Goal: Task Accomplishment & Management: Complete application form

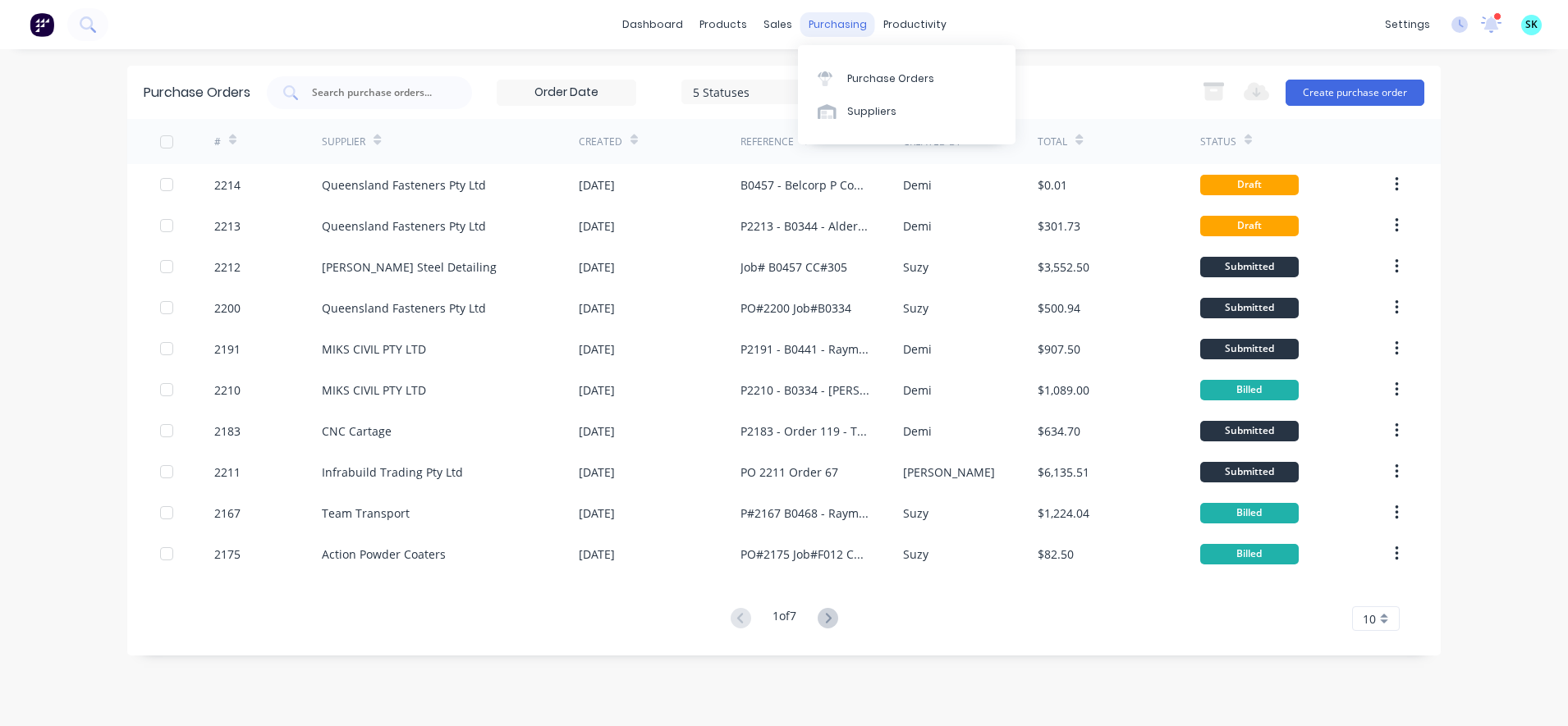
click at [819, 32] on div "purchasing" at bounding box center [838, 25] width 75 height 25
click at [398, 103] on div at bounding box center [369, 93] width 205 height 33
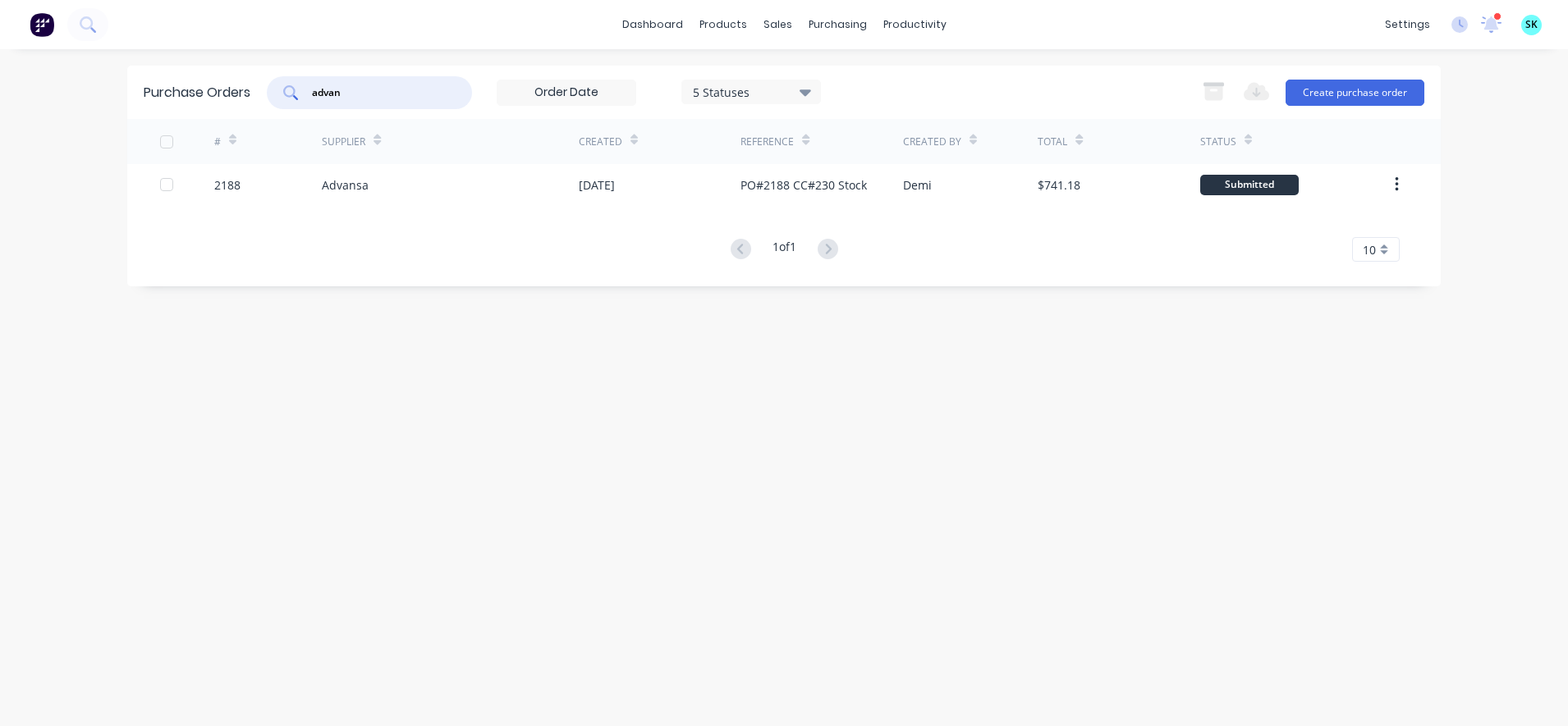
type input "advan"
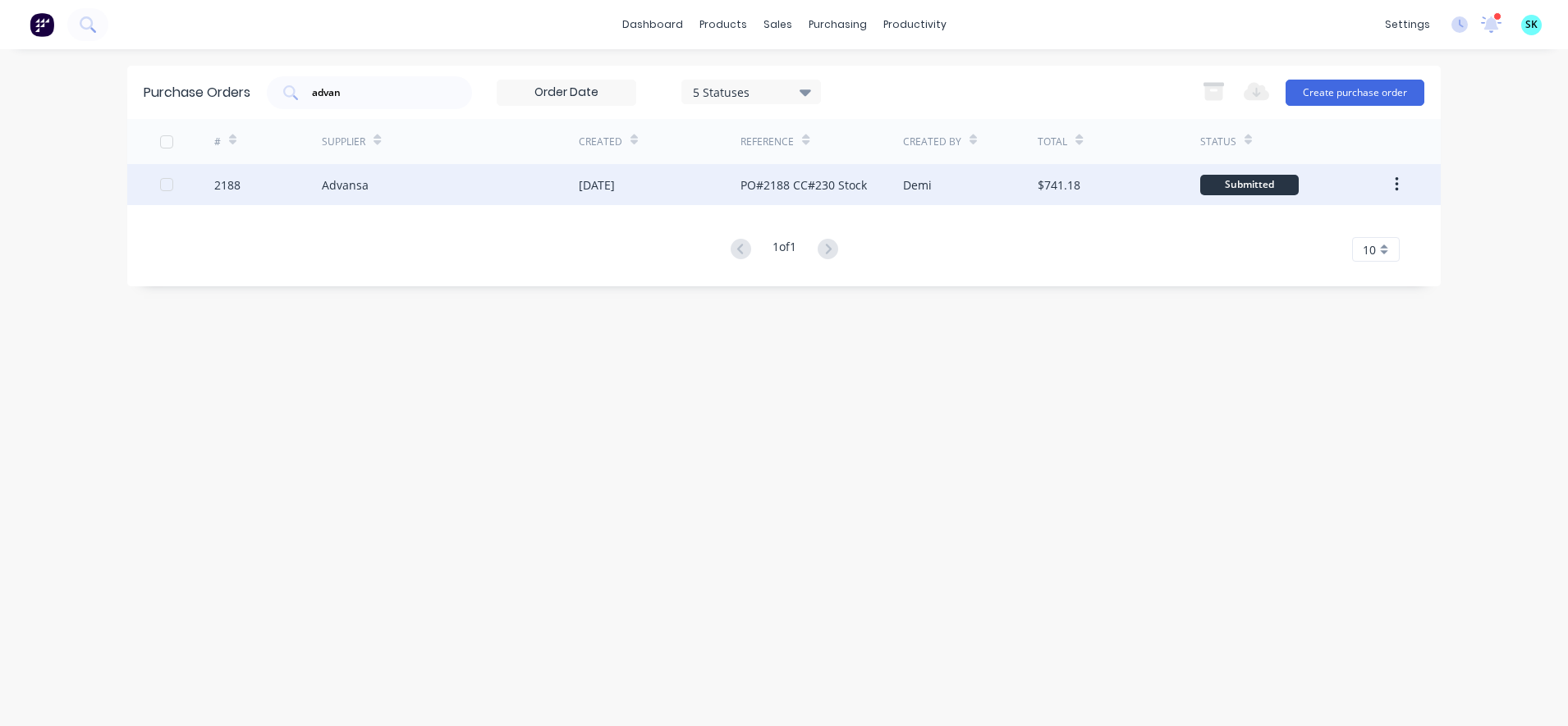
click at [1081, 194] on div "$741.18" at bounding box center [1118, 184] width 162 height 41
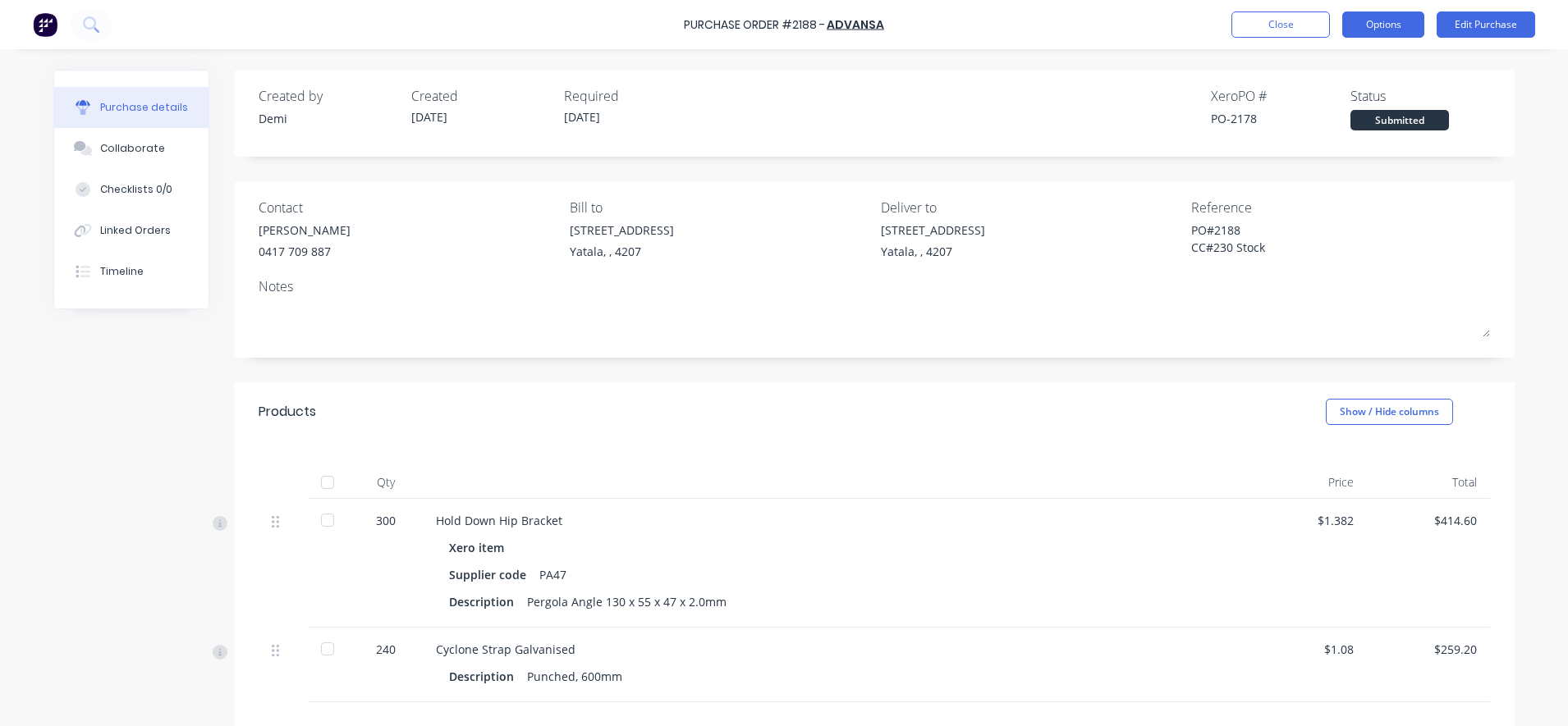
click at [1416, 31] on button "Options" at bounding box center [1384, 24] width 83 height 26
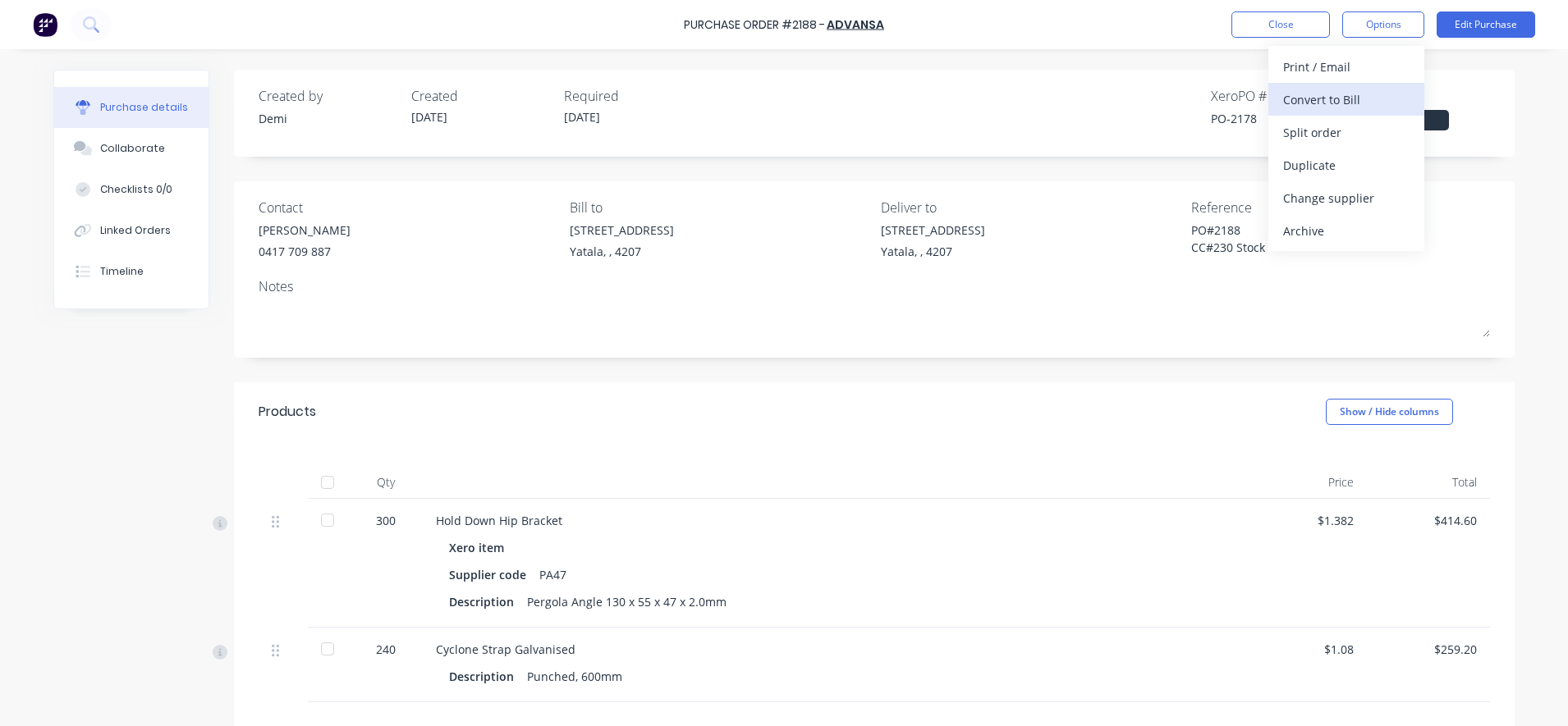
click at [1376, 99] on div "Convert to Bill" at bounding box center [1346, 100] width 127 height 24
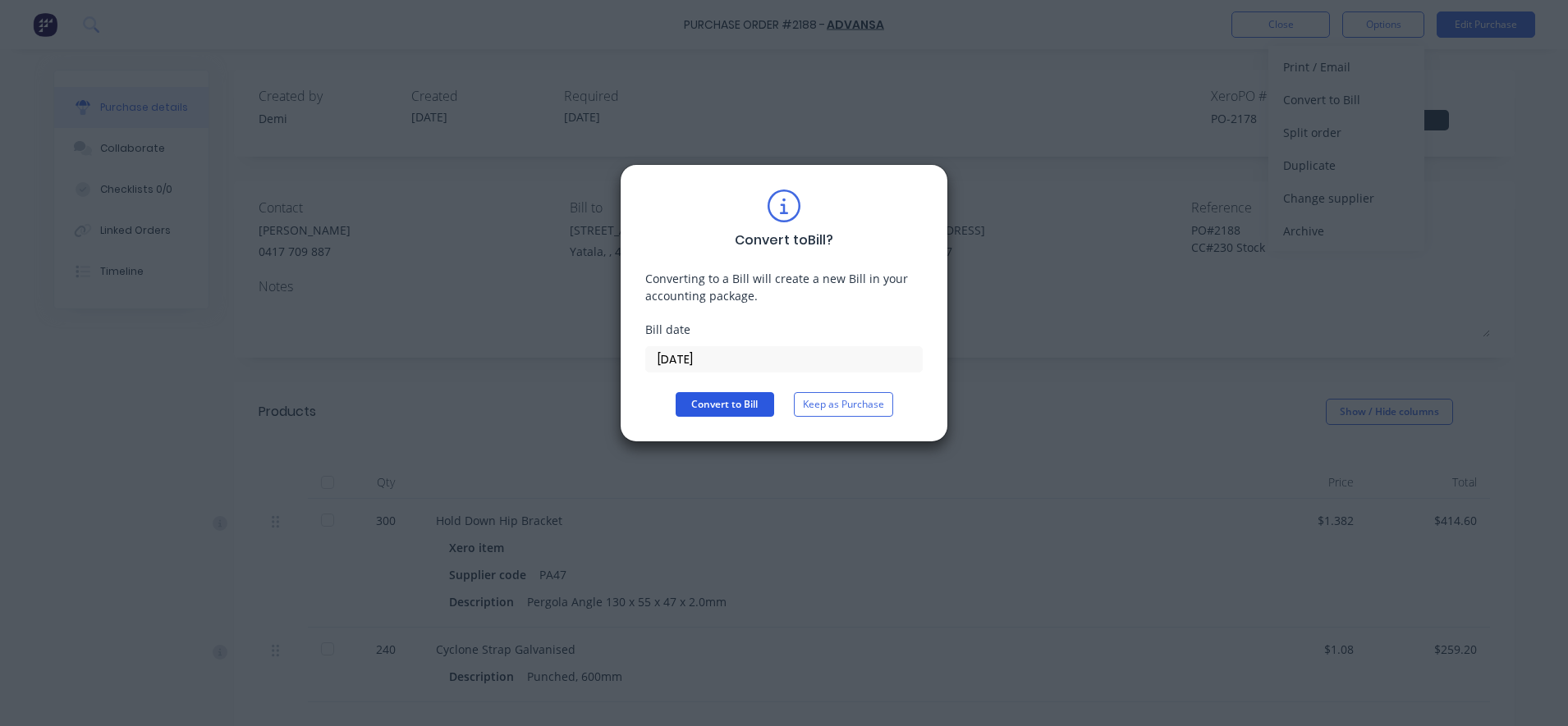
click at [688, 400] on button "Convert to Bill" at bounding box center [725, 405] width 99 height 25
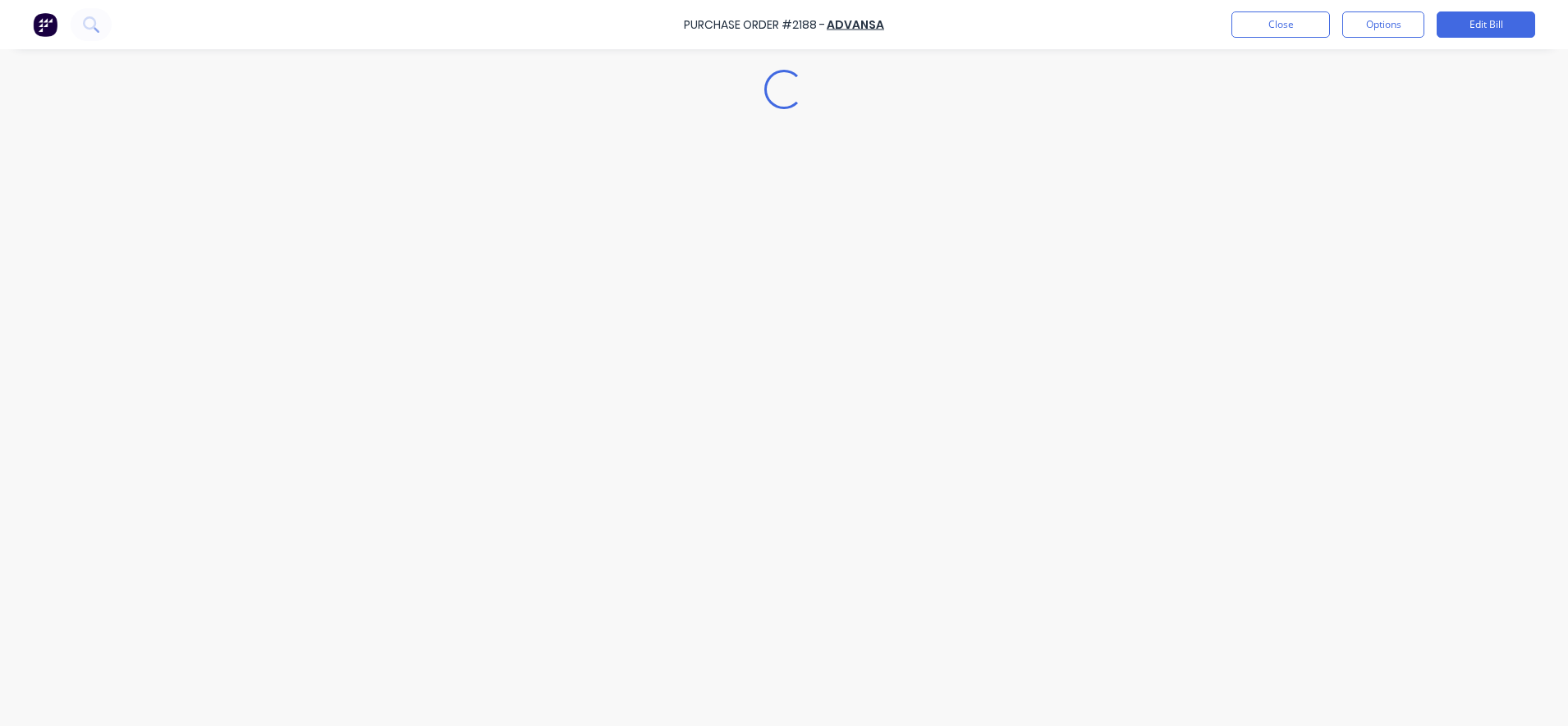
type textarea "x"
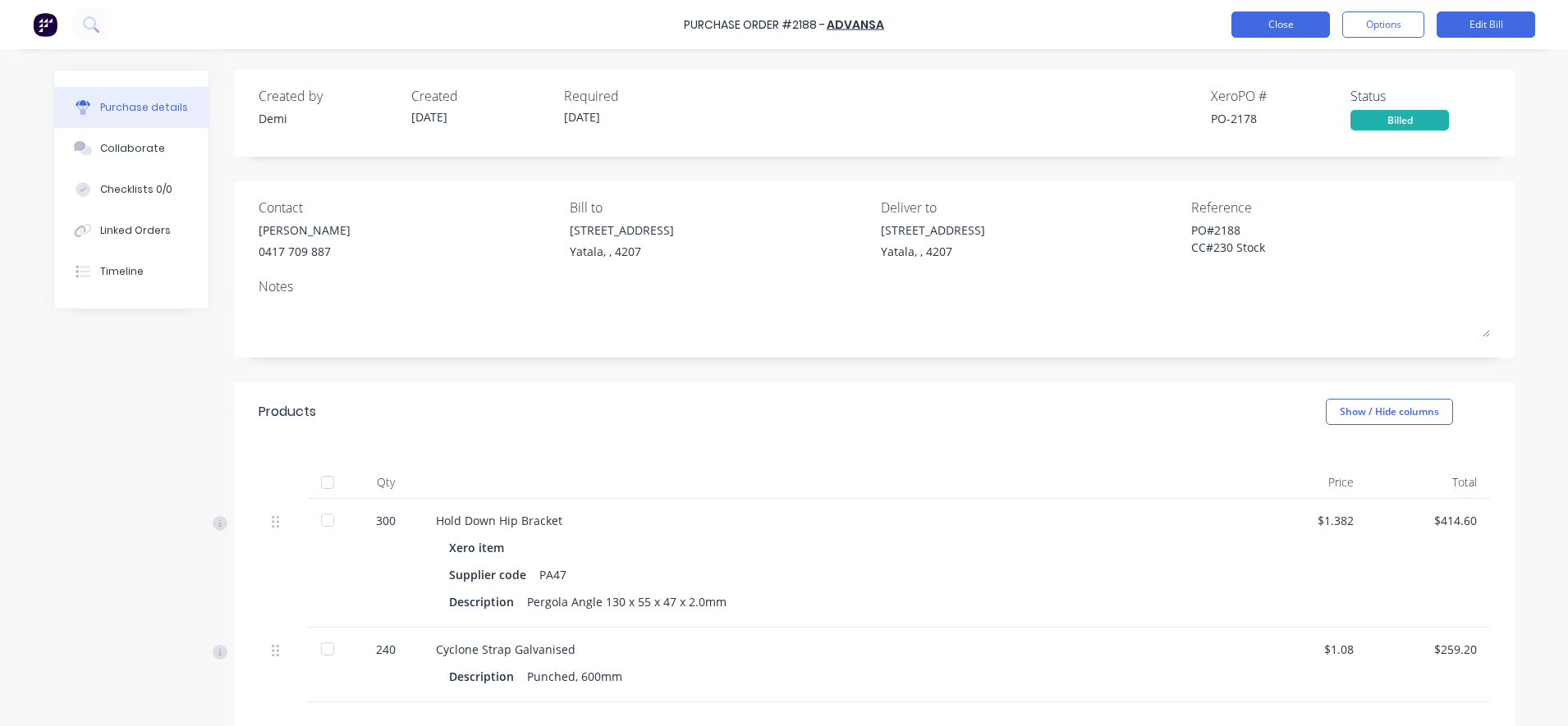
click at [1303, 26] on button "Close" at bounding box center [1280, 24] width 99 height 26
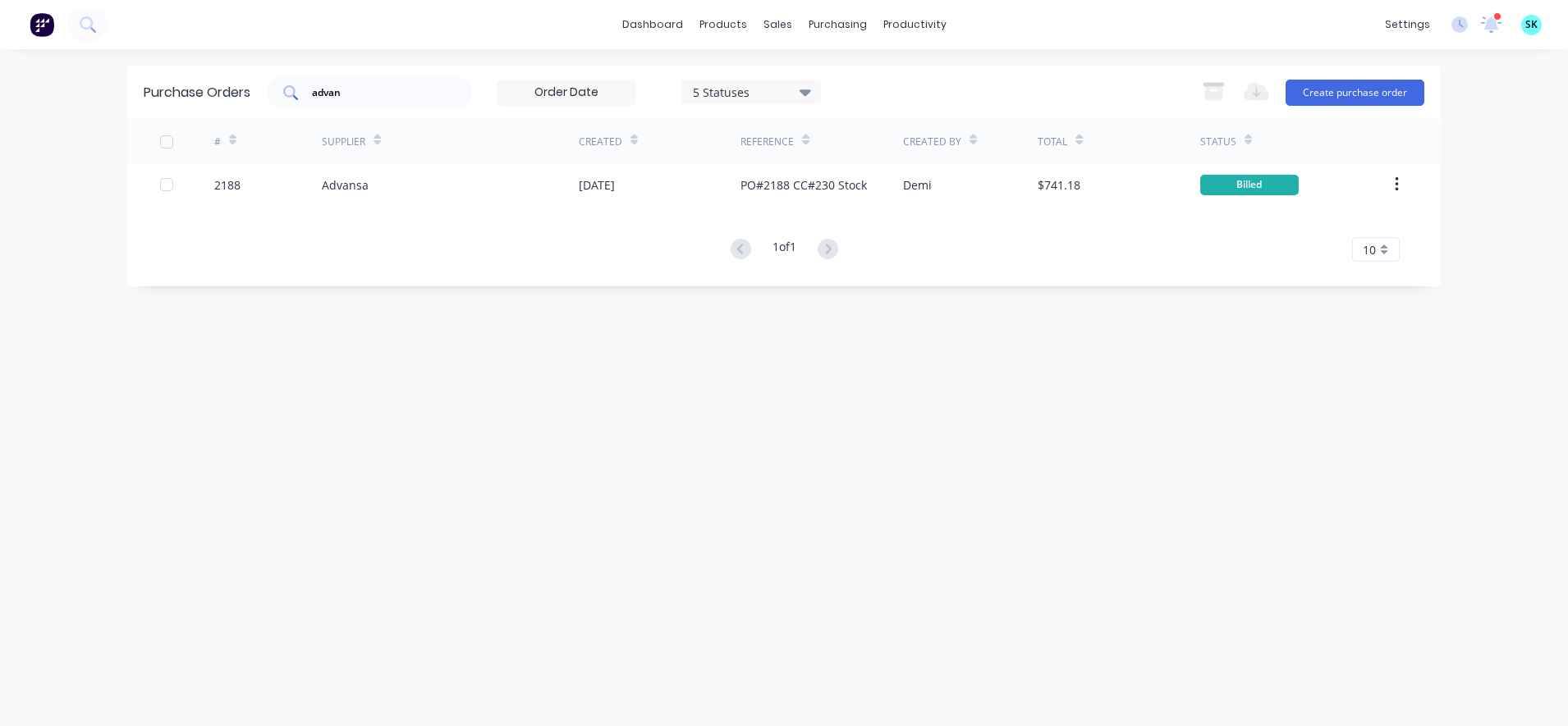
drag, startPoint x: 414, startPoint y: 101, endPoint x: 281, endPoint y: 102, distance: 133.0
click at [281, 102] on div "advan" at bounding box center [369, 93] width 205 height 33
type input "a"
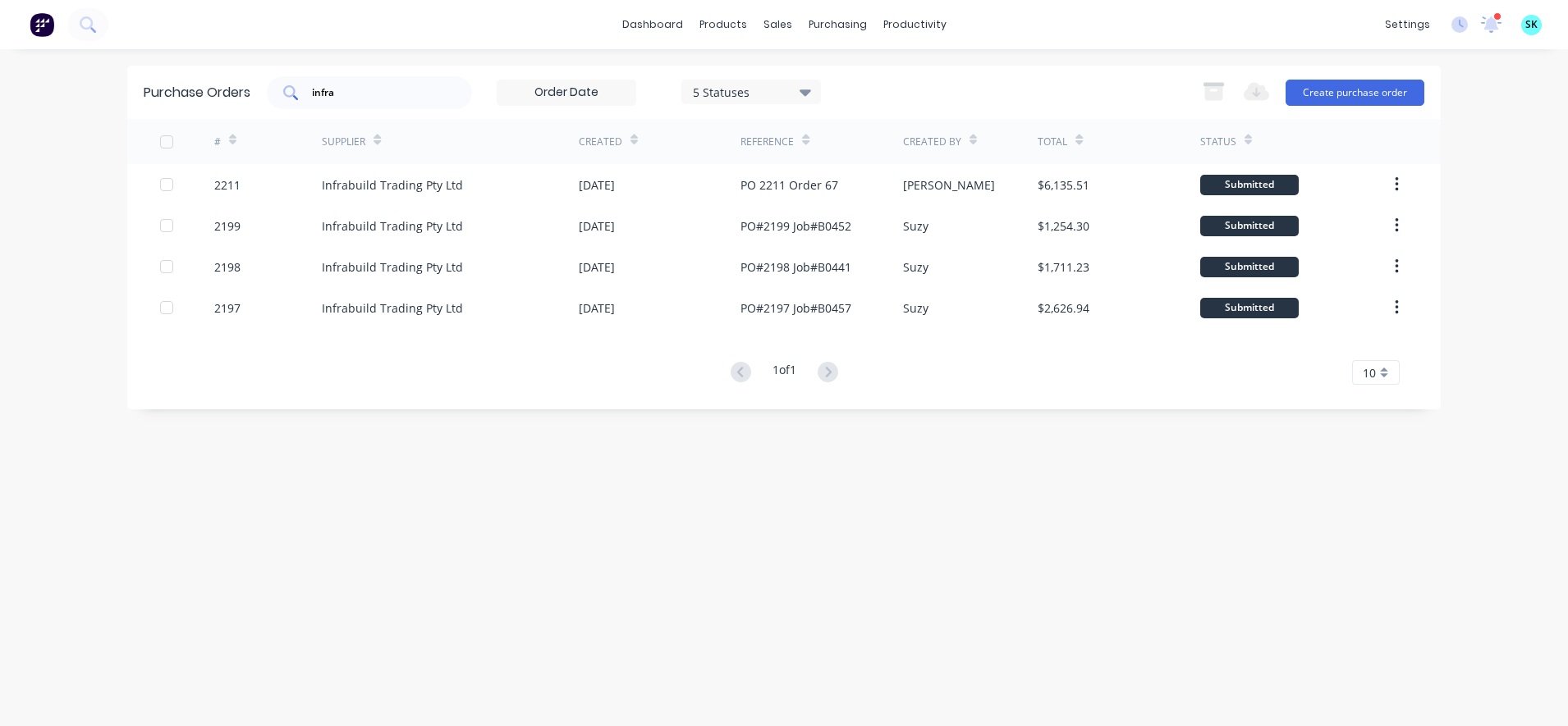
click at [408, 100] on input "infra" at bounding box center [378, 92] width 136 height 16
type input "i"
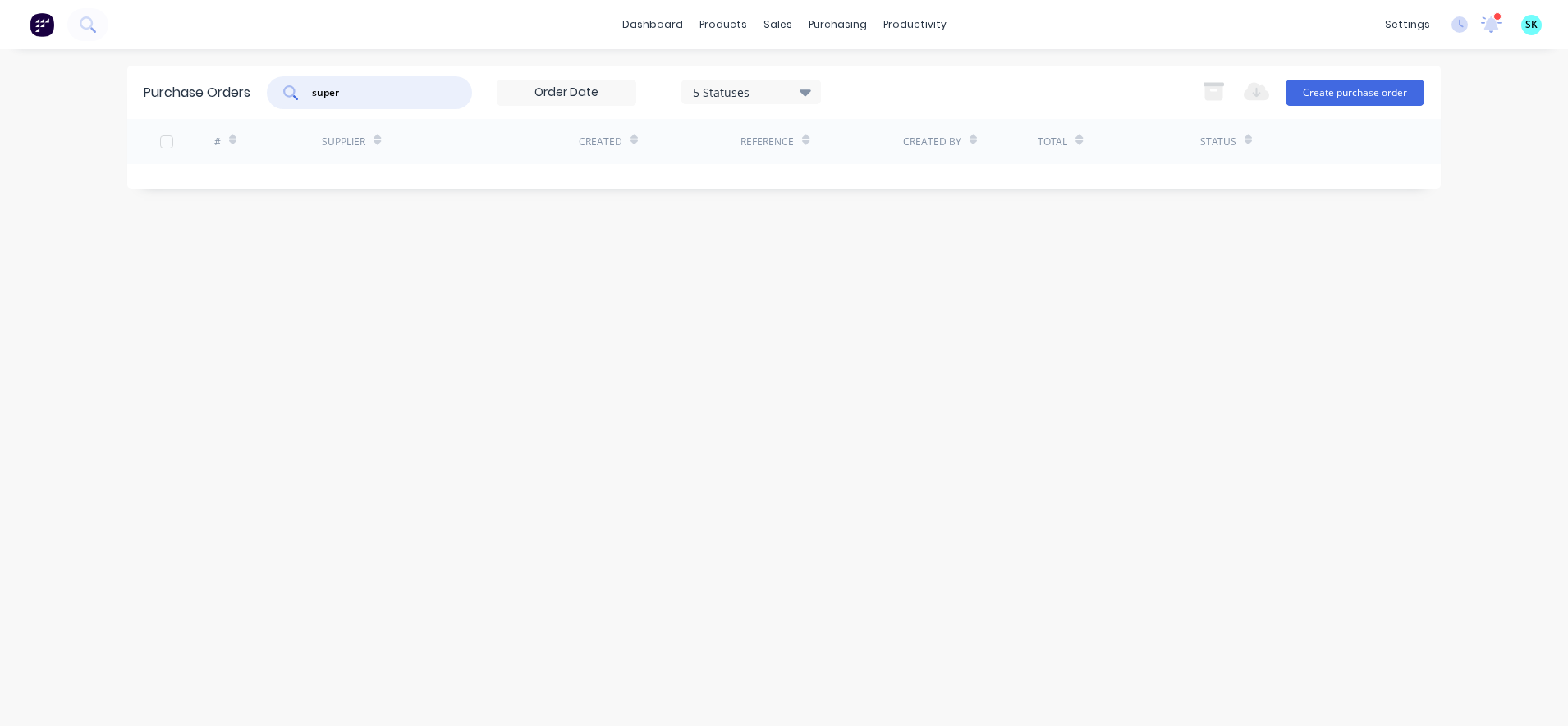
drag, startPoint x: 387, startPoint y: 100, endPoint x: 300, endPoint y: 104, distance: 87.1
click at [300, 104] on div "super" at bounding box center [369, 93] width 205 height 33
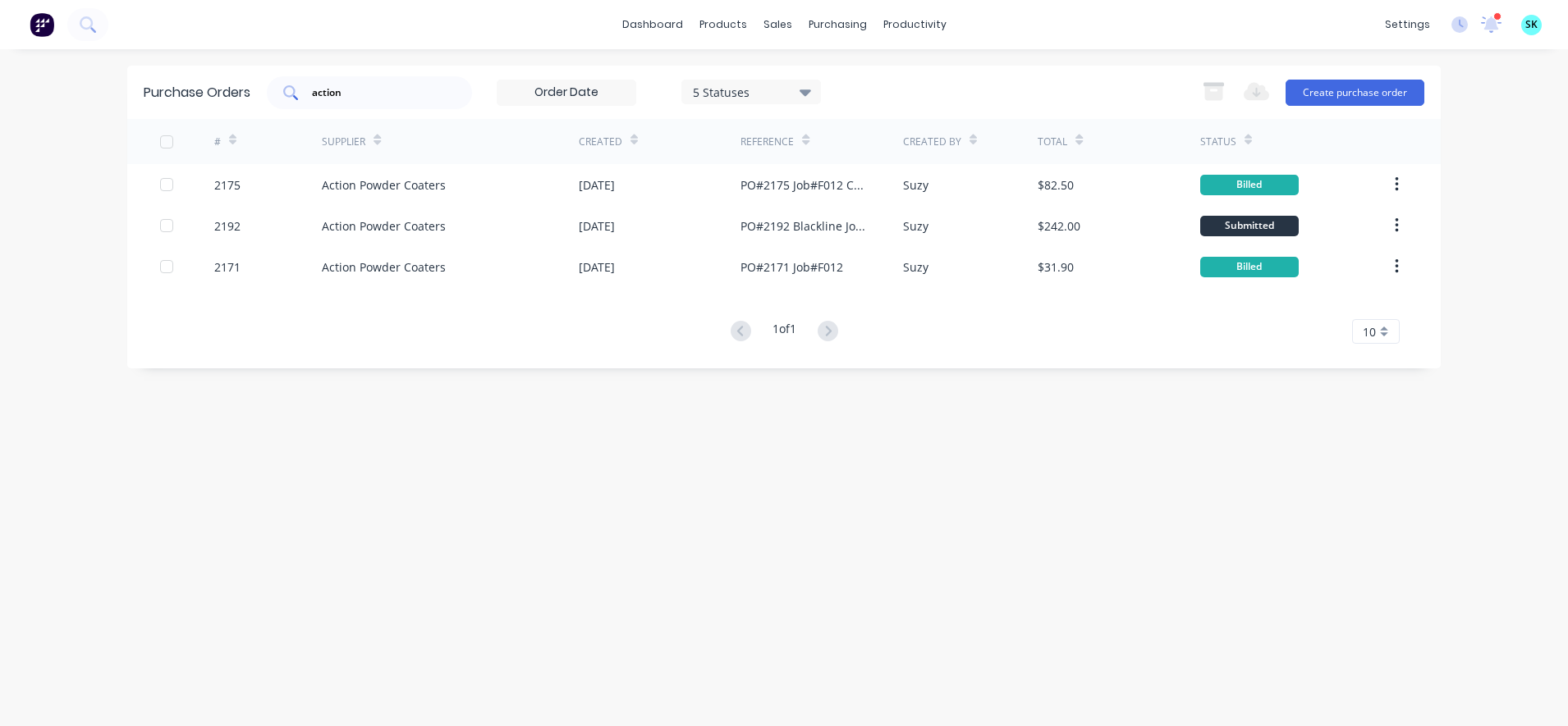
drag, startPoint x: 387, startPoint y: 102, endPoint x: 287, endPoint y: 103, distance: 100.0
click at [287, 103] on div "action" at bounding box center [369, 93] width 205 height 33
type input "a"
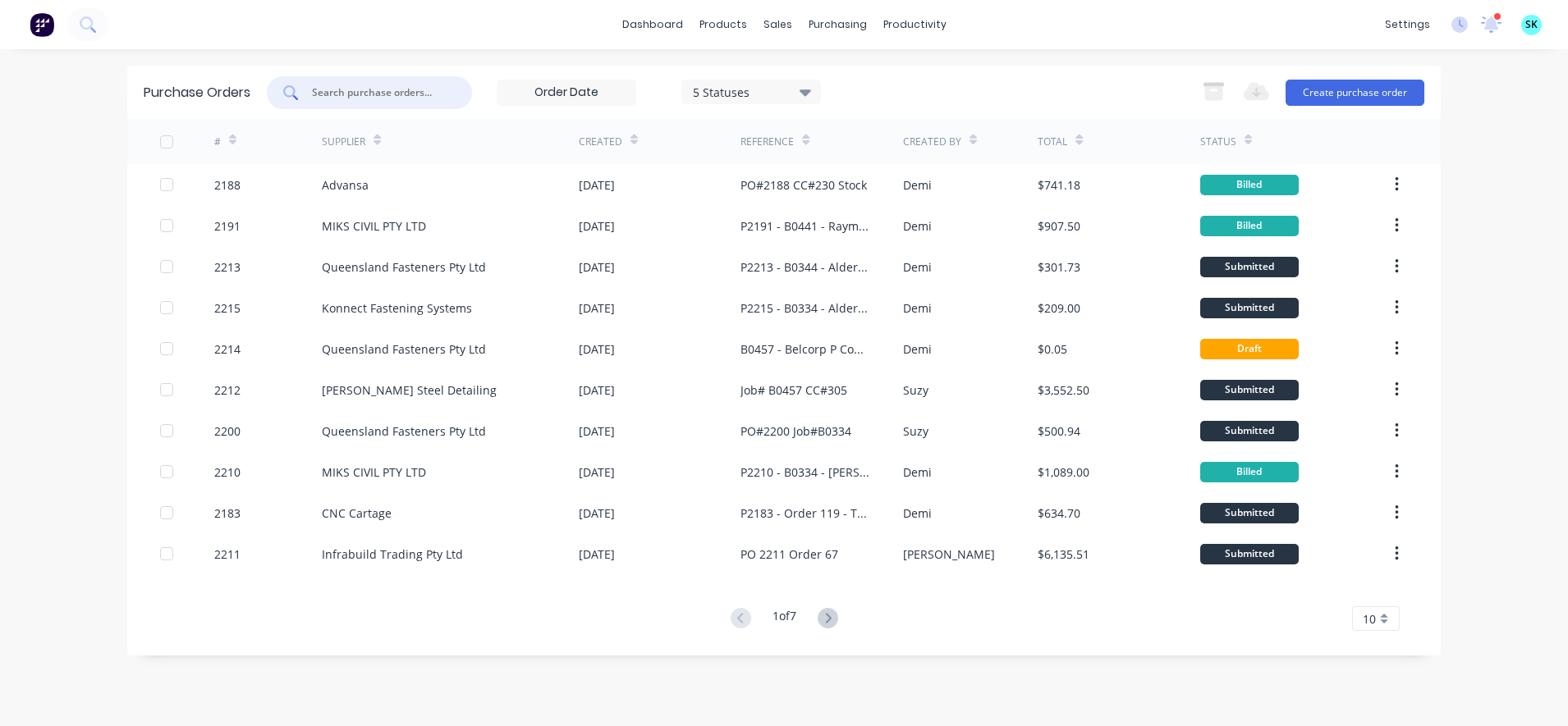
click at [841, 622] on button at bounding box center [828, 619] width 31 height 24
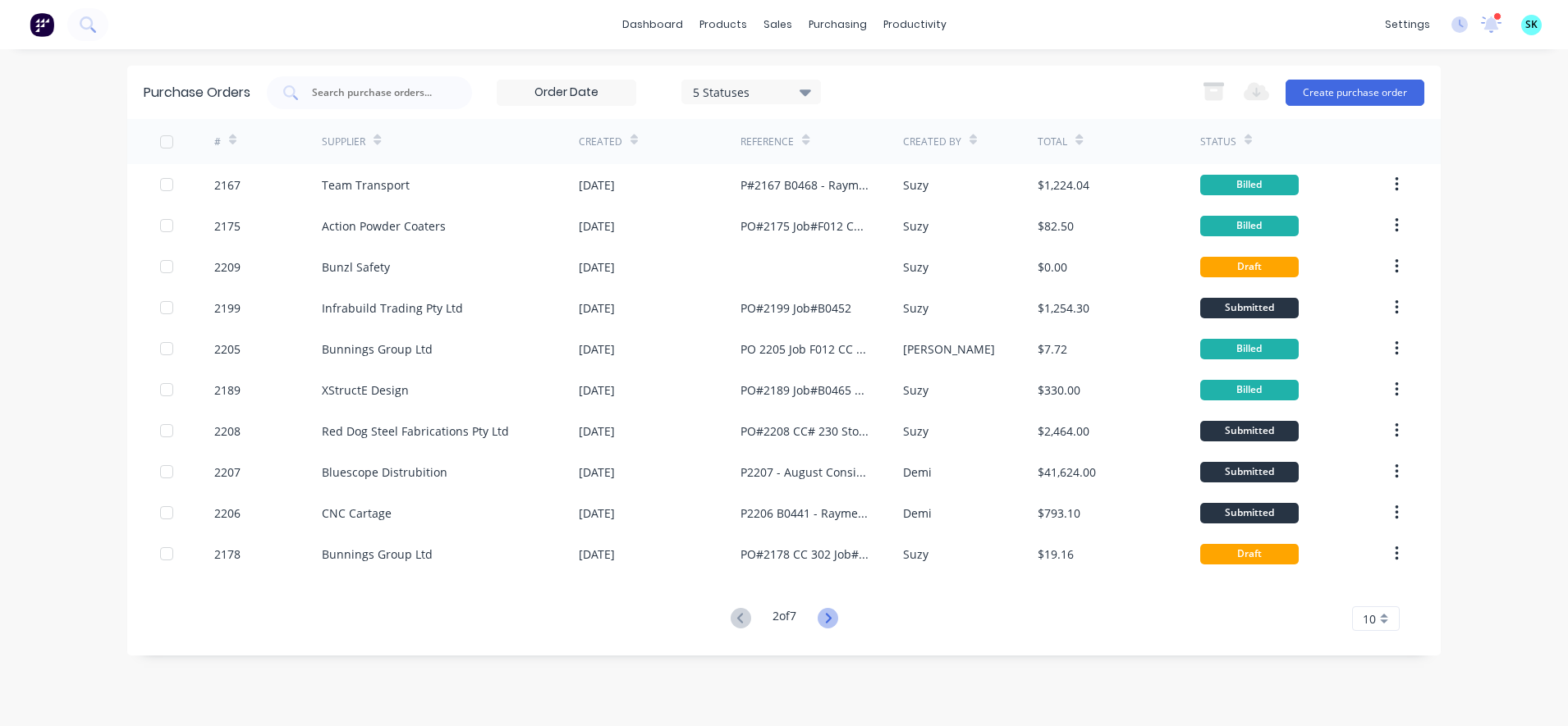
click at [830, 616] on icon at bounding box center [827, 618] width 20 height 20
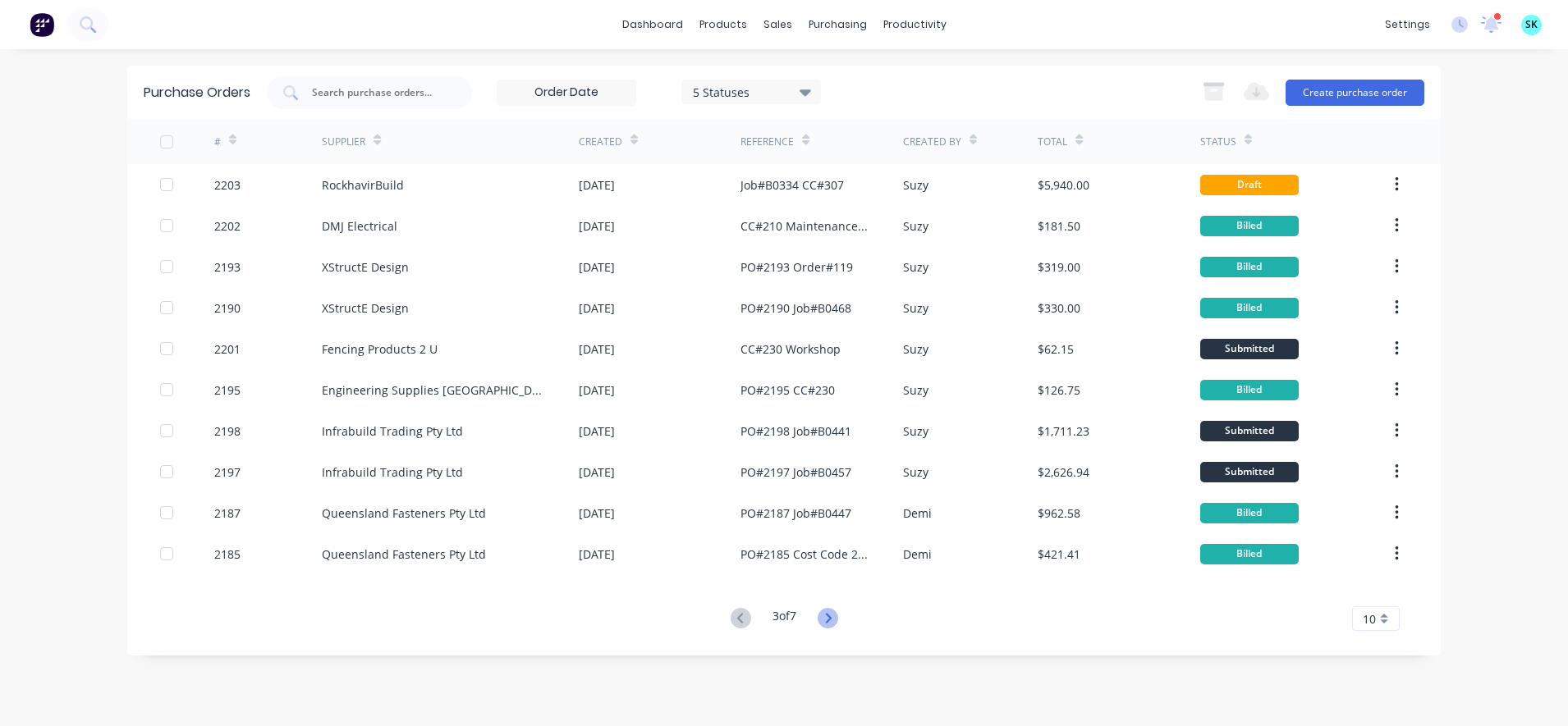
click at [837, 613] on icon at bounding box center [827, 618] width 20 height 20
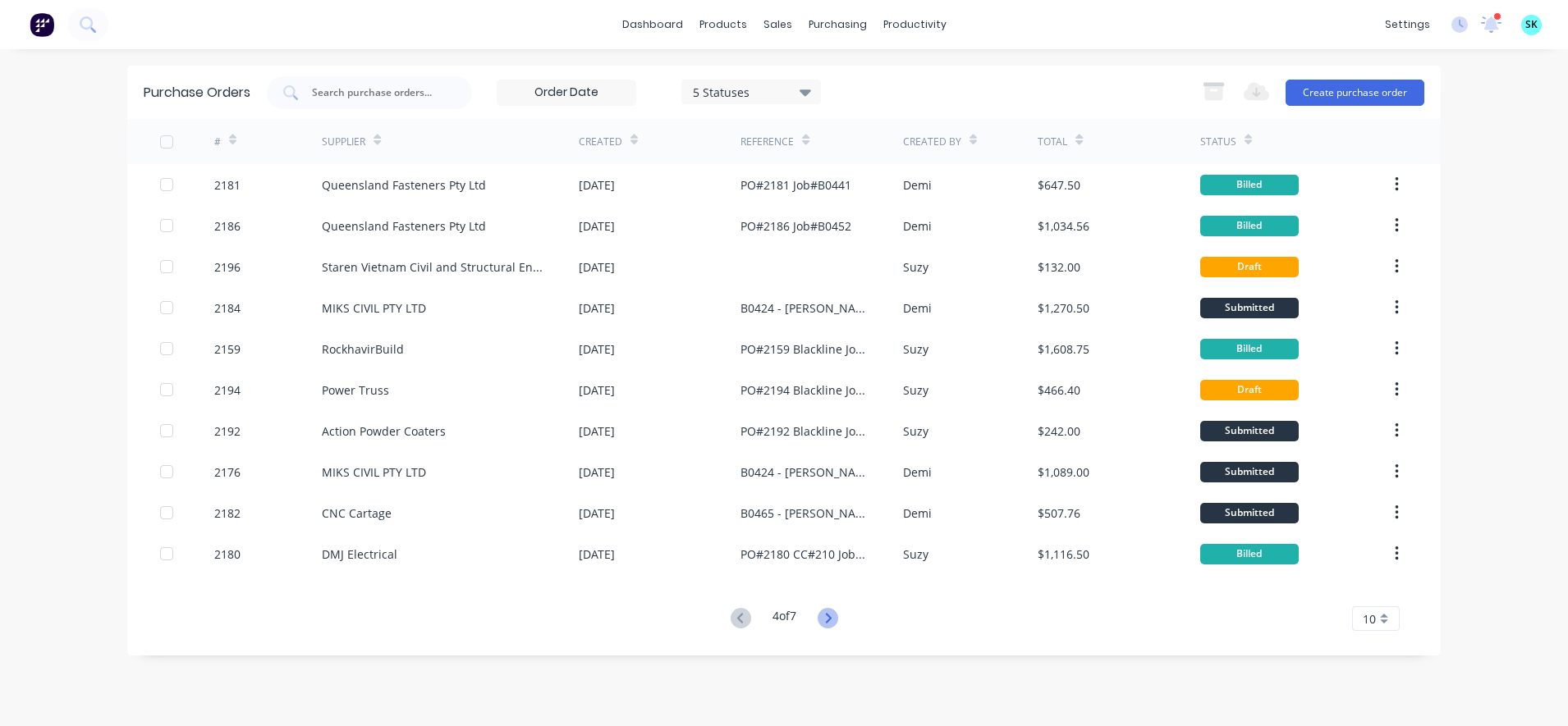
click at [827, 613] on icon at bounding box center [827, 618] width 20 height 20
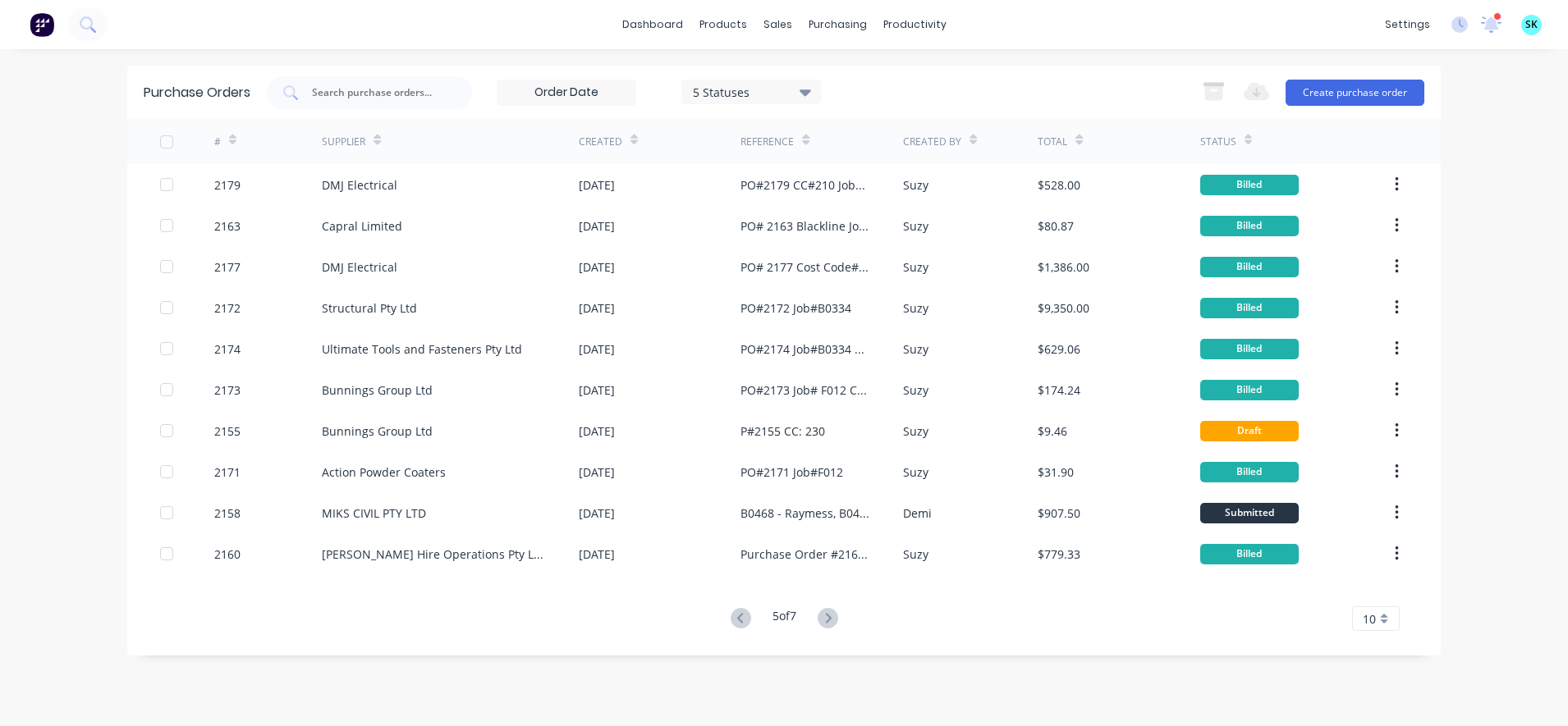
click at [833, 615] on icon at bounding box center [827, 618] width 20 height 20
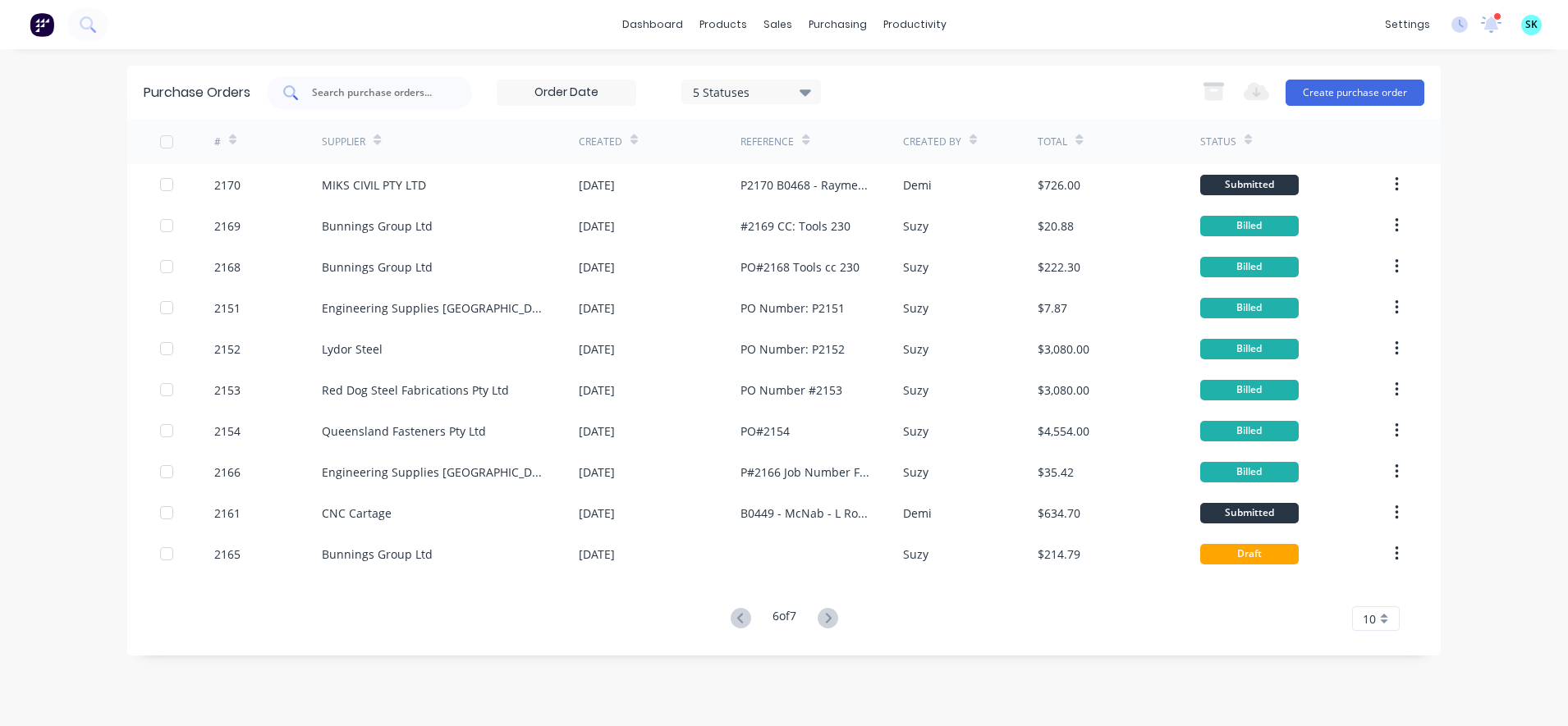
click at [430, 94] on input "text" at bounding box center [378, 92] width 136 height 16
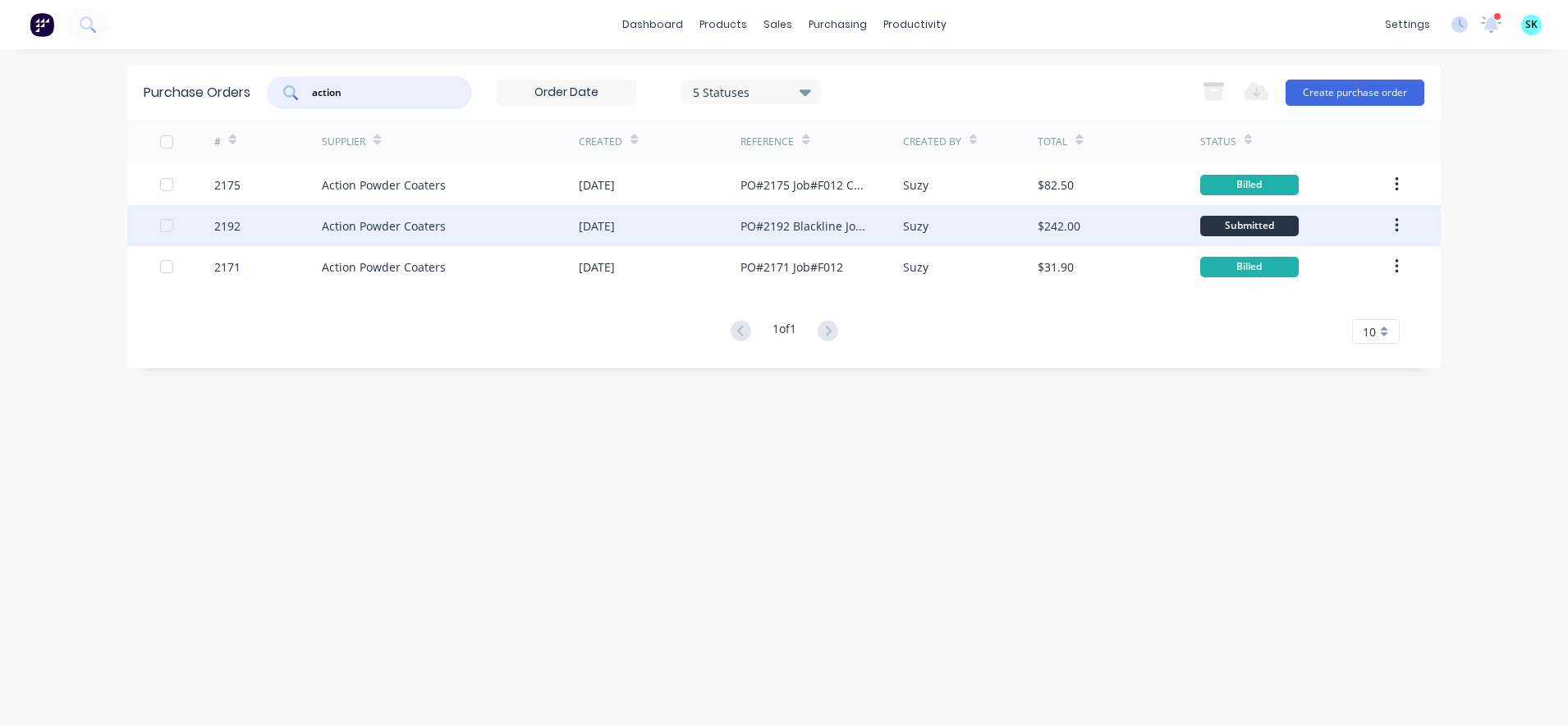
type input "action"
click at [907, 235] on div "Suzy" at bounding box center [970, 225] width 135 height 41
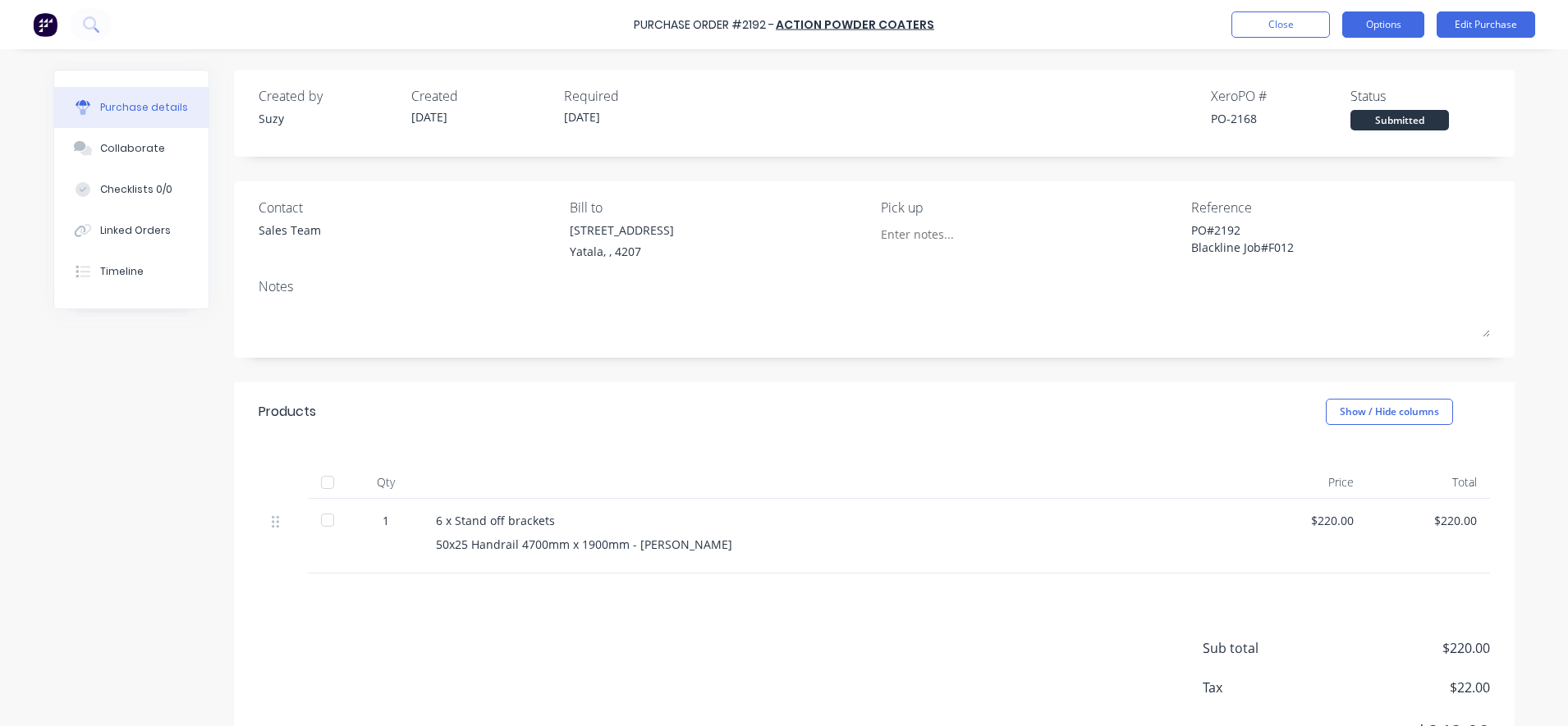
click at [1386, 14] on button "Options" at bounding box center [1384, 24] width 83 height 26
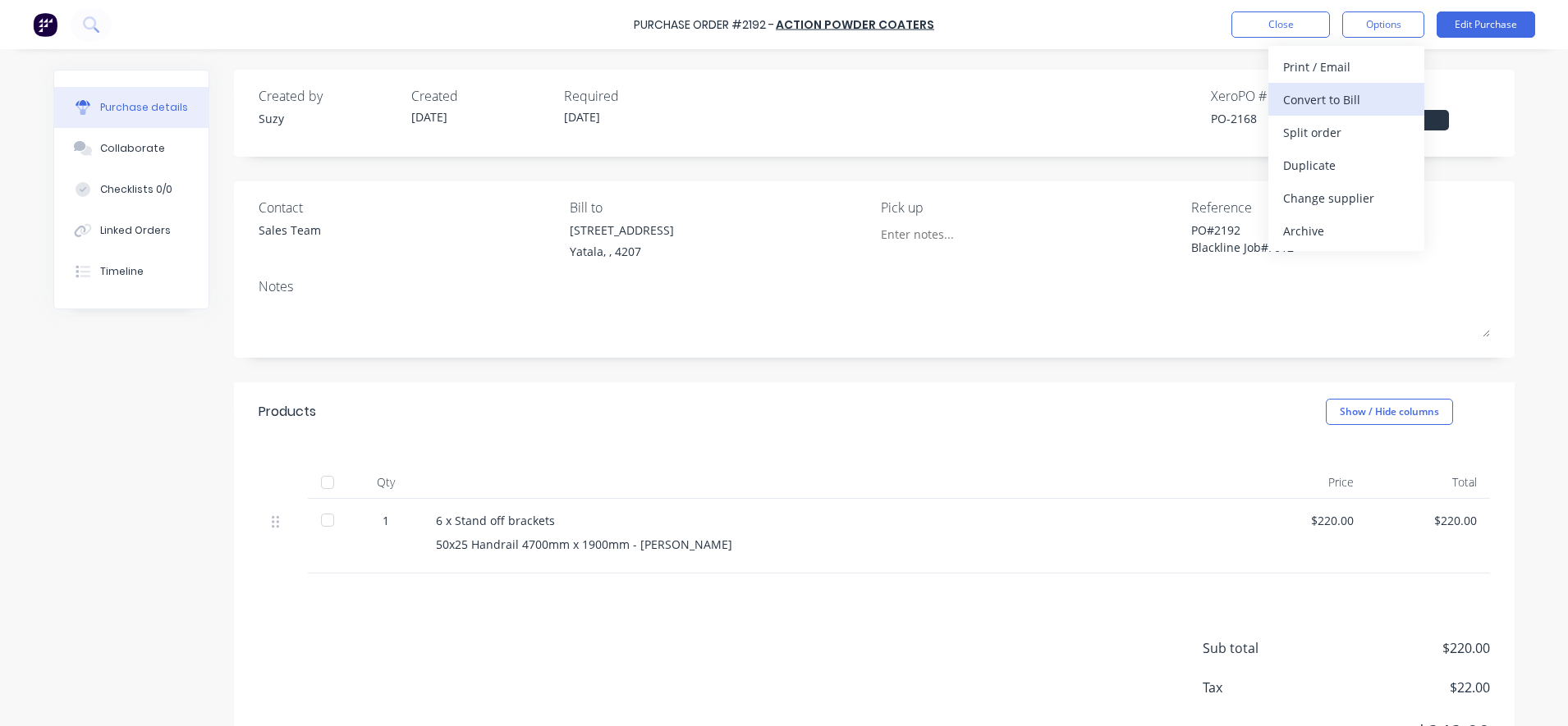
click at [1360, 98] on div "Convert to Bill" at bounding box center [1346, 100] width 127 height 24
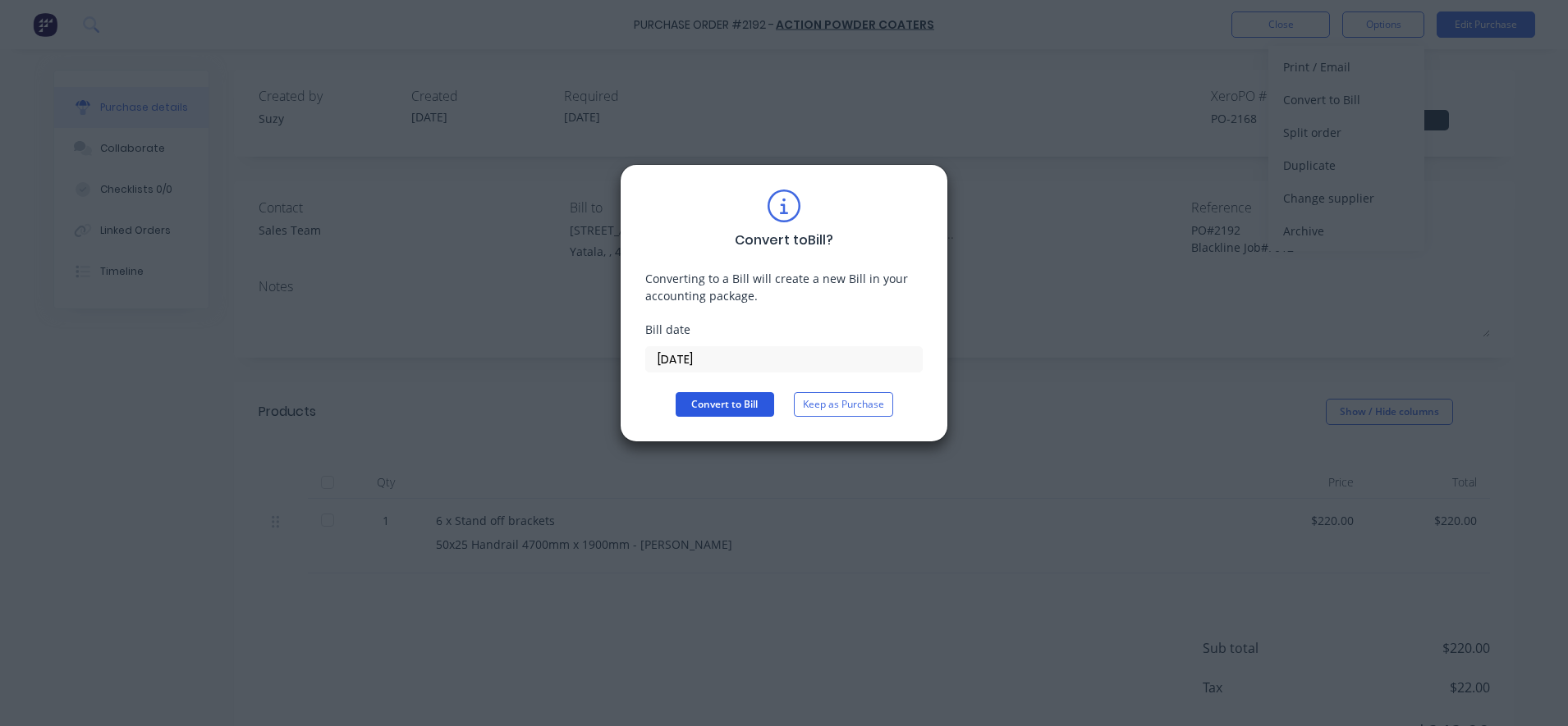
click at [739, 405] on button "Convert to Bill" at bounding box center [725, 405] width 99 height 25
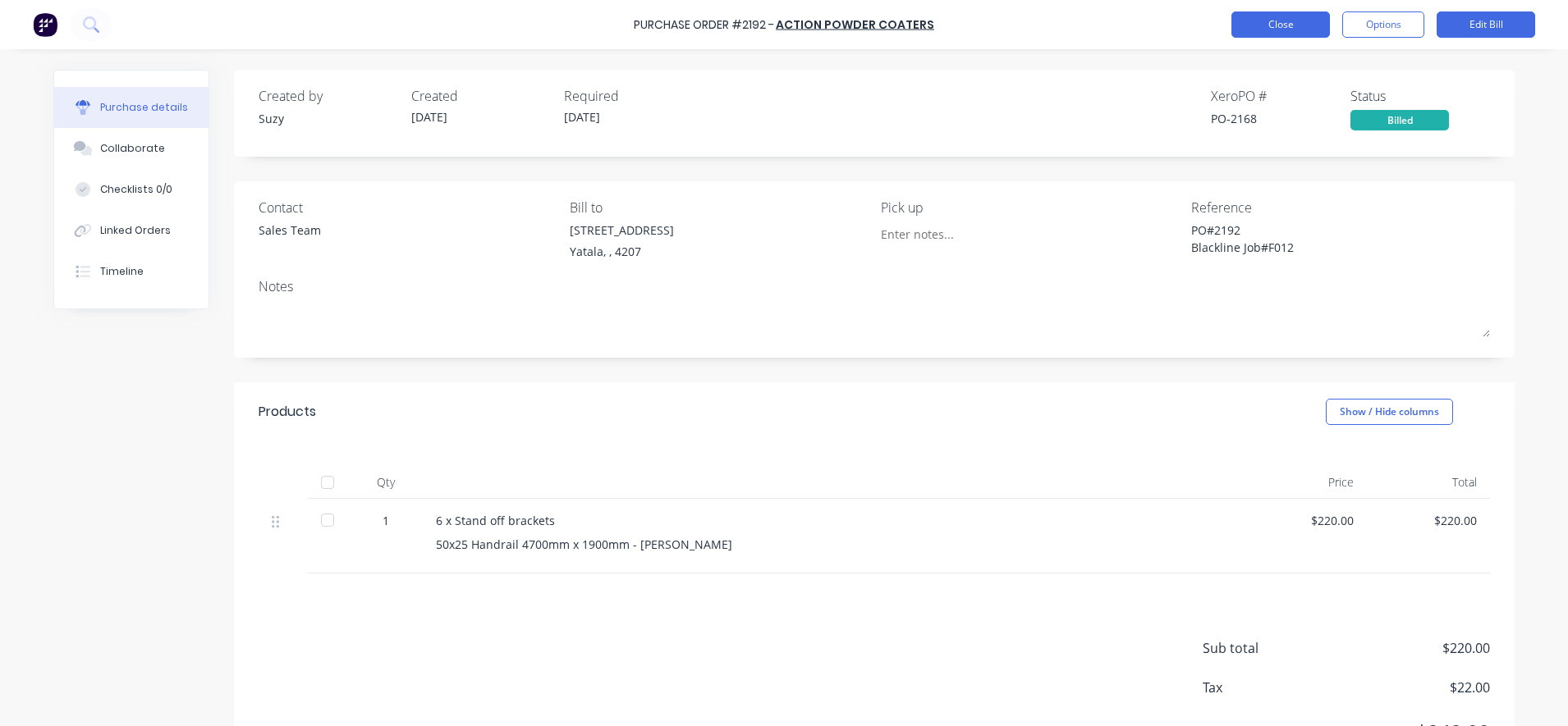
click at [1242, 17] on button "Close" at bounding box center [1280, 24] width 99 height 26
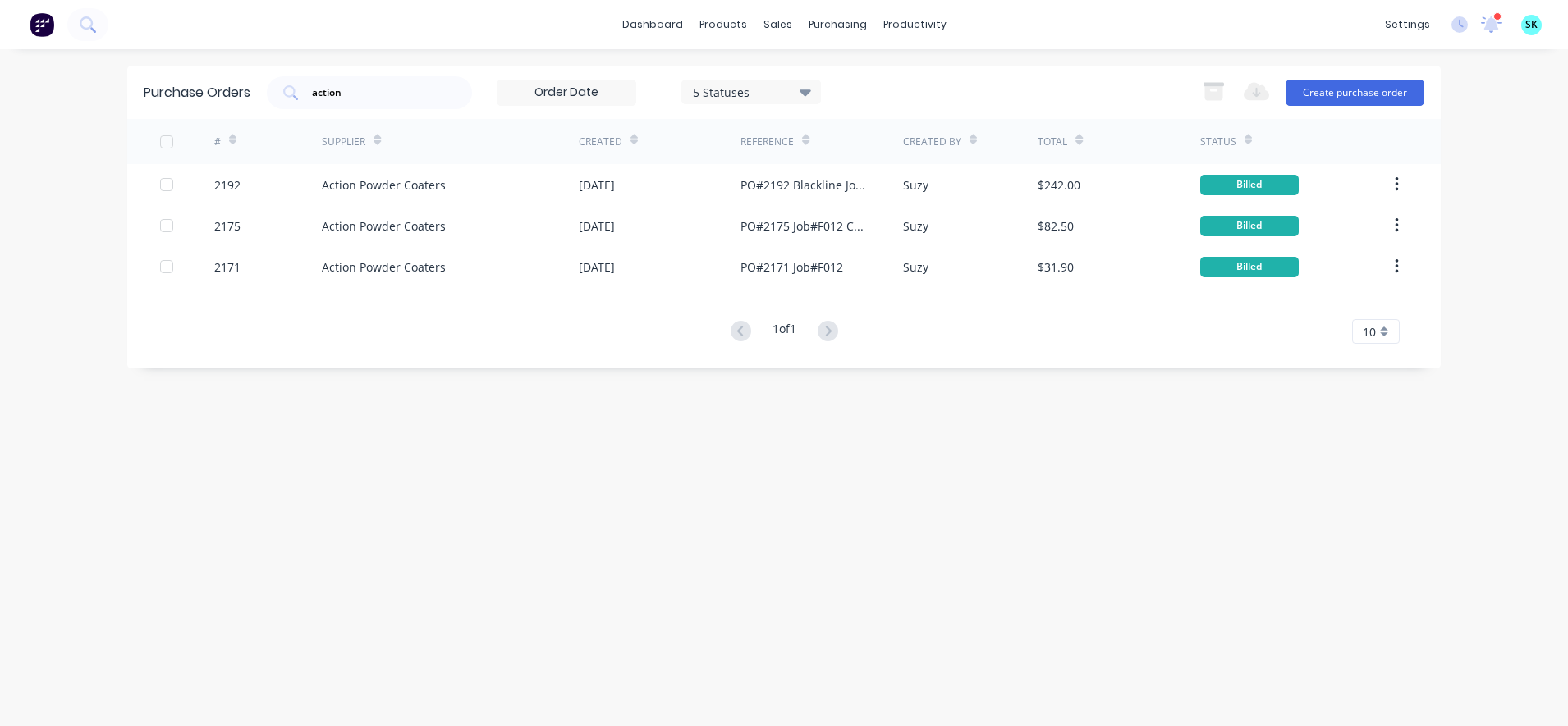
drag, startPoint x: 452, startPoint y: 95, endPoint x: 268, endPoint y: 89, distance: 184.1
click at [268, 89] on div "Purchase Orders action 5 Statuses 5 Statuses Export to Excel (XLSX) Create purc…" at bounding box center [784, 92] width 1314 height 54
drag, startPoint x: 268, startPoint y: 89, endPoint x: 365, endPoint y: 101, distance: 97.7
click at [365, 101] on div "action" at bounding box center [369, 93] width 205 height 33
click at [368, 90] on input "action" at bounding box center [378, 92] width 136 height 16
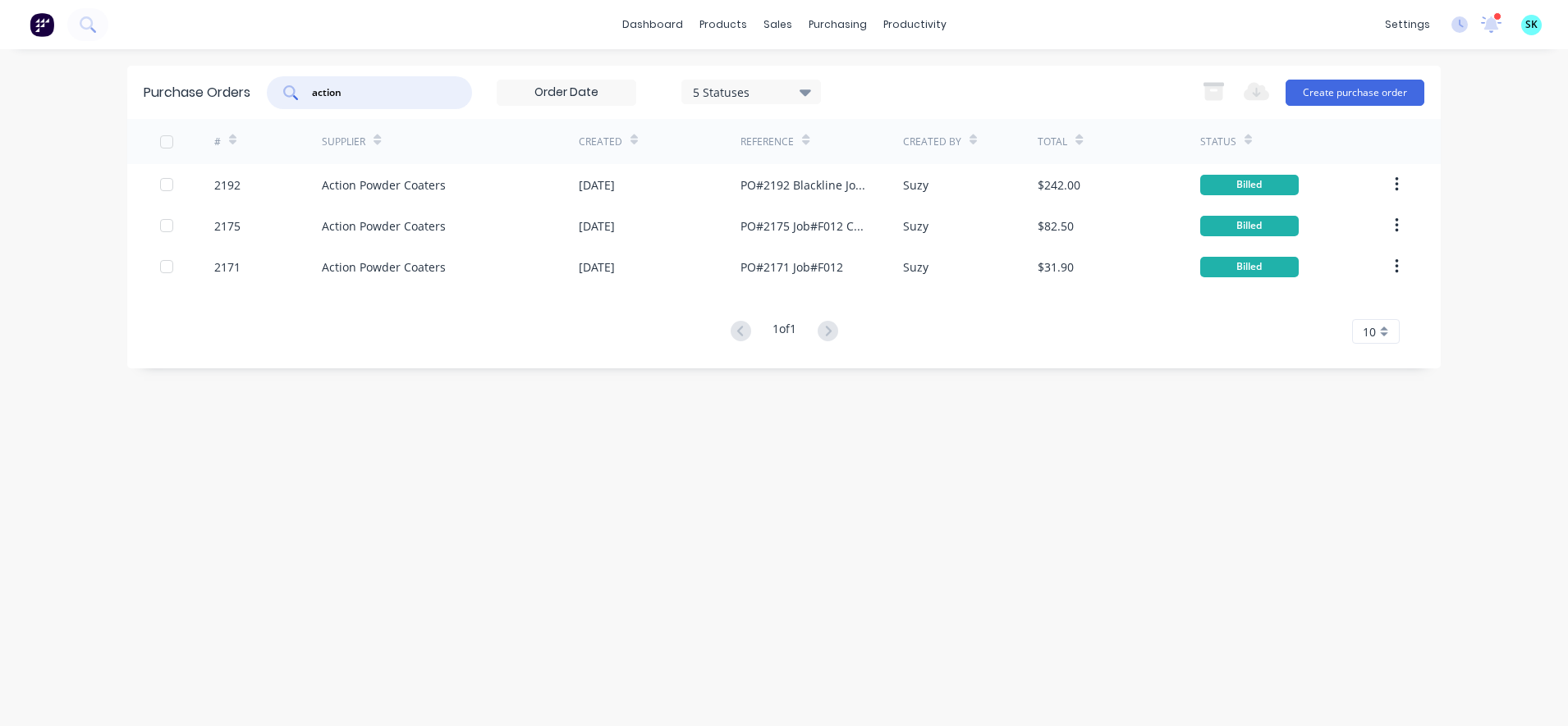
click at [368, 90] on input "action" at bounding box center [378, 92] width 136 height 16
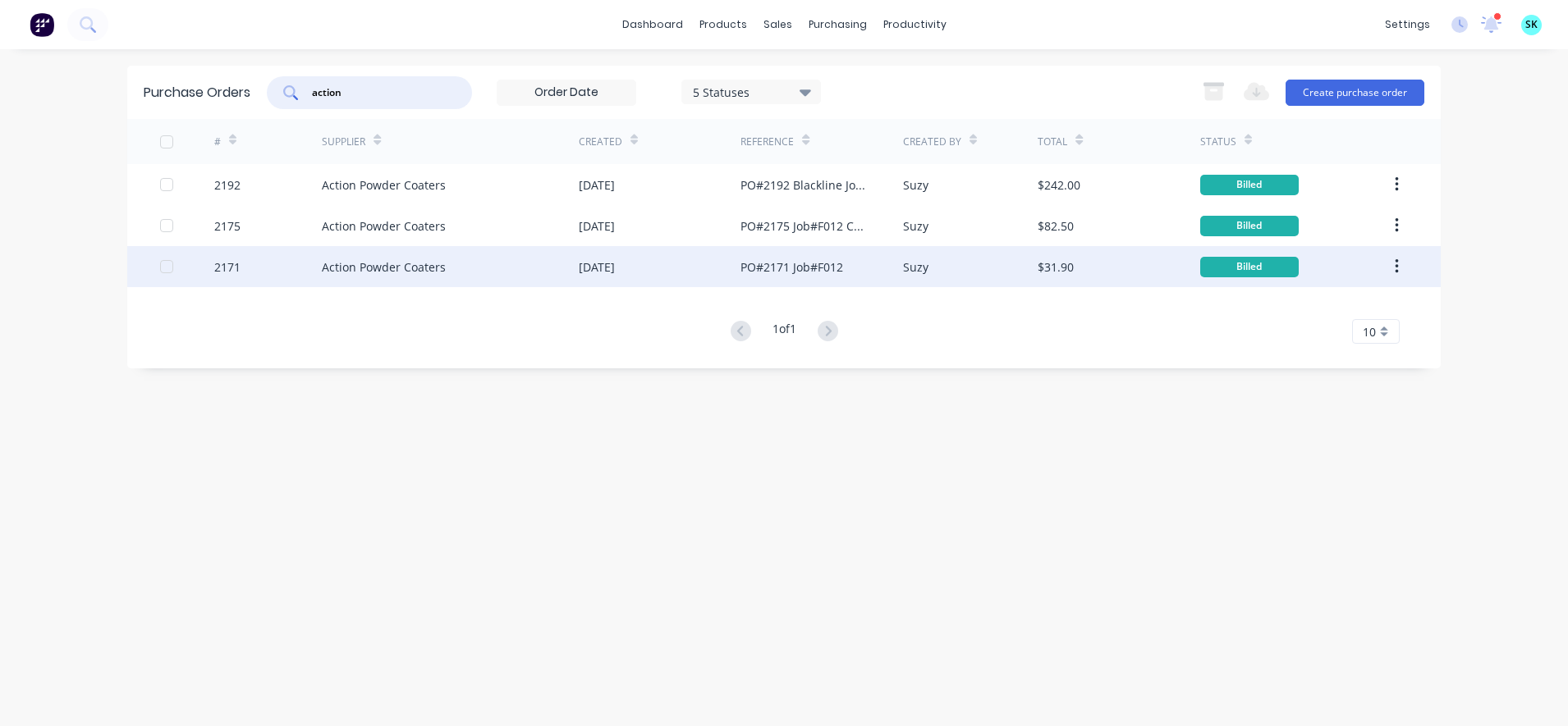
click at [456, 249] on div "Action Powder Coaters" at bounding box center [450, 267] width 257 height 41
type textarea "x"
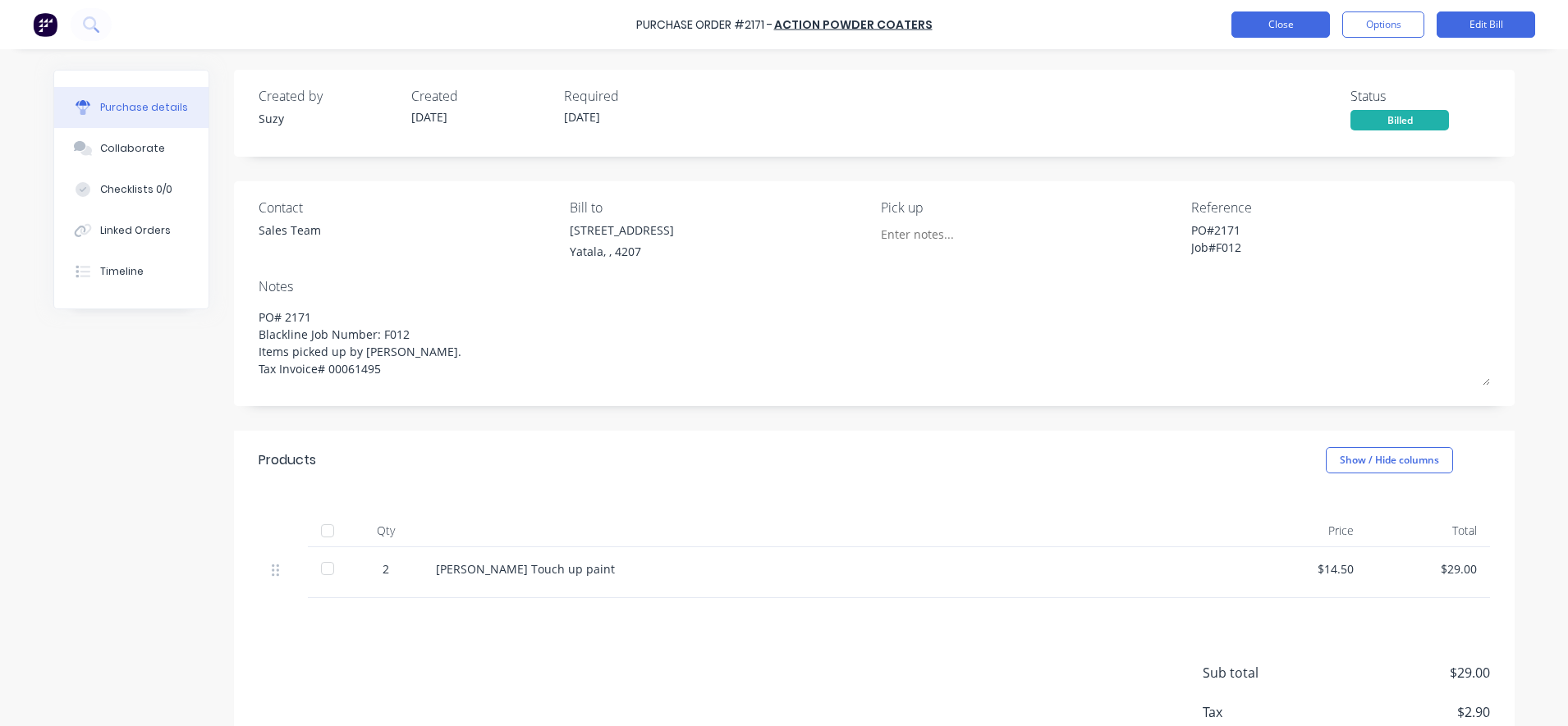
click at [1270, 32] on button "Close" at bounding box center [1280, 24] width 99 height 26
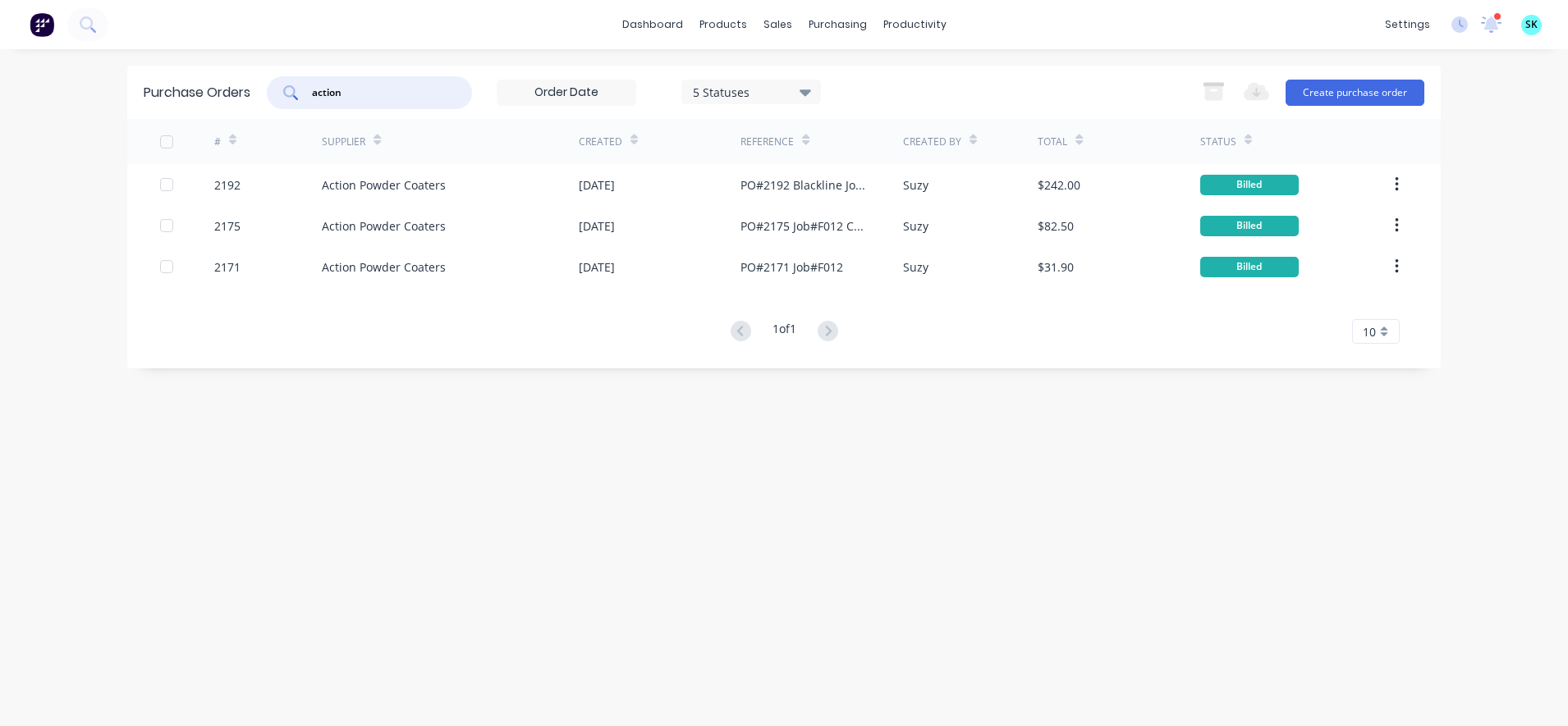
click at [418, 90] on input "action" at bounding box center [378, 92] width 136 height 16
type input "a"
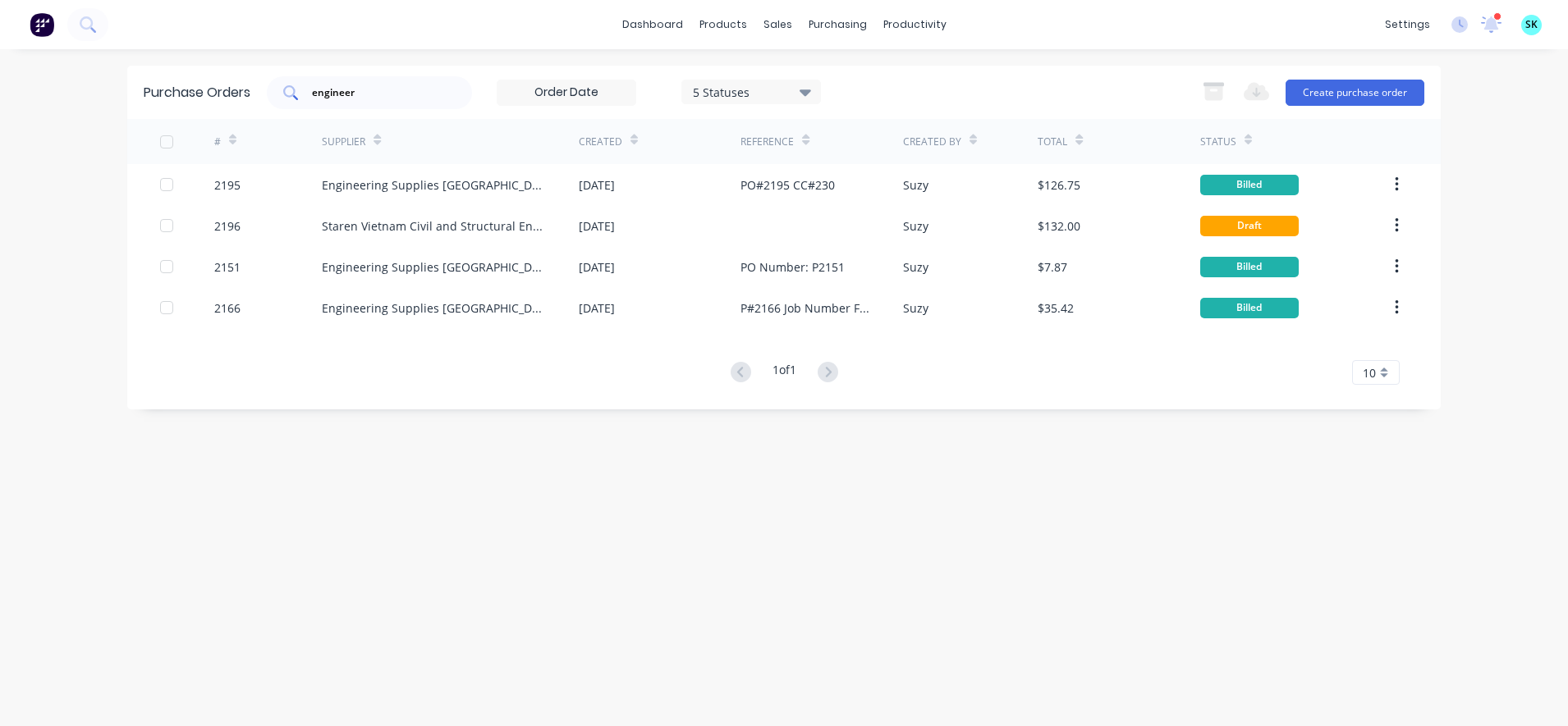
click at [429, 101] on div "engineer" at bounding box center [369, 93] width 205 height 33
type input "e"
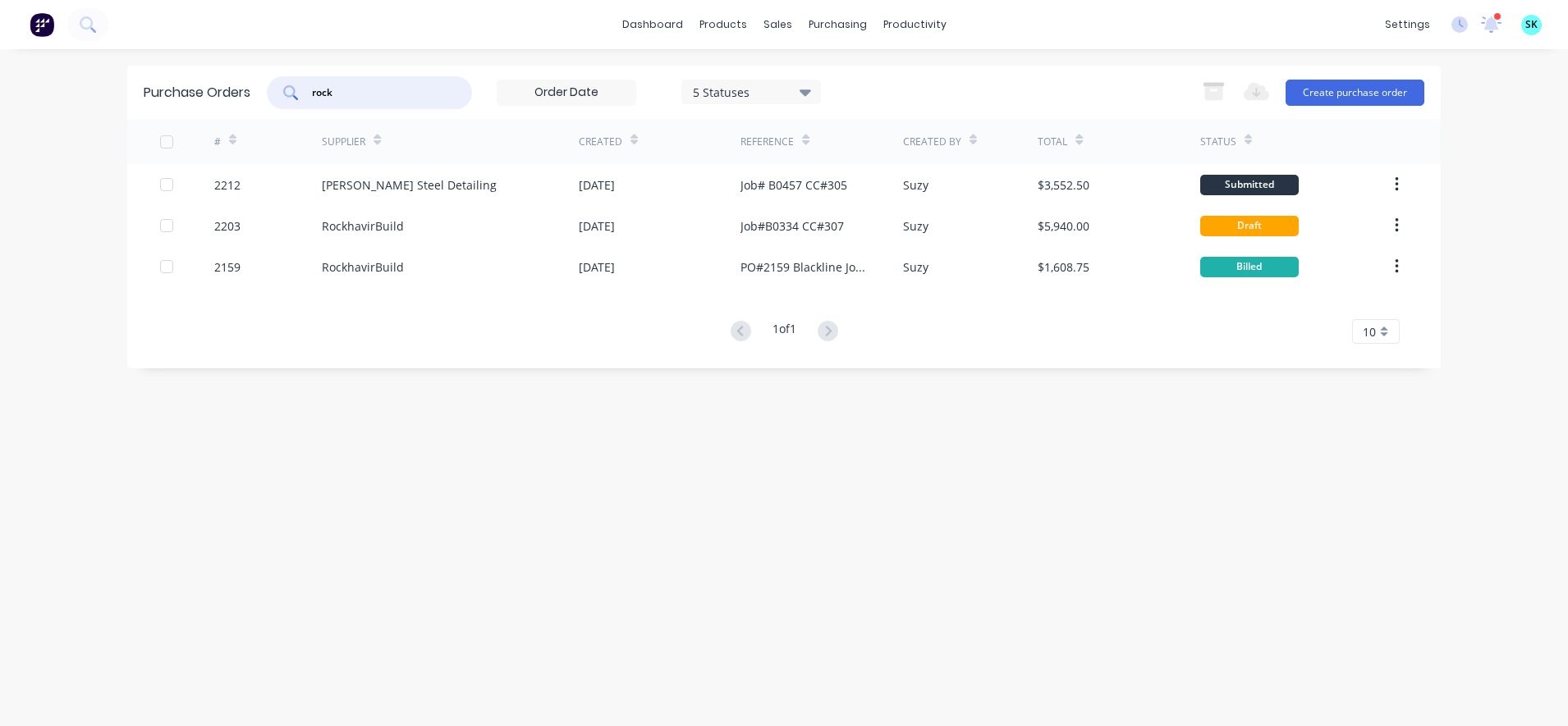
type input "rock"
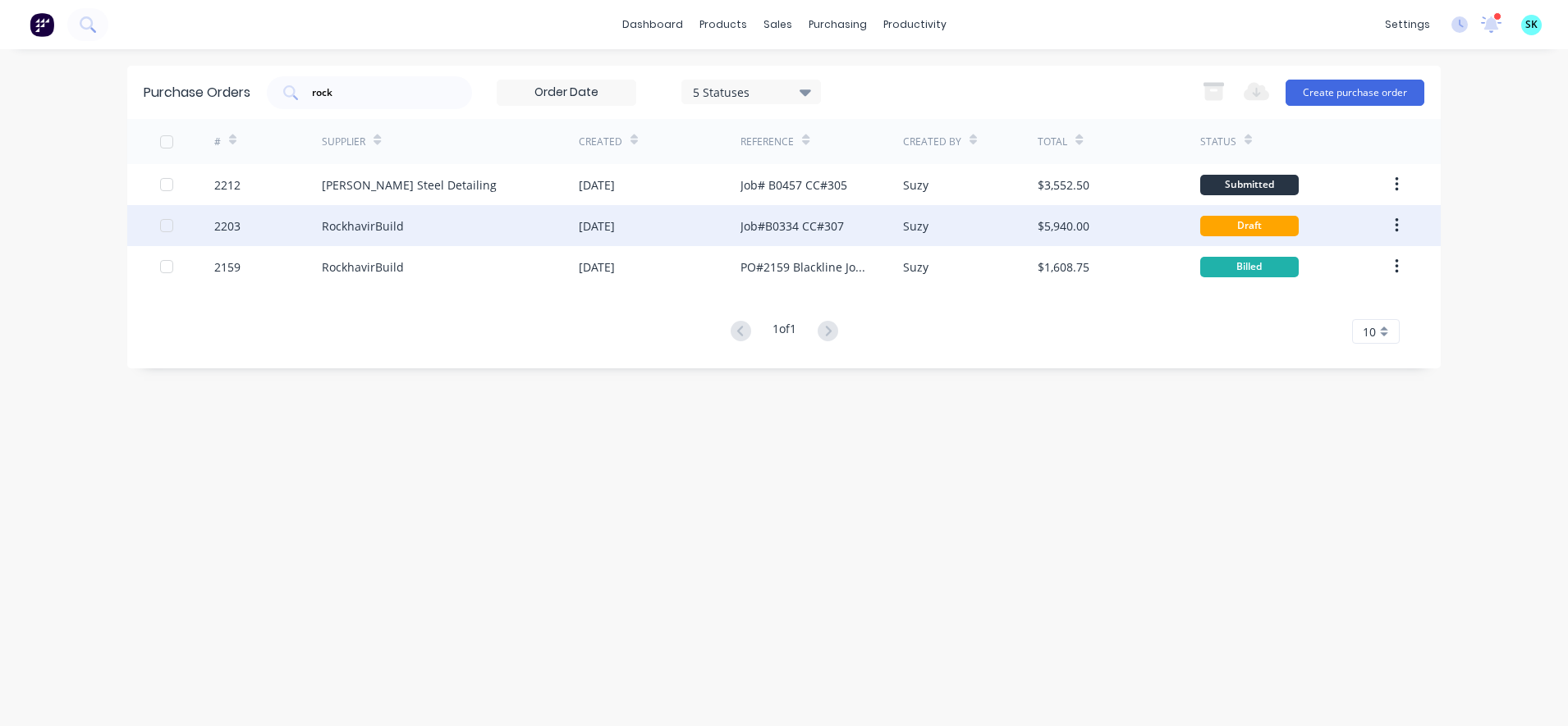
click at [977, 238] on div "Suzy" at bounding box center [970, 225] width 135 height 41
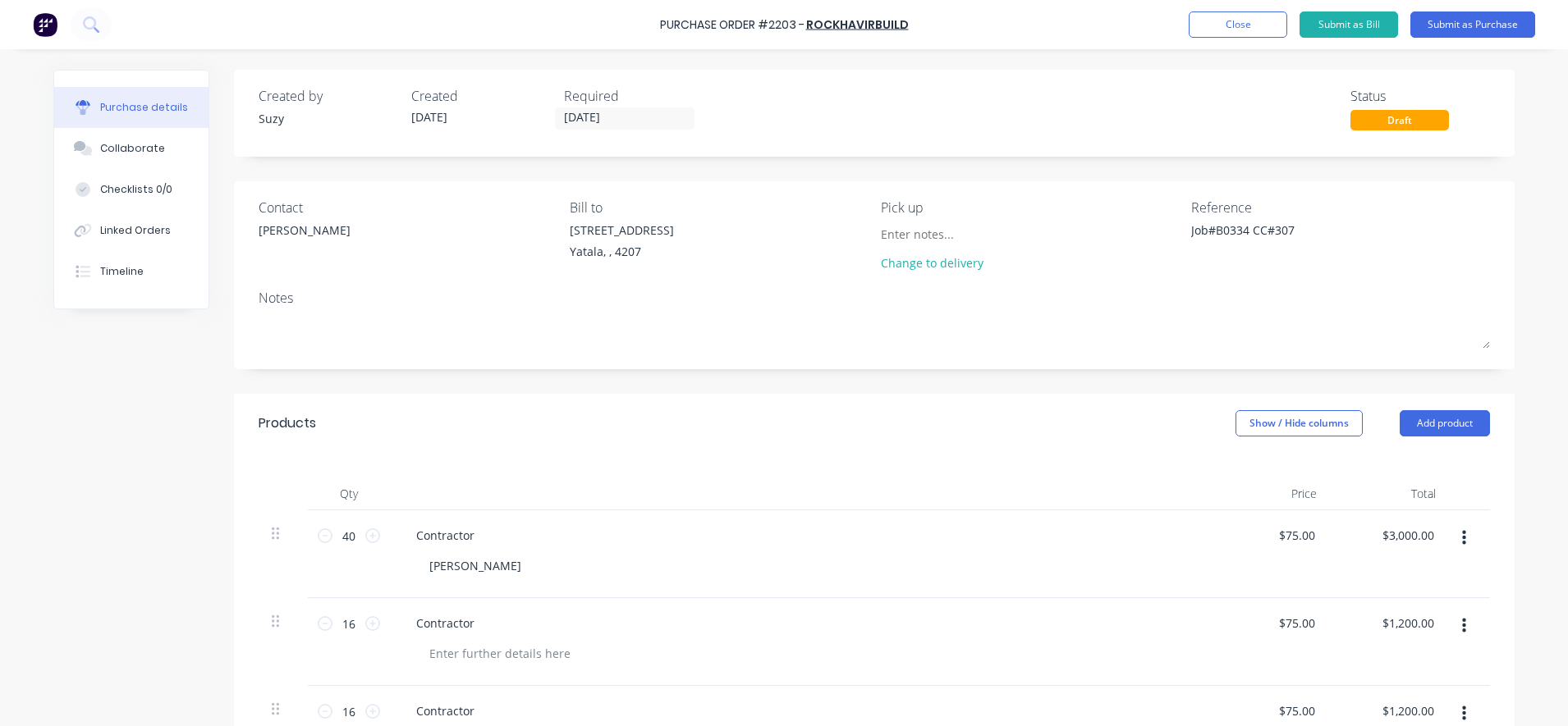
scroll to position [103, 0]
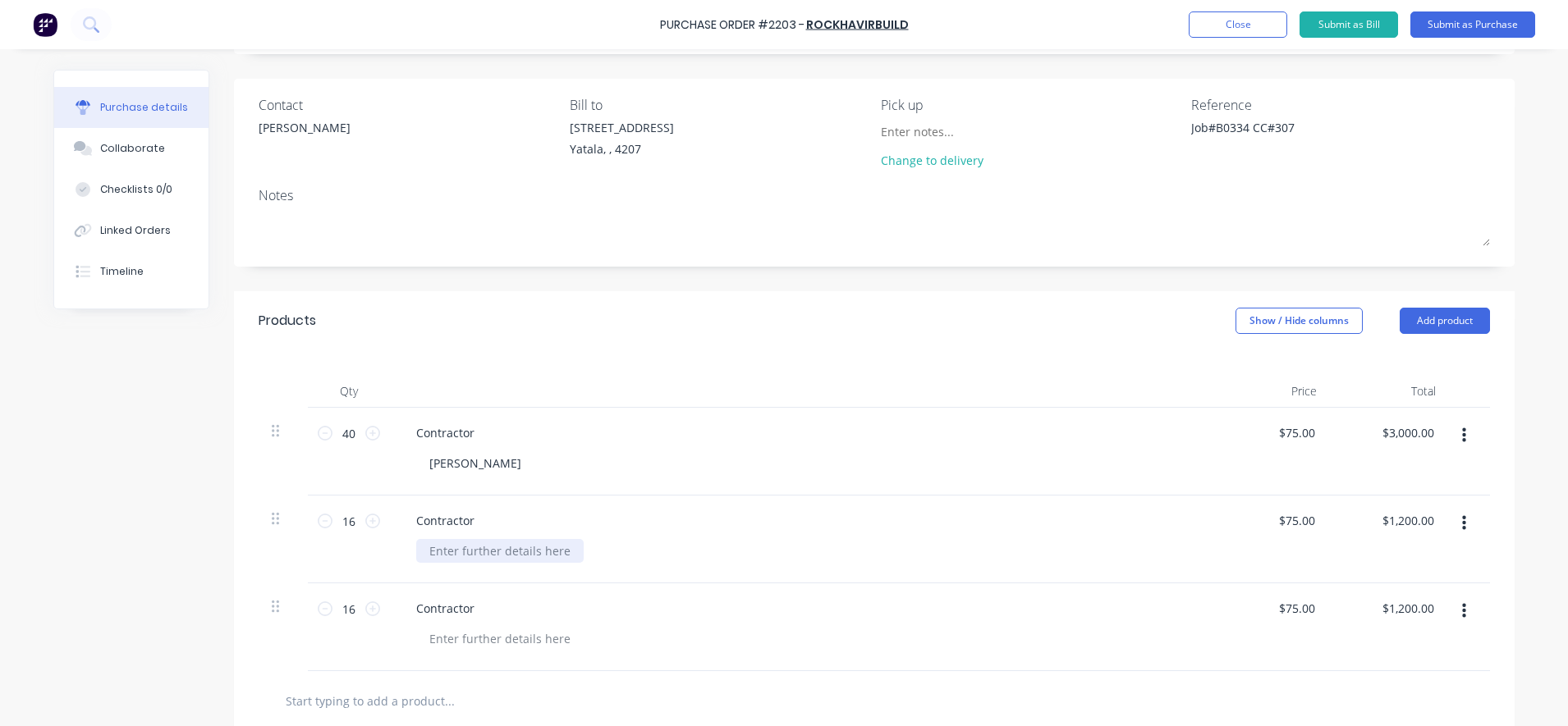
click at [499, 557] on div at bounding box center [500, 550] width 168 height 24
click at [460, 513] on div "Contractor" at bounding box center [445, 520] width 84 height 24
type textarea "x"
click at [477, 547] on div at bounding box center [500, 550] width 168 height 24
type textarea "x"
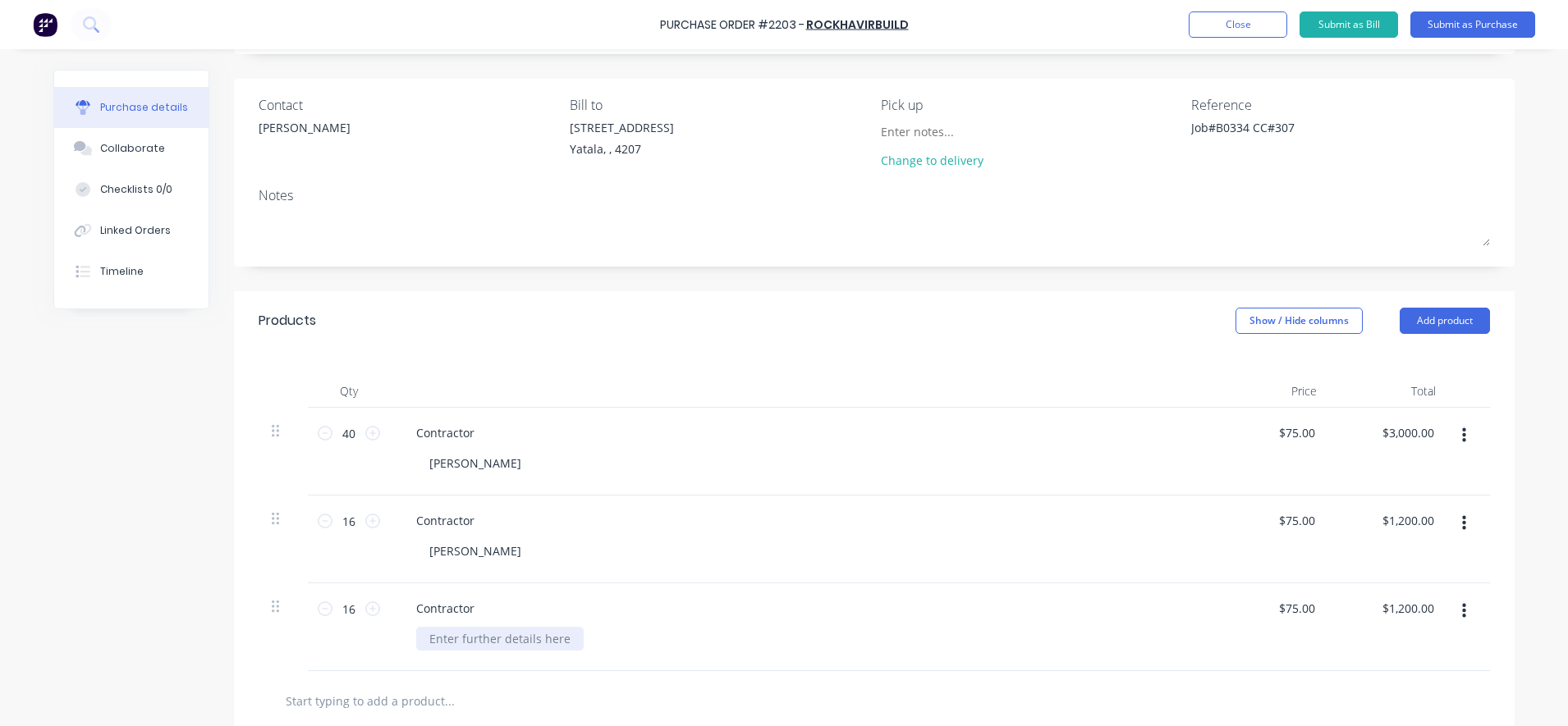
click at [493, 639] on div at bounding box center [500, 639] width 168 height 24
click at [752, 635] on div "[PERSON_NAME]" at bounding box center [807, 639] width 781 height 24
click at [318, 524] on icon at bounding box center [324, 520] width 14 height 14
type textarea "x"
type input "15"
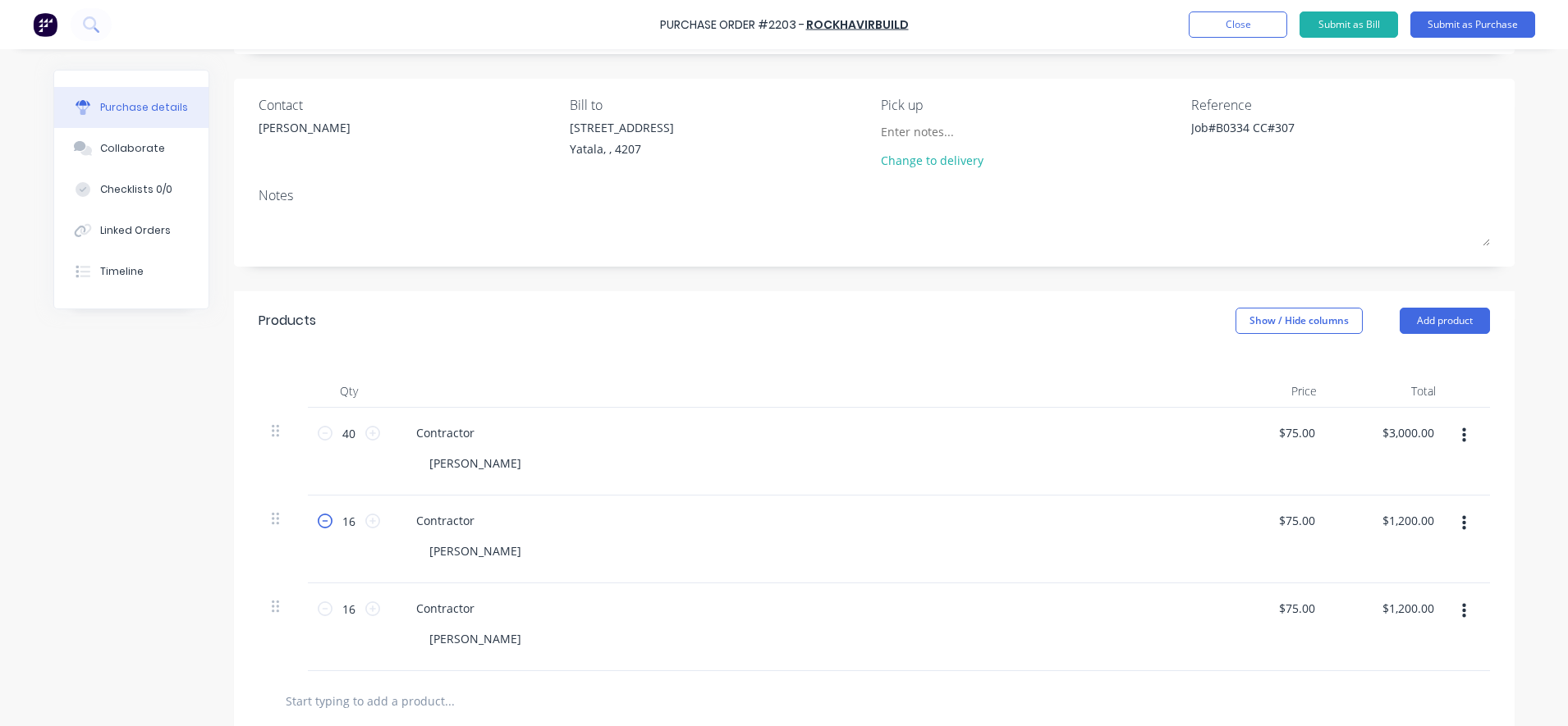
type input "$1,125.00"
click at [321, 617] on div "16 16" at bounding box center [348, 609] width 56 height 25
click at [321, 609] on icon at bounding box center [324, 608] width 14 height 14
type textarea "x"
type input "15"
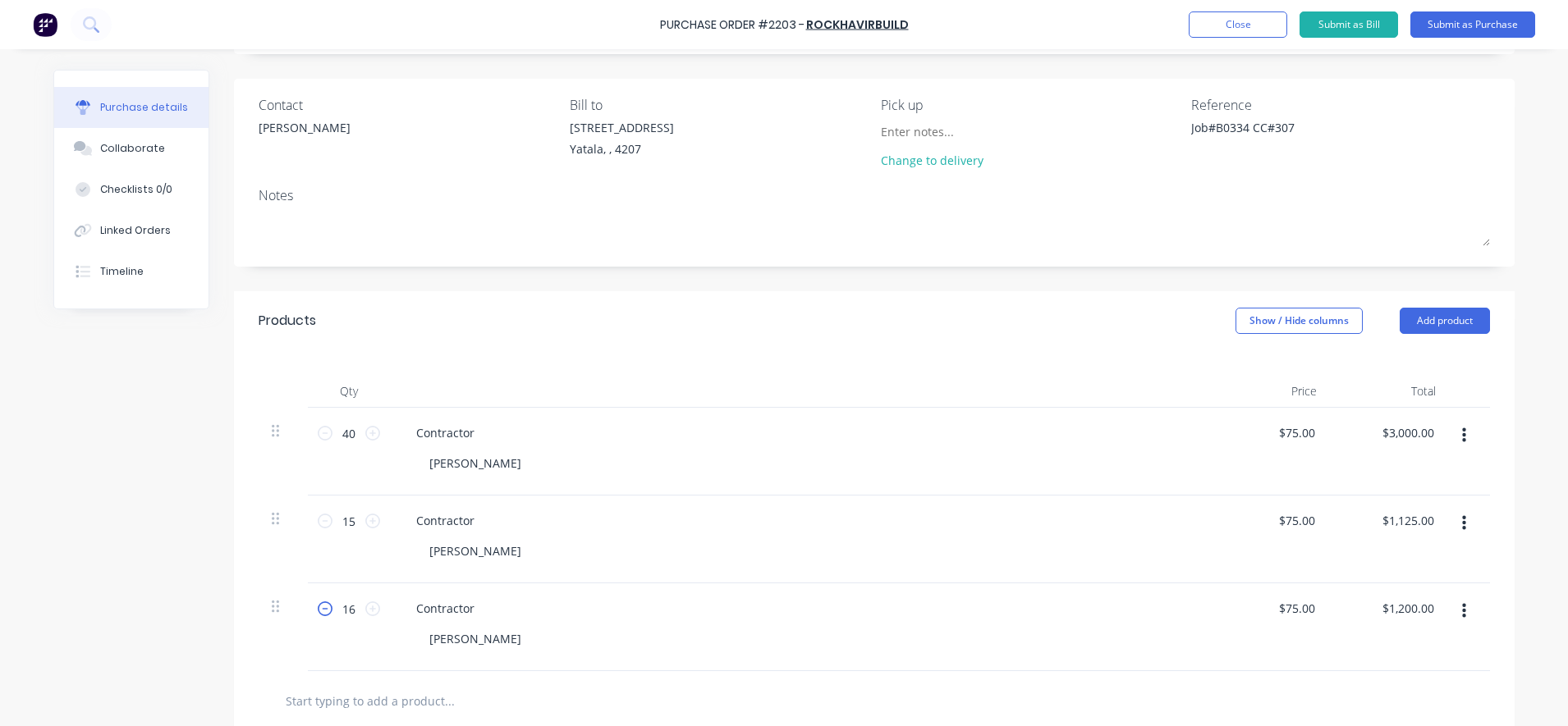
type input "$1,125.00"
click at [340, 523] on input "15" at bounding box center [348, 521] width 33 height 25
click at [351, 526] on input "15" at bounding box center [348, 521] width 33 height 25
type textarea "x"
type input "15."
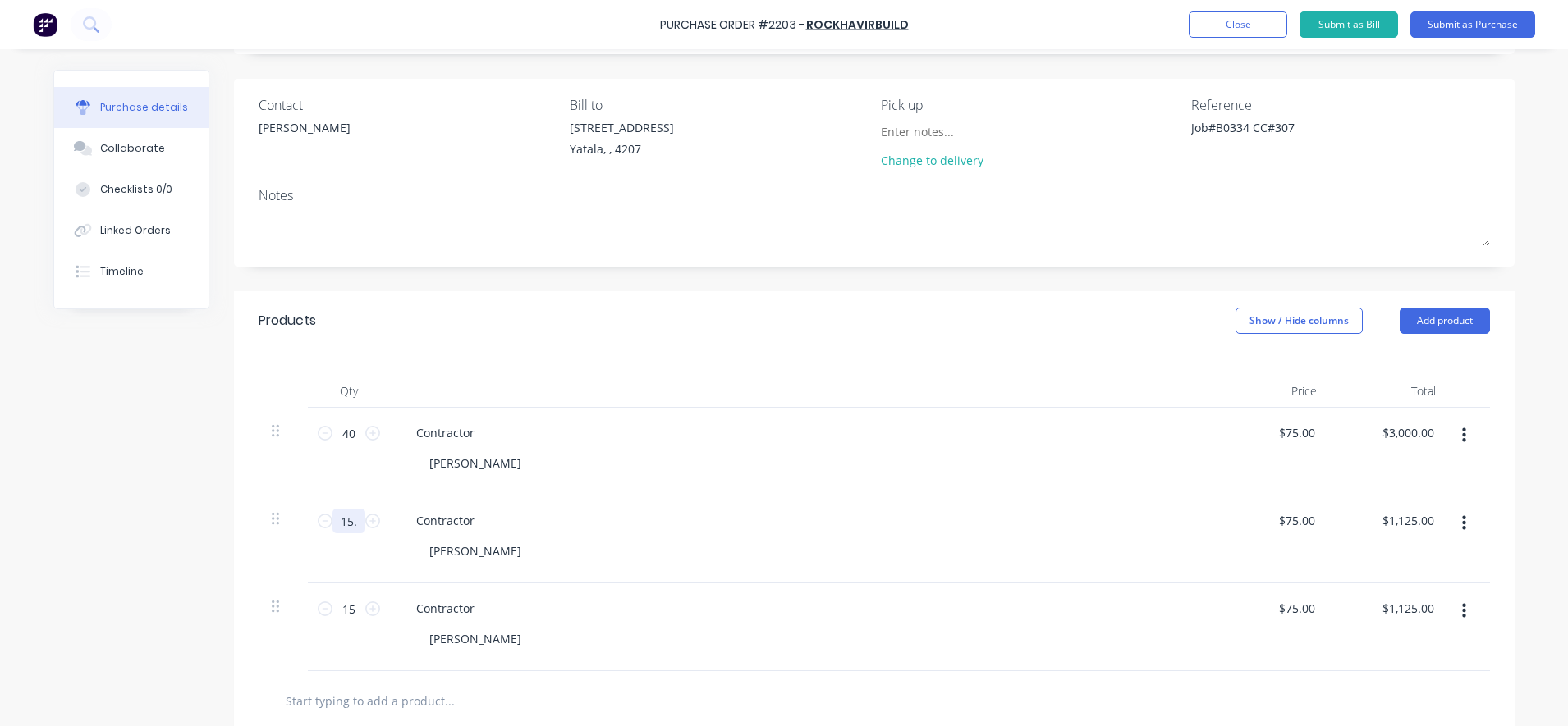
type textarea "x"
type input "15.5"
type input "$1,162.50"
type textarea "x"
type input "15.5"
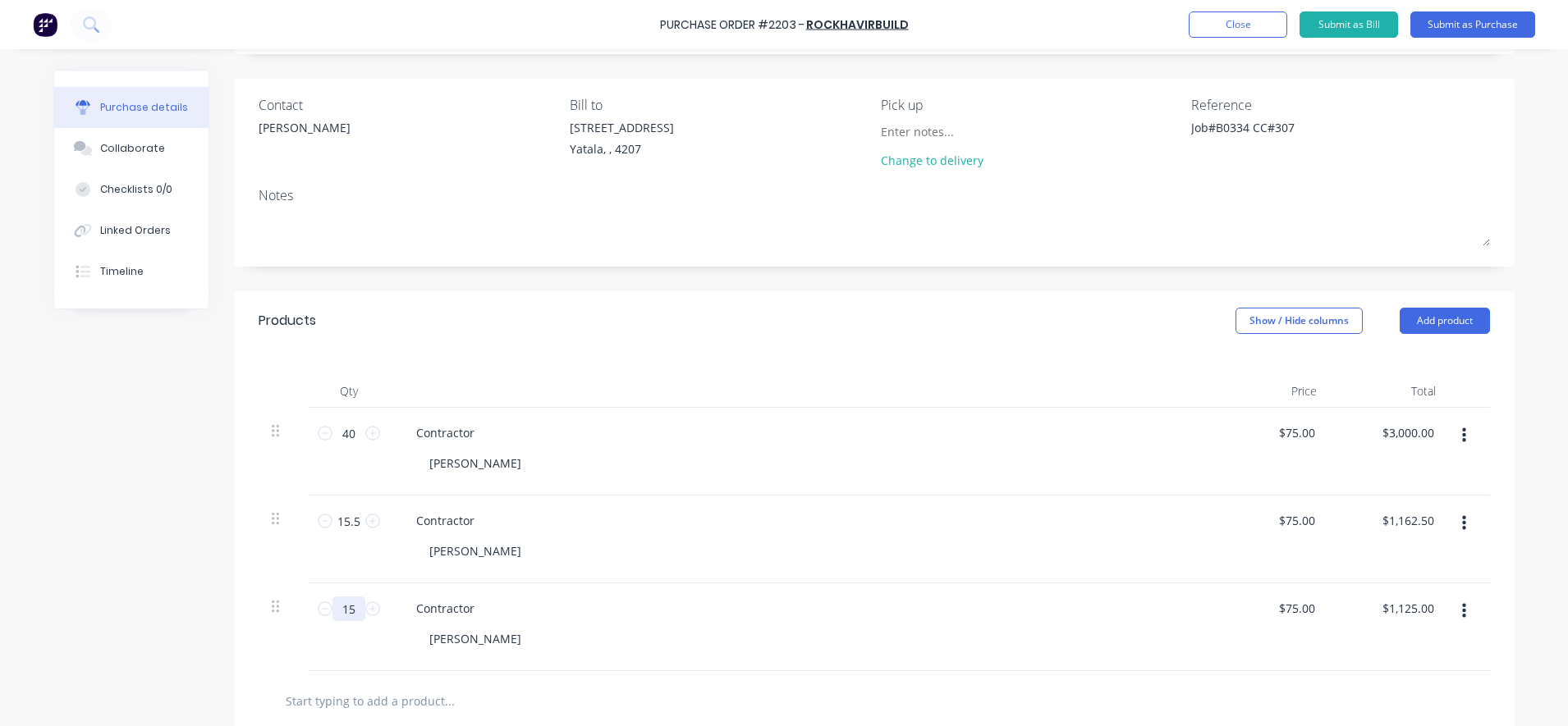
click at [342, 610] on input "15" at bounding box center [348, 609] width 33 height 25
type textarea "x"
type input "1"
type input "$75.00"
type textarea "x"
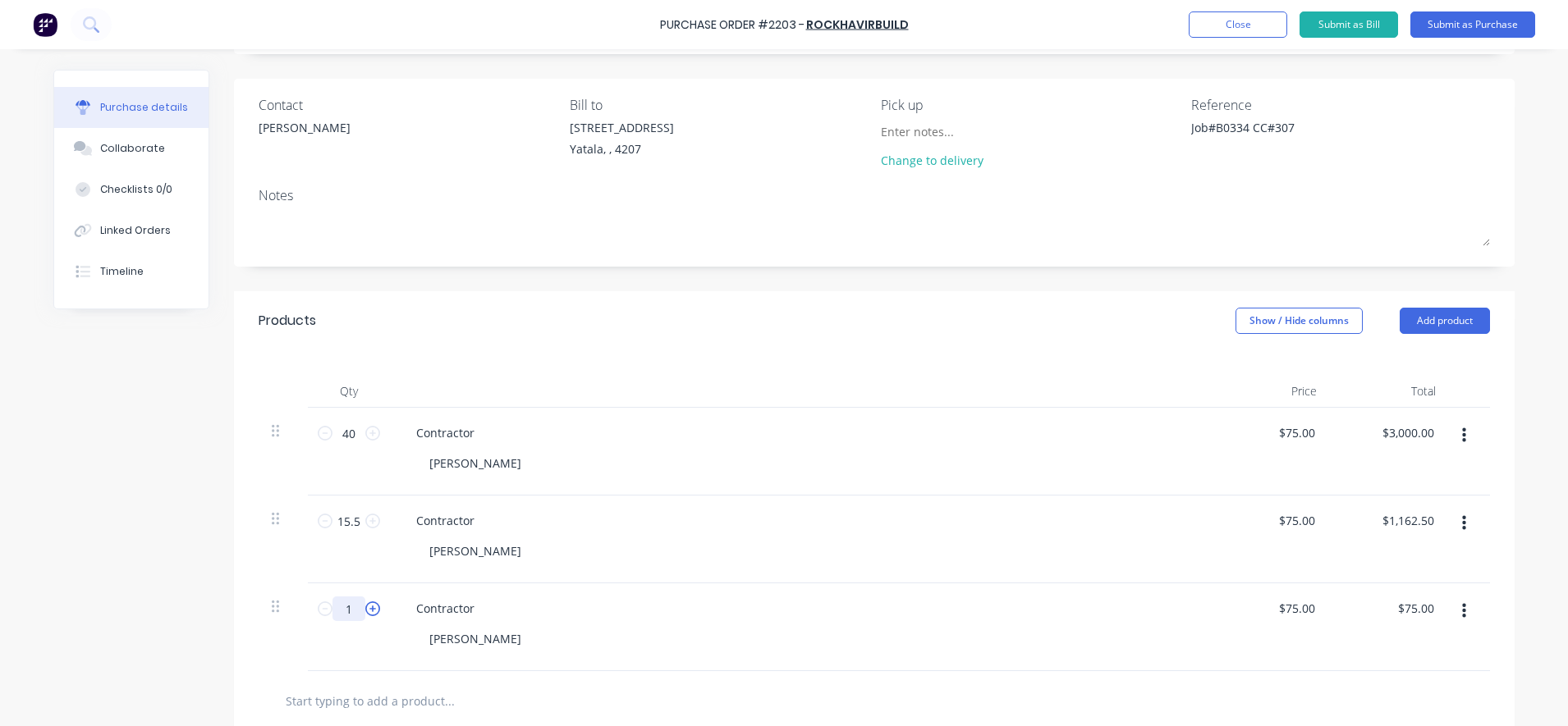
type input "15"
type input "$1,125.00"
type textarea "x"
type input "15."
type textarea "x"
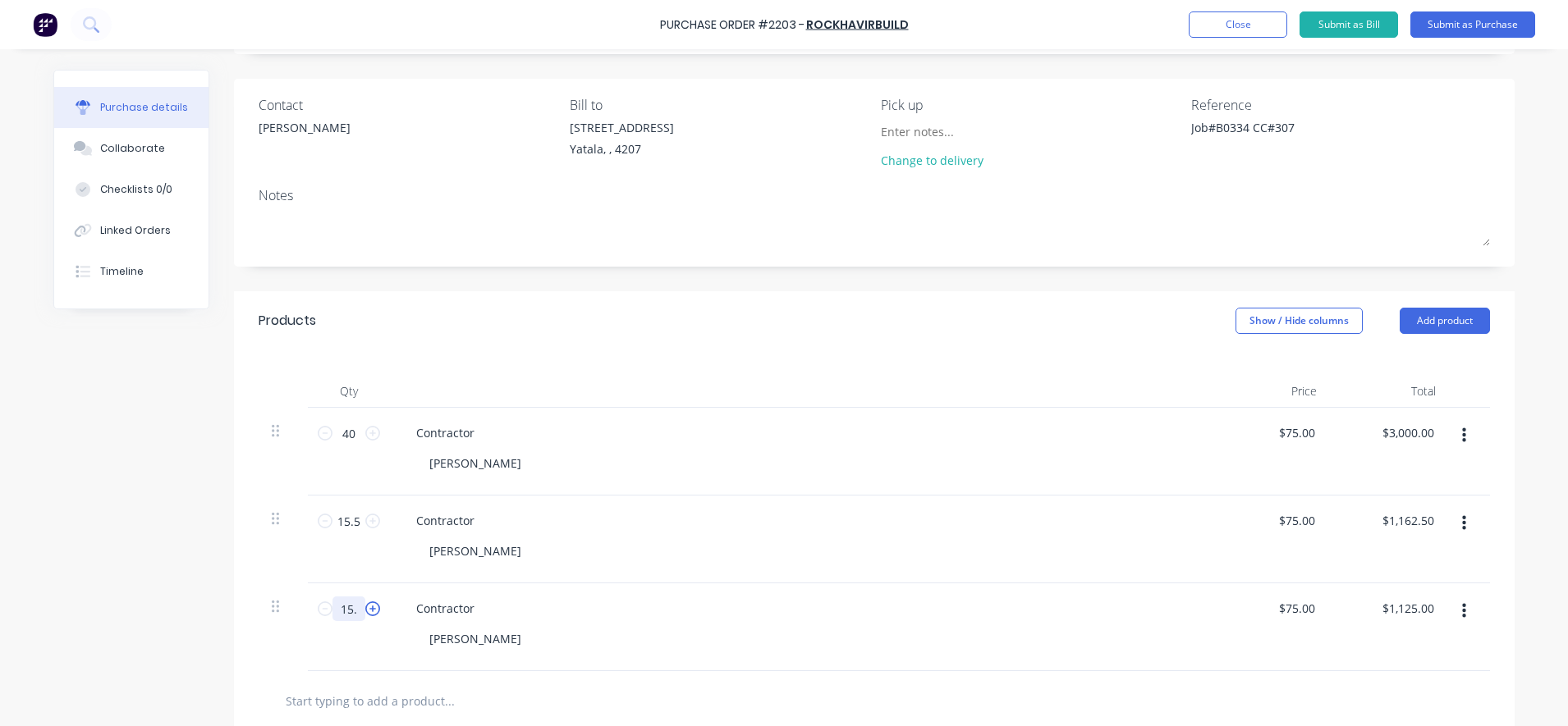
type input "15.5"
type input "$1,162.50"
type textarea "x"
type input "15.5"
click at [339, 431] on input "40" at bounding box center [348, 433] width 33 height 25
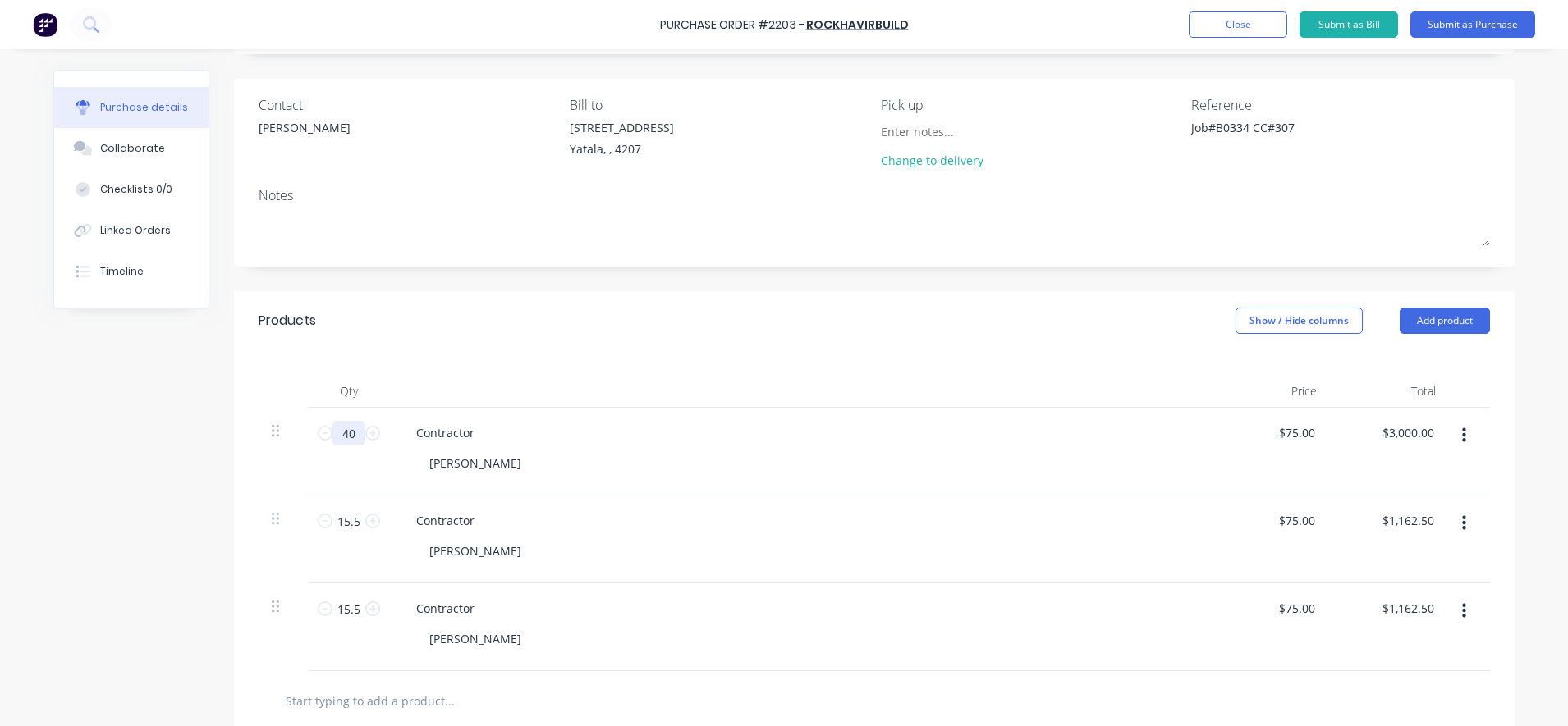
type textarea "x"
type input "6"
type input "$450.00"
type textarea "x"
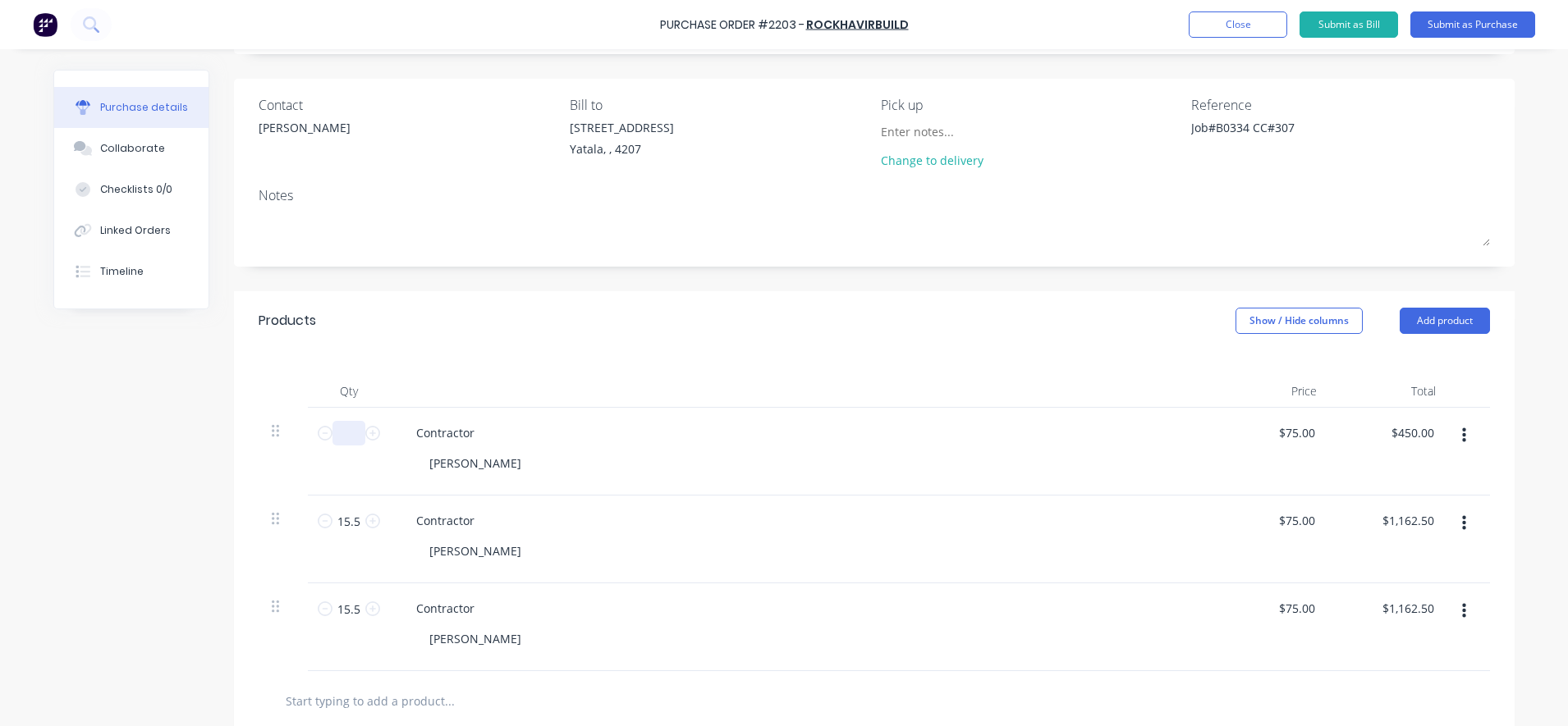
type input "3"
type input "$225.00"
type textarea "x"
type input "36"
type input "$2,700.00"
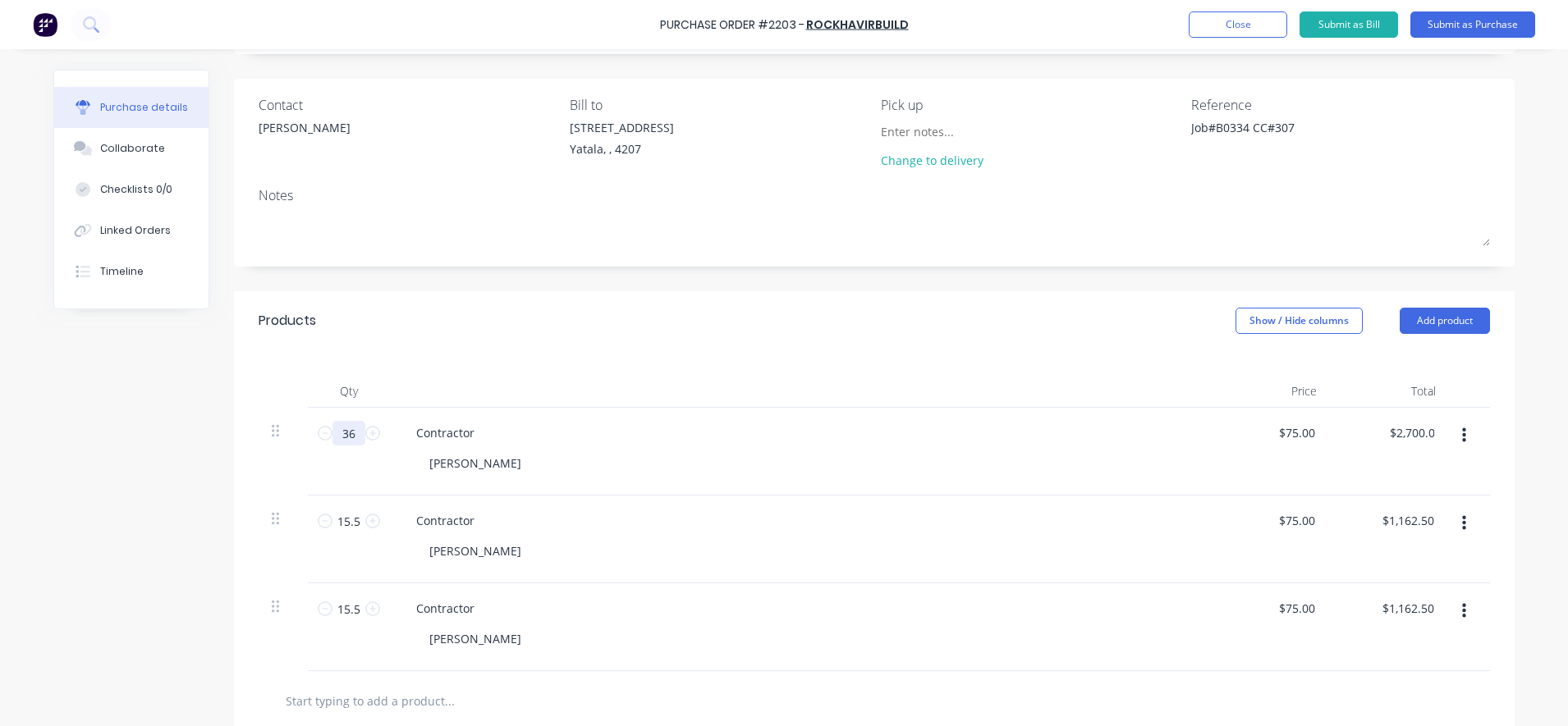
type textarea "x"
type input "36"
click at [390, 378] on div at bounding box center [799, 391] width 820 height 33
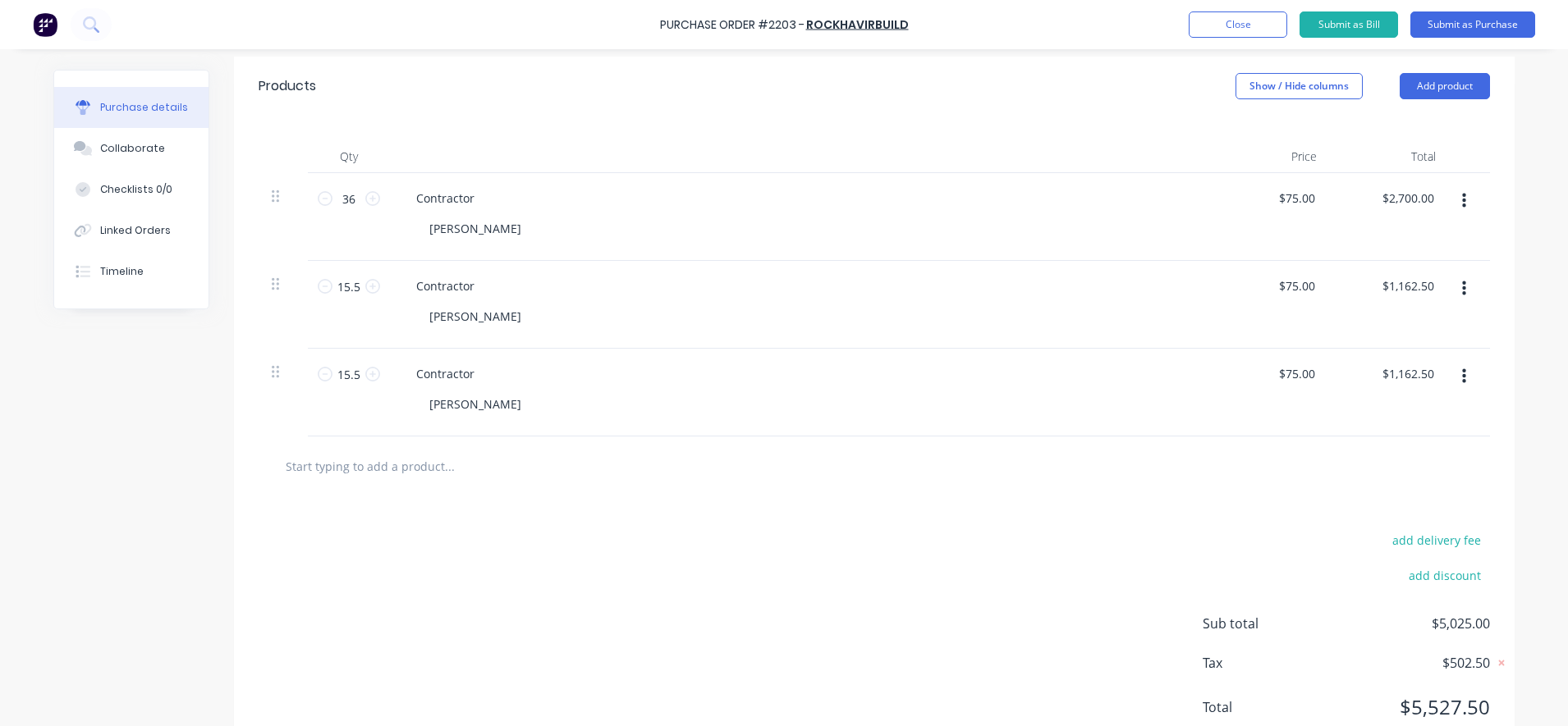
scroll to position [292, 0]
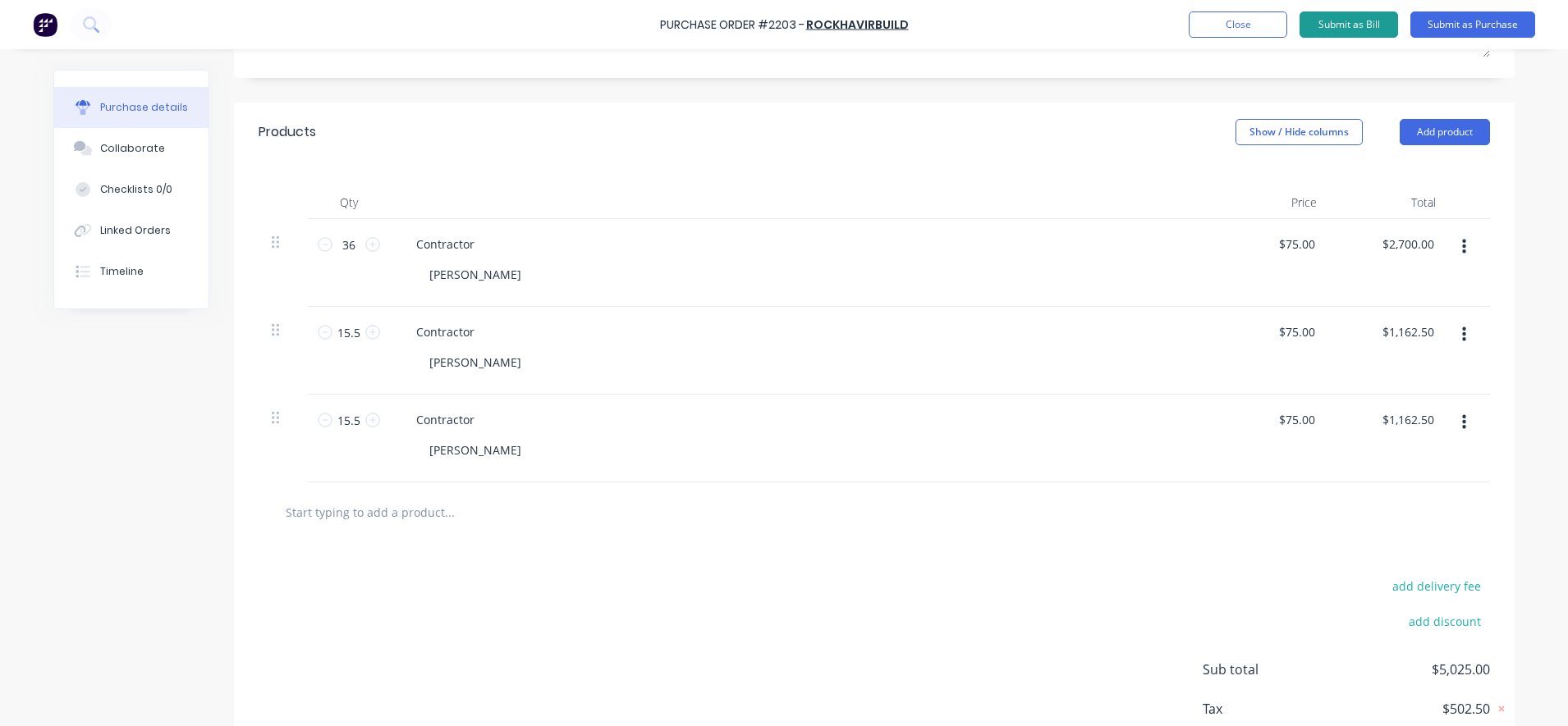
click at [1353, 29] on button "Submit as Bill" at bounding box center [1348, 24] width 99 height 26
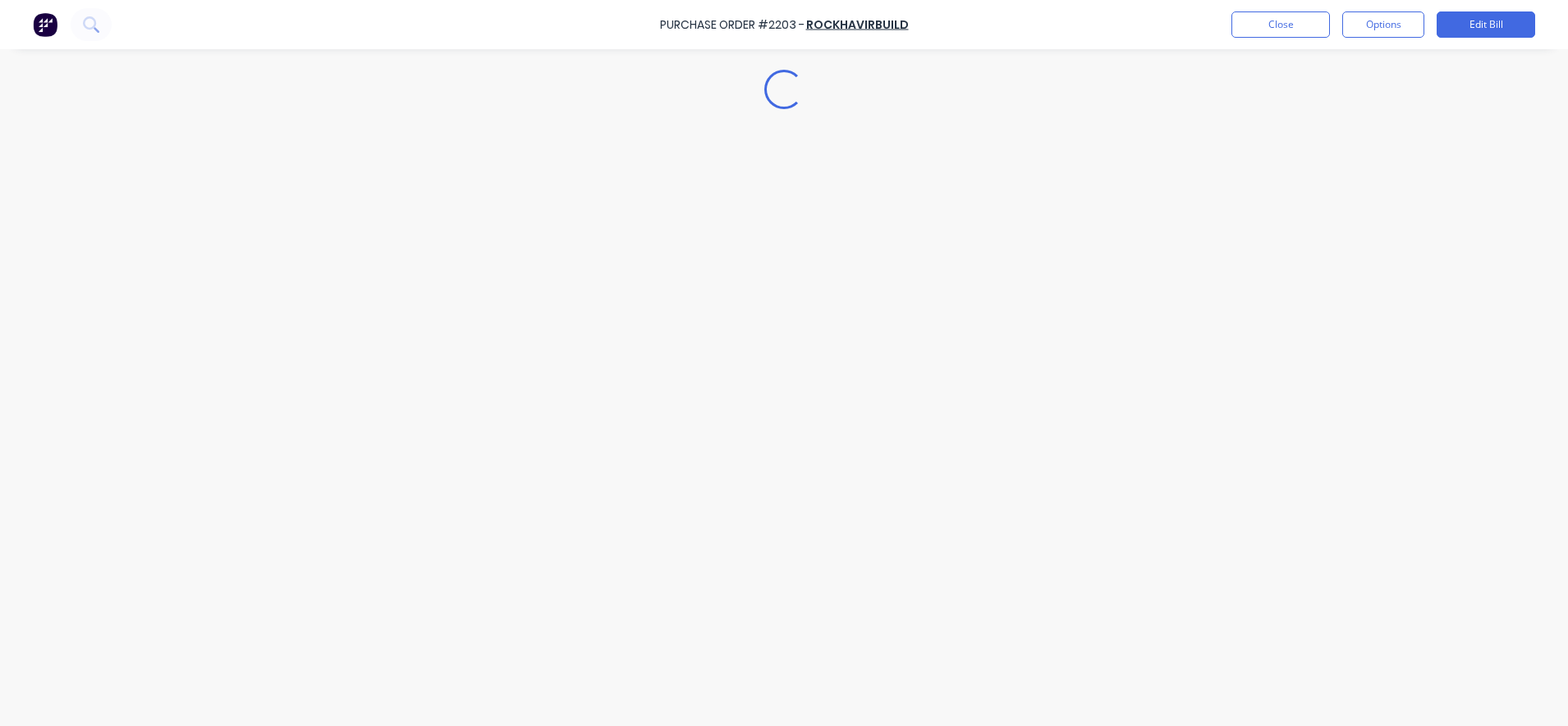
type textarea "x"
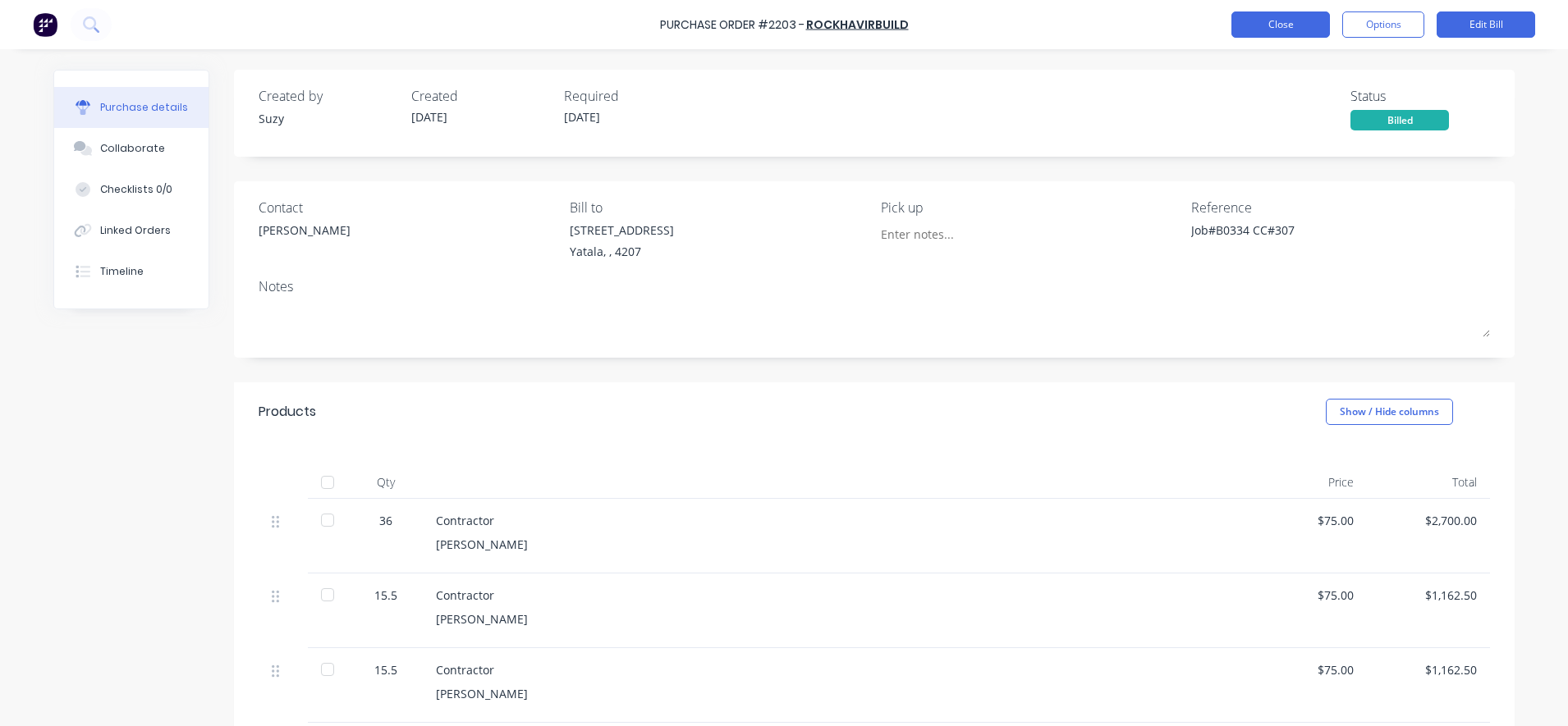
click at [1280, 19] on button "Close" at bounding box center [1280, 24] width 99 height 26
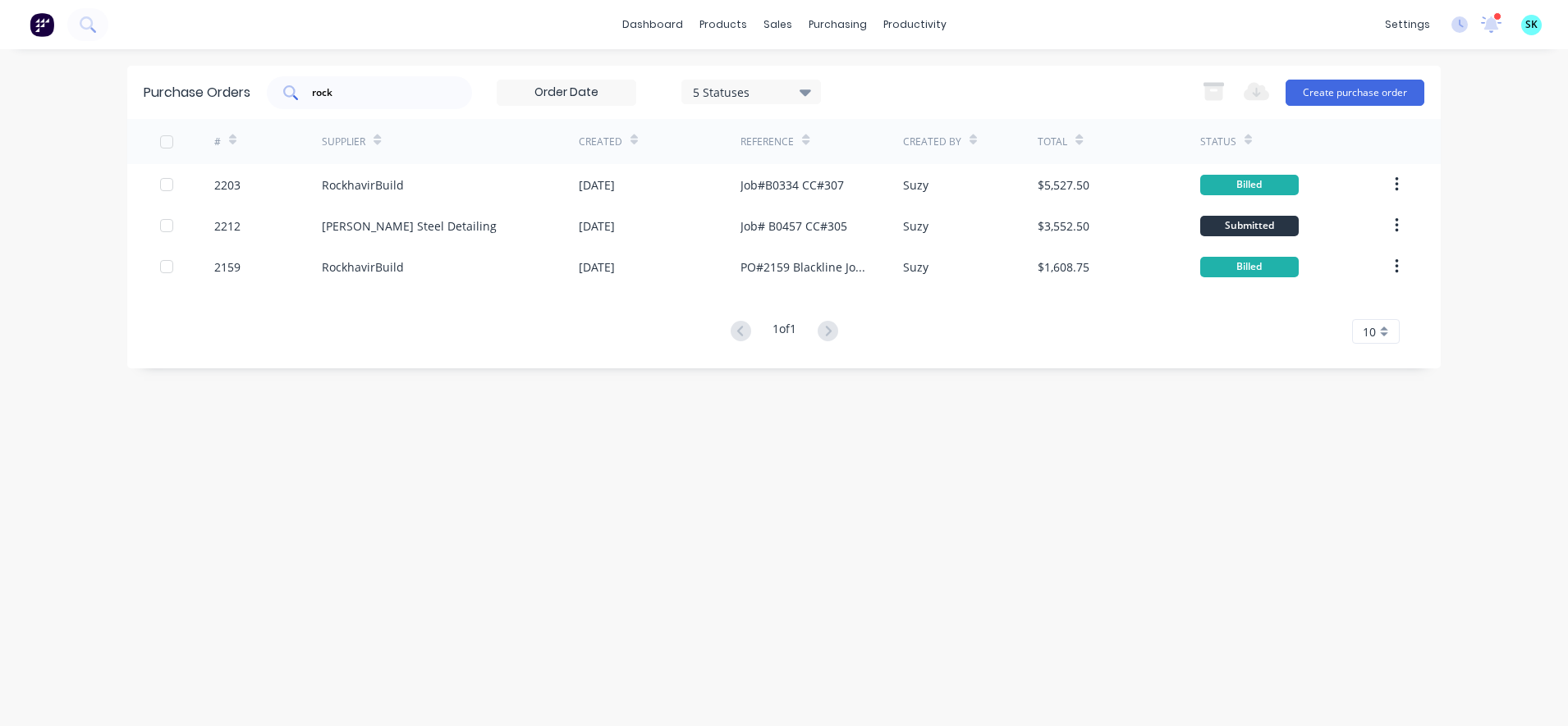
click at [457, 99] on div "rock" at bounding box center [369, 93] width 205 height 33
type input "r"
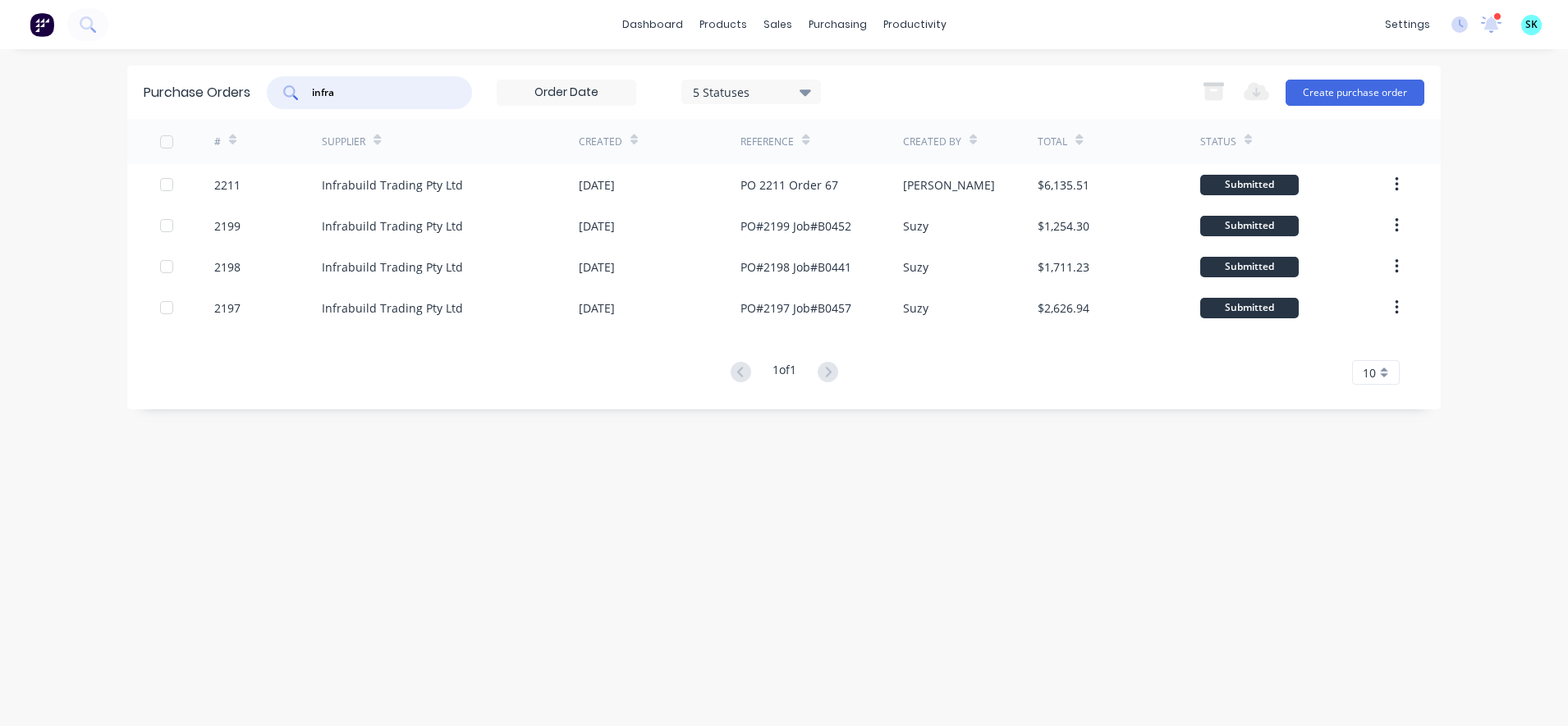
type input "infra"
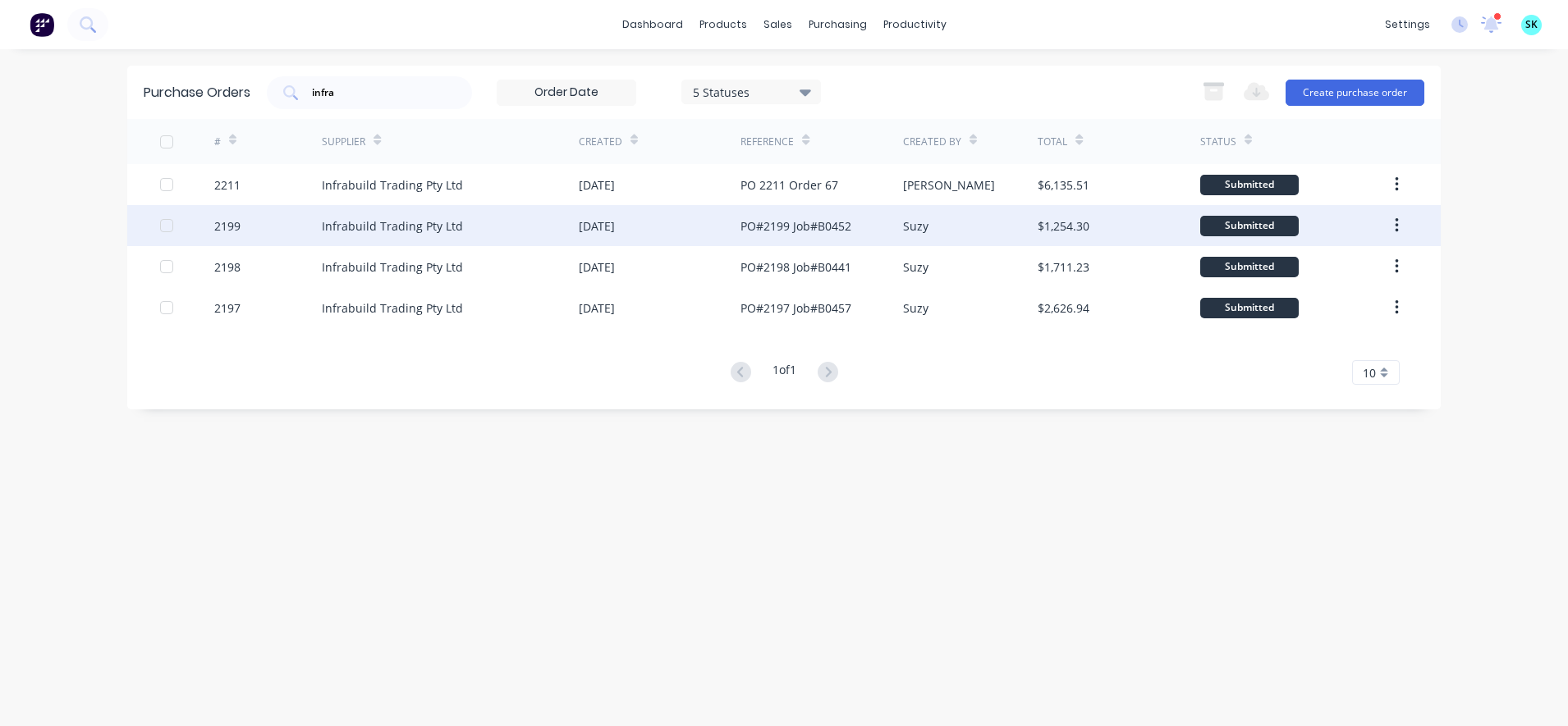
click at [1266, 221] on div "Submitted" at bounding box center [1249, 225] width 99 height 20
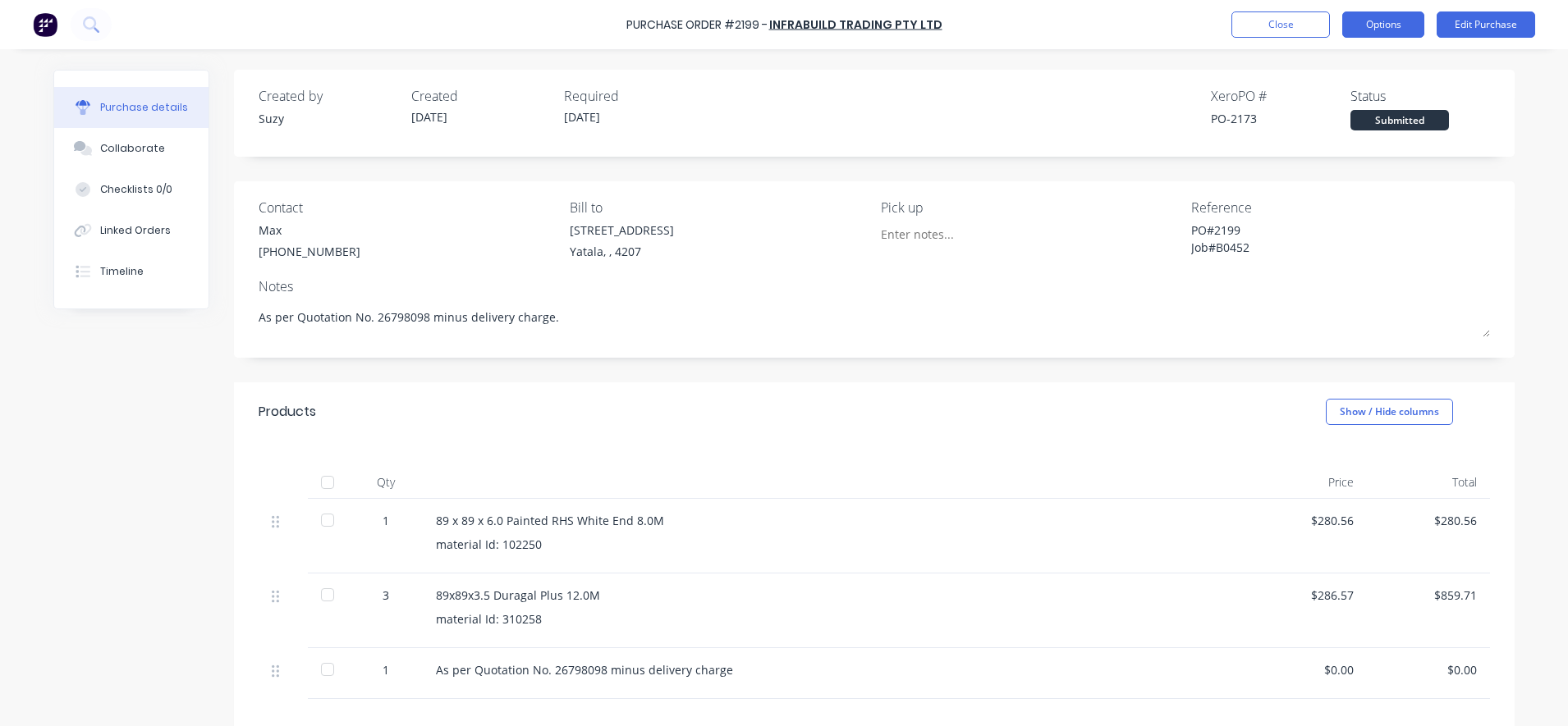
click at [1369, 30] on button "Options" at bounding box center [1384, 24] width 83 height 26
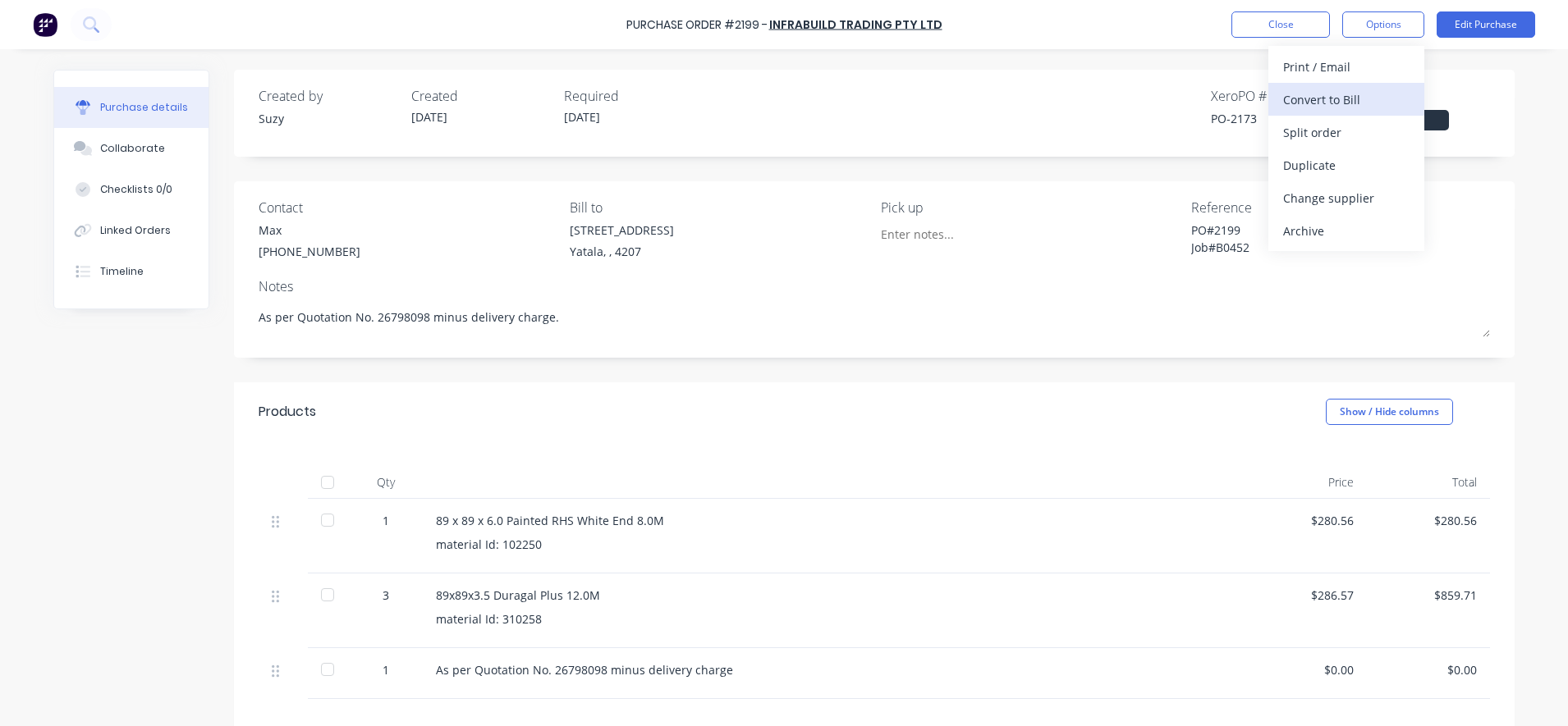
click at [1353, 106] on div "Convert to Bill" at bounding box center [1346, 100] width 127 height 24
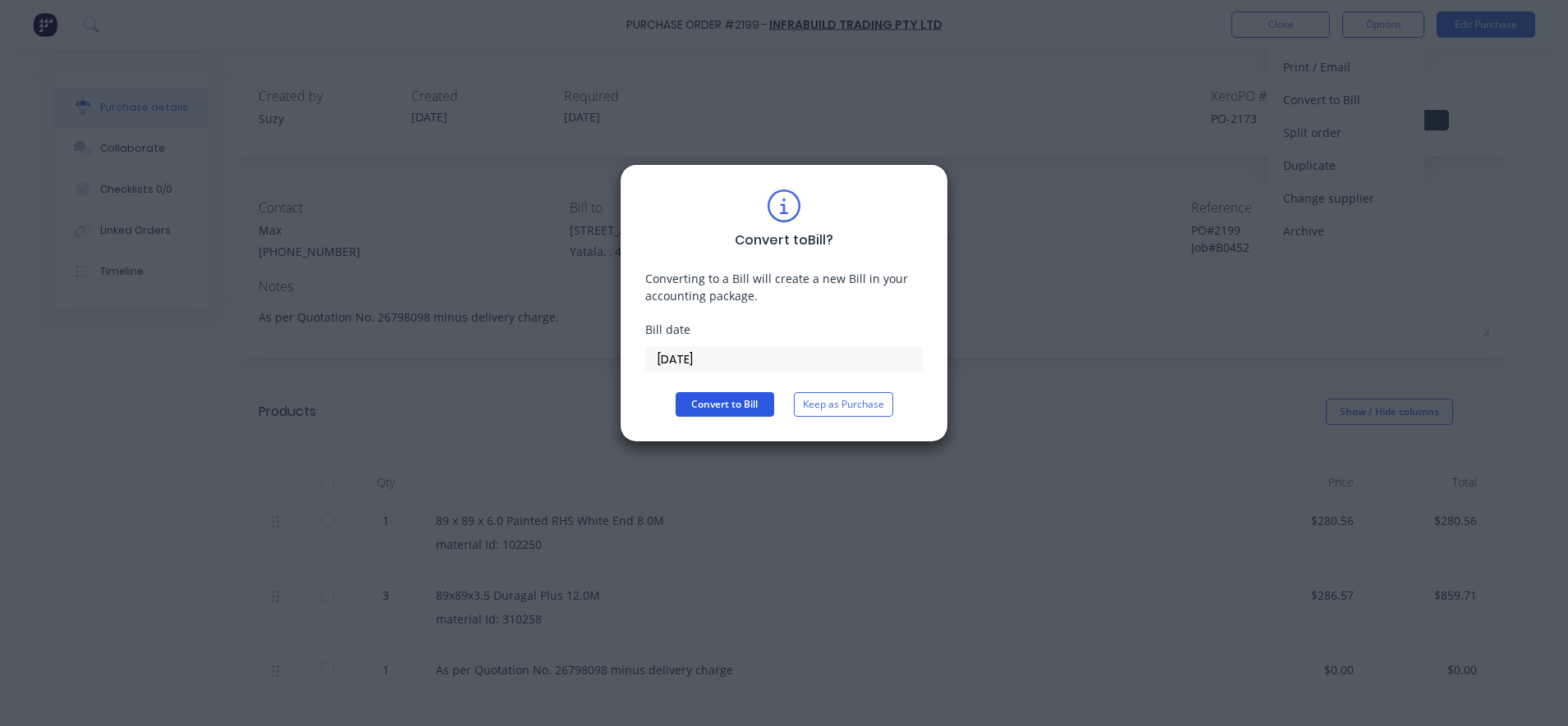
click at [700, 406] on button "Convert to Bill" at bounding box center [725, 405] width 99 height 25
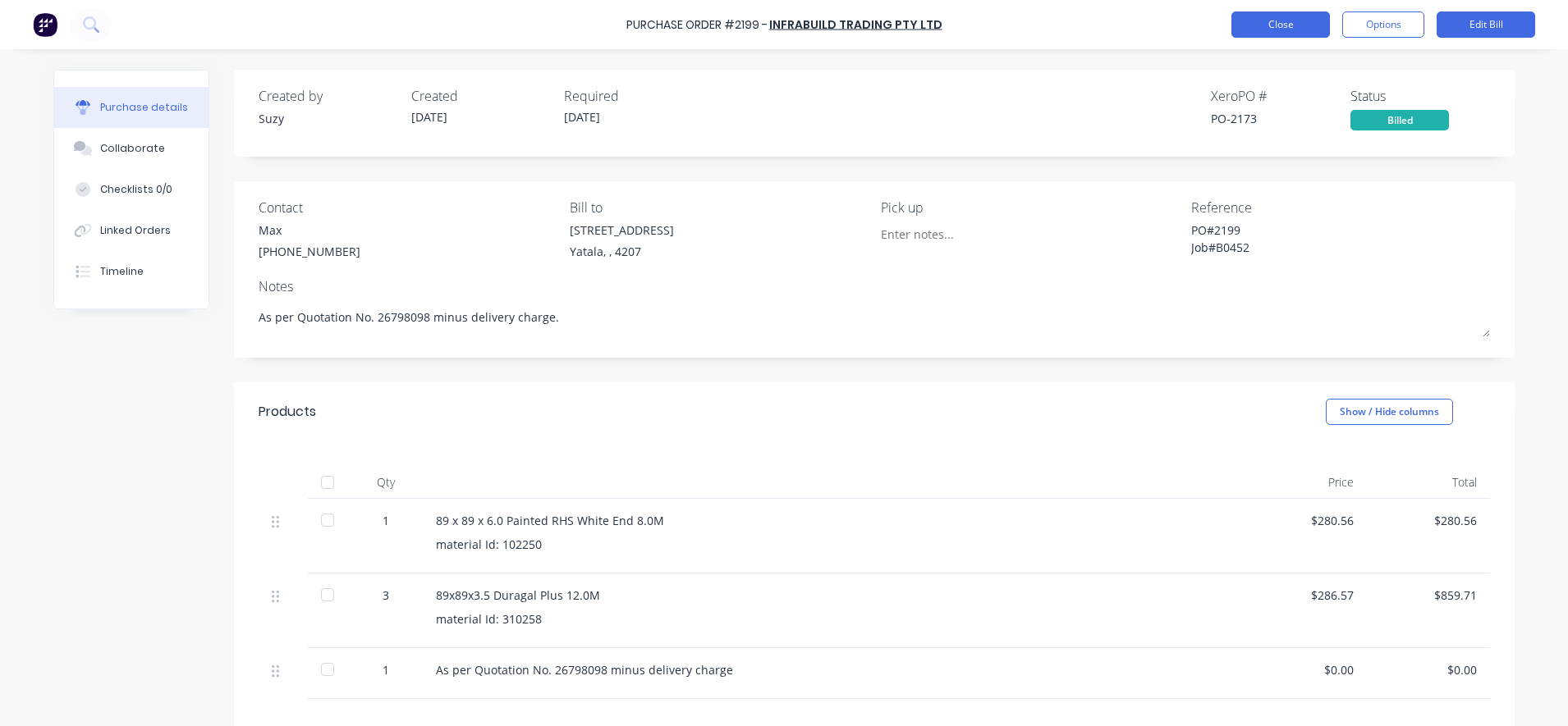
click at [1269, 26] on button "Close" at bounding box center [1280, 24] width 99 height 26
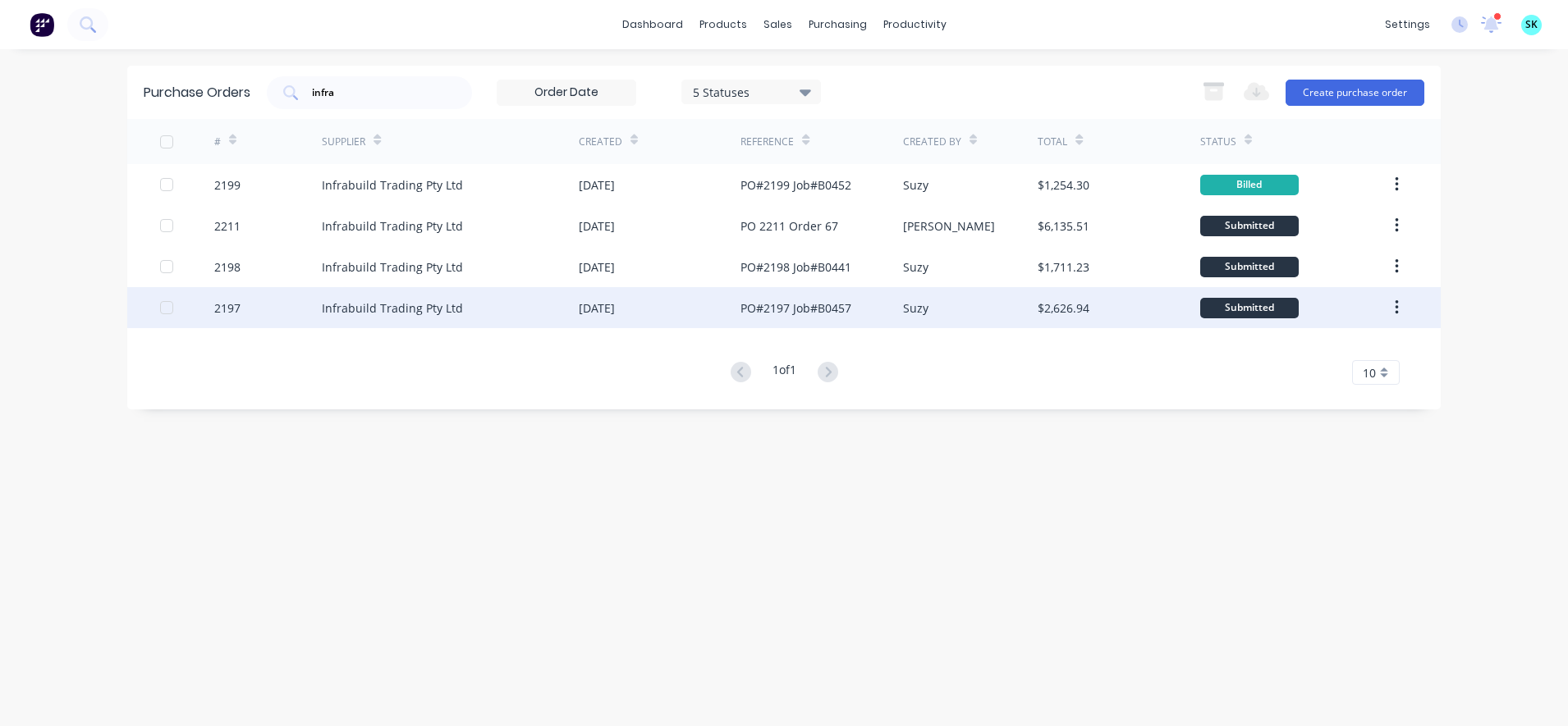
click at [513, 316] on div "Infrabuild Trading Pty Ltd" at bounding box center [450, 307] width 257 height 41
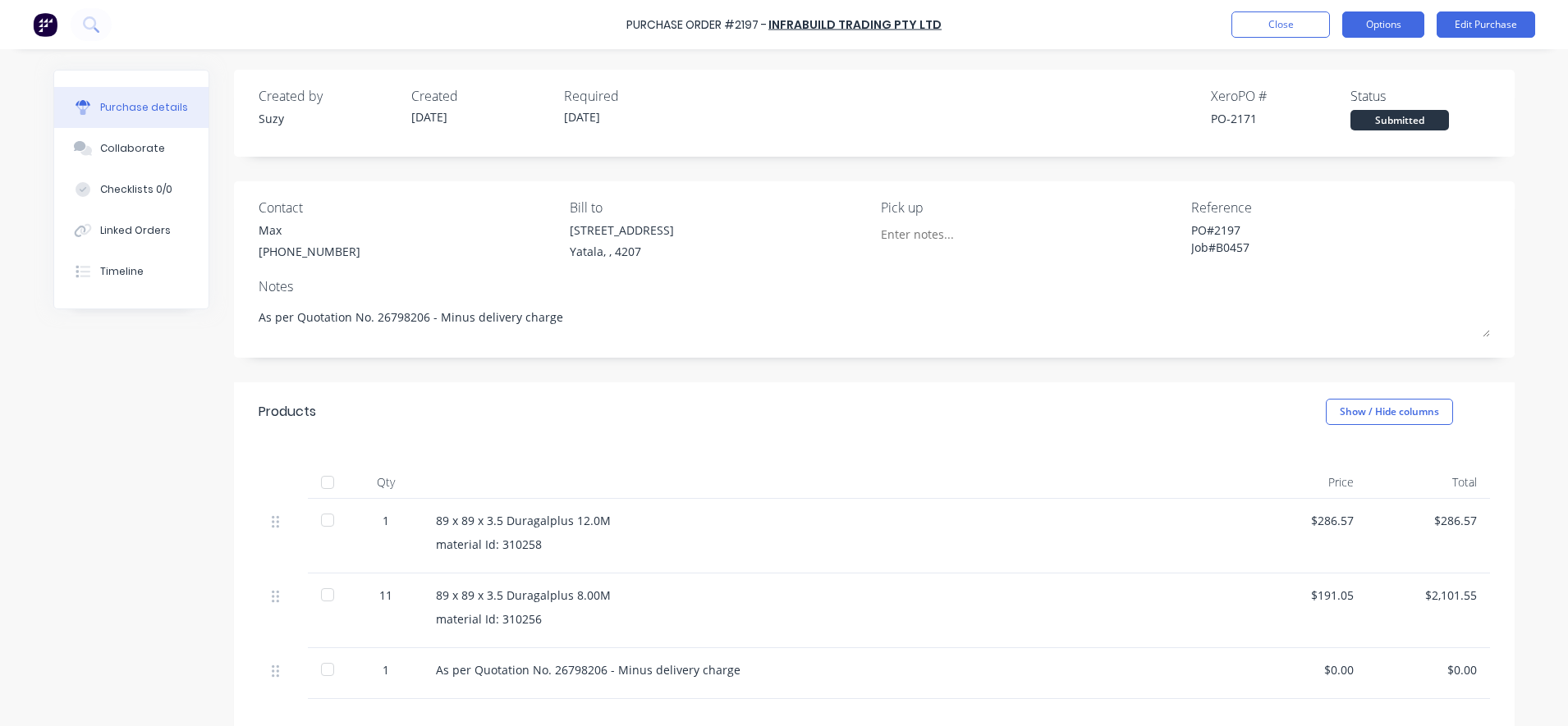
click at [1364, 29] on button "Options" at bounding box center [1384, 24] width 83 height 26
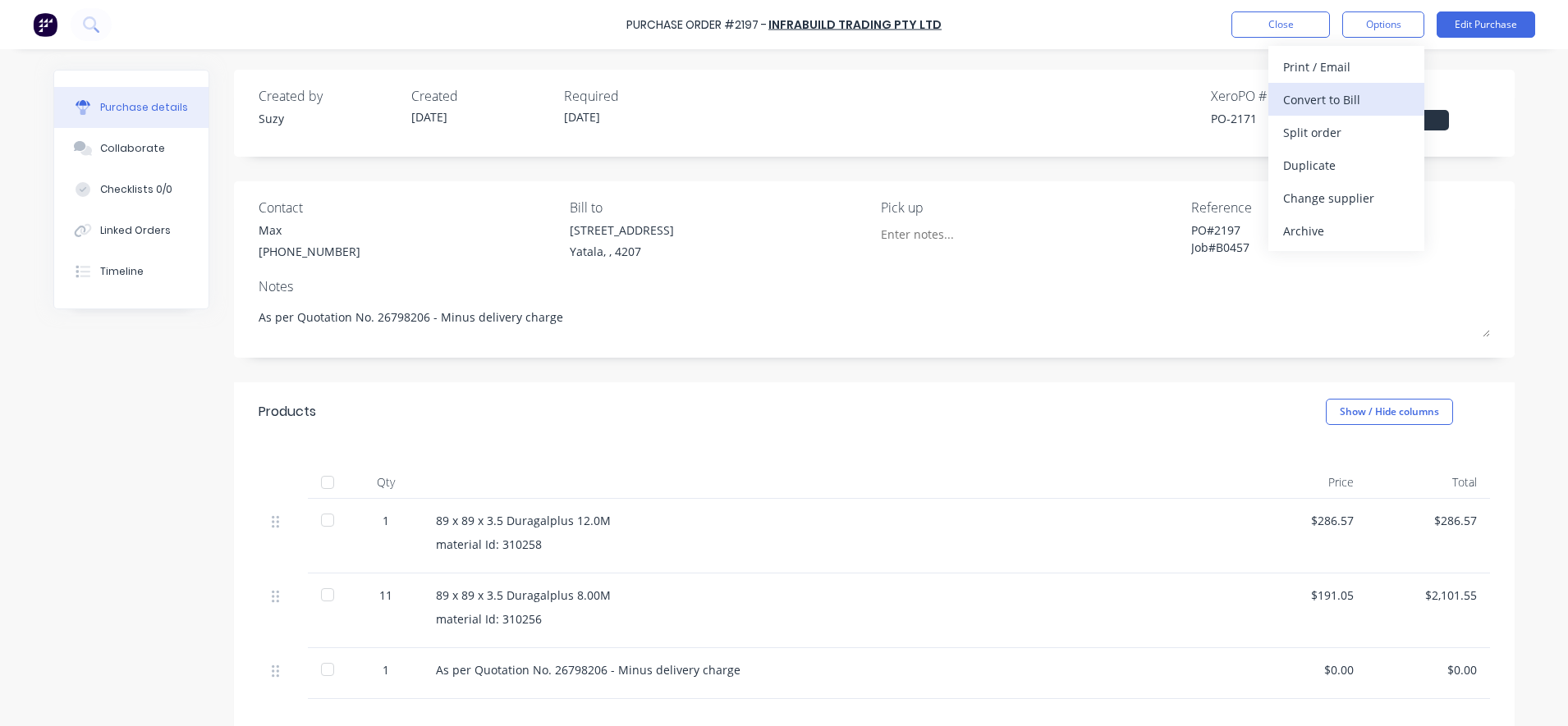
click at [1341, 103] on div "Convert to Bill" at bounding box center [1346, 100] width 127 height 24
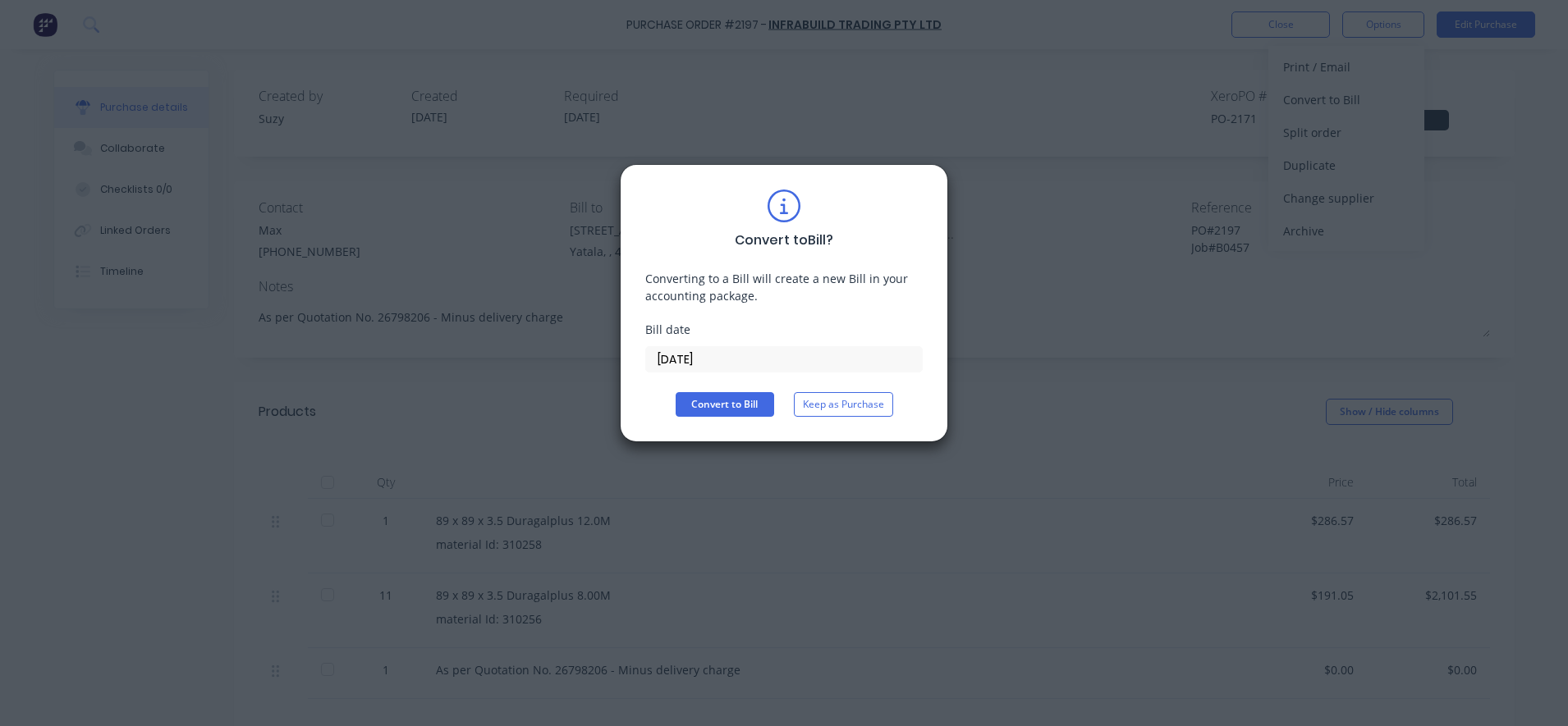
click at [713, 388] on div "Convert to Bill ? Converting to a Bill will create a new Bill in your accountin…" at bounding box center [783, 303] width 277 height 227
click at [711, 410] on button "Convert to Bill" at bounding box center [725, 405] width 99 height 25
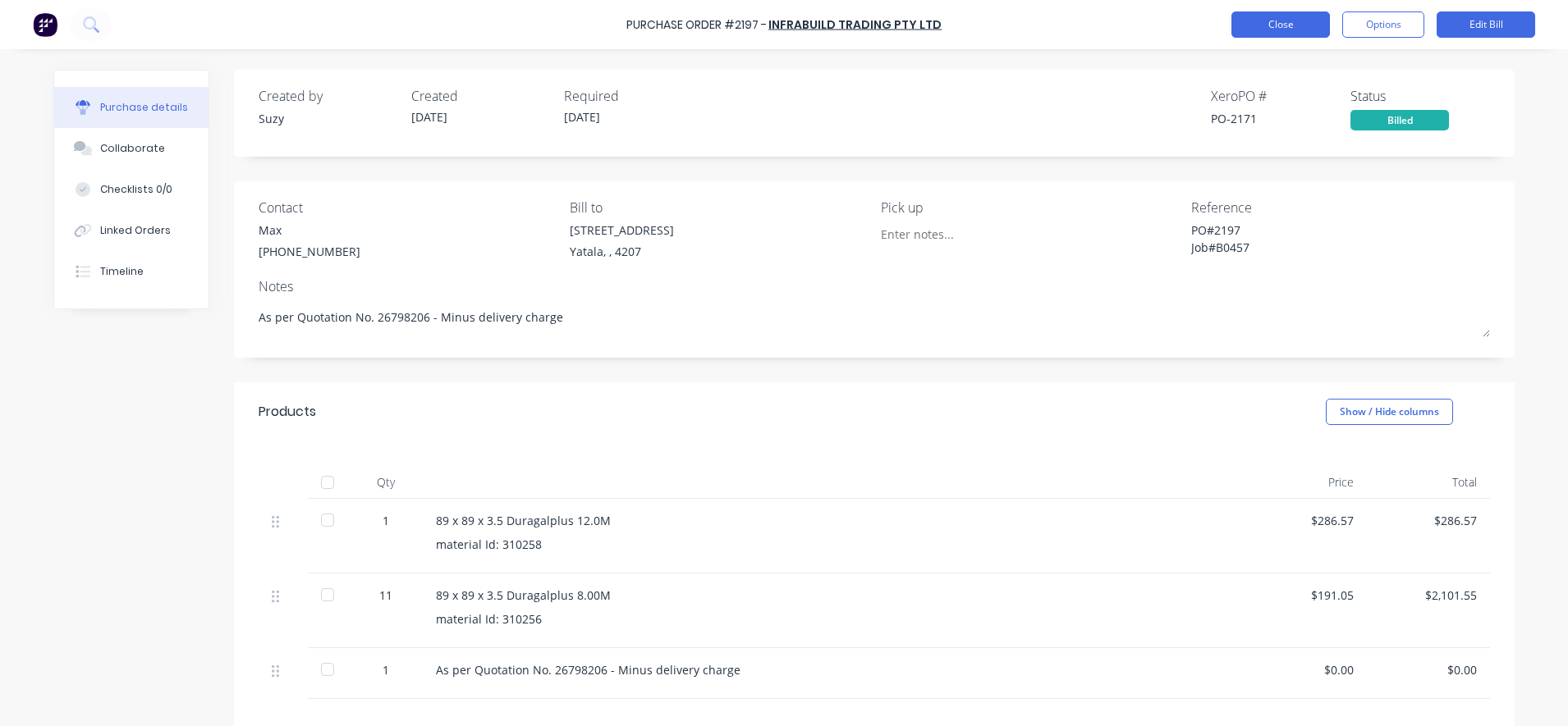
click at [1286, 27] on button "Close" at bounding box center [1280, 24] width 99 height 26
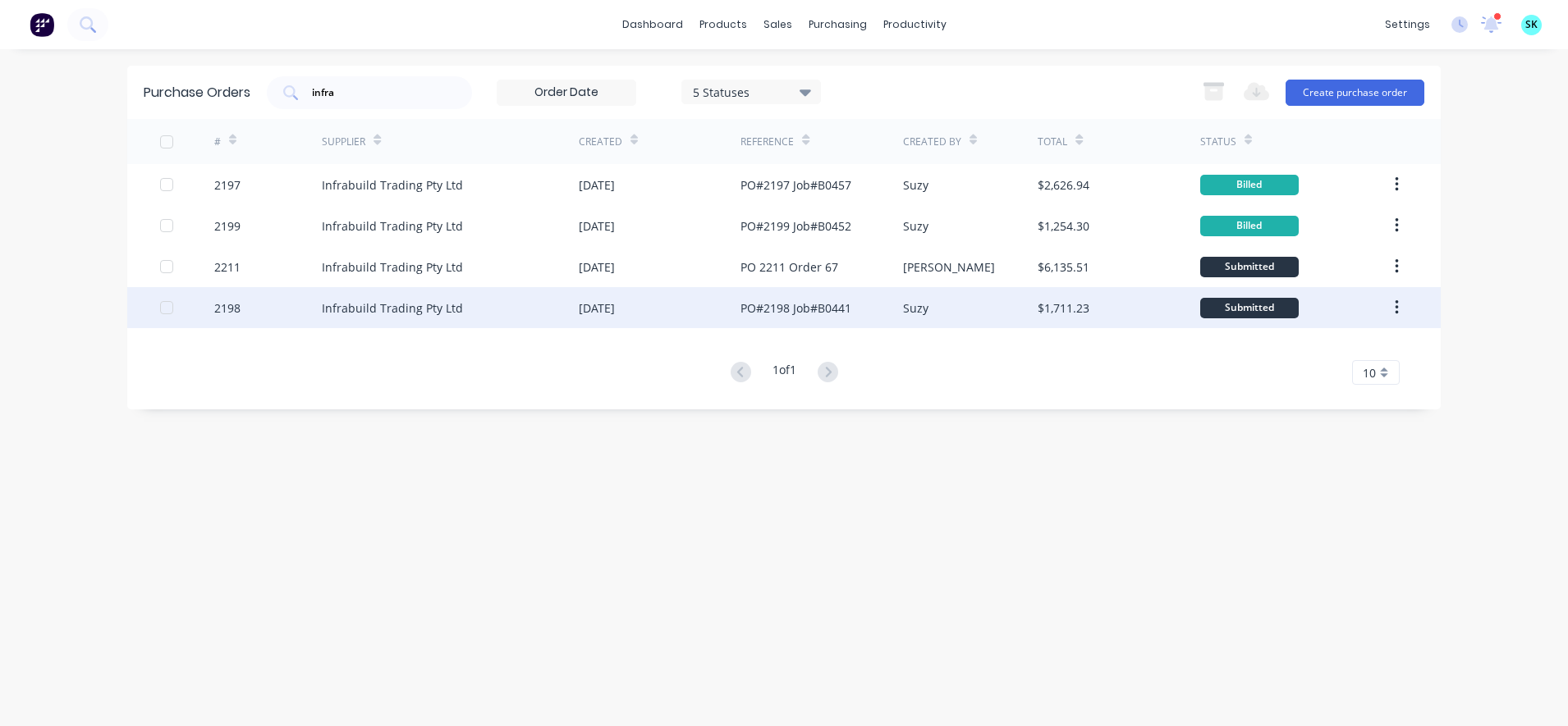
click at [742, 308] on div "PO#2198 Job#B0441" at bounding box center [796, 308] width 110 height 17
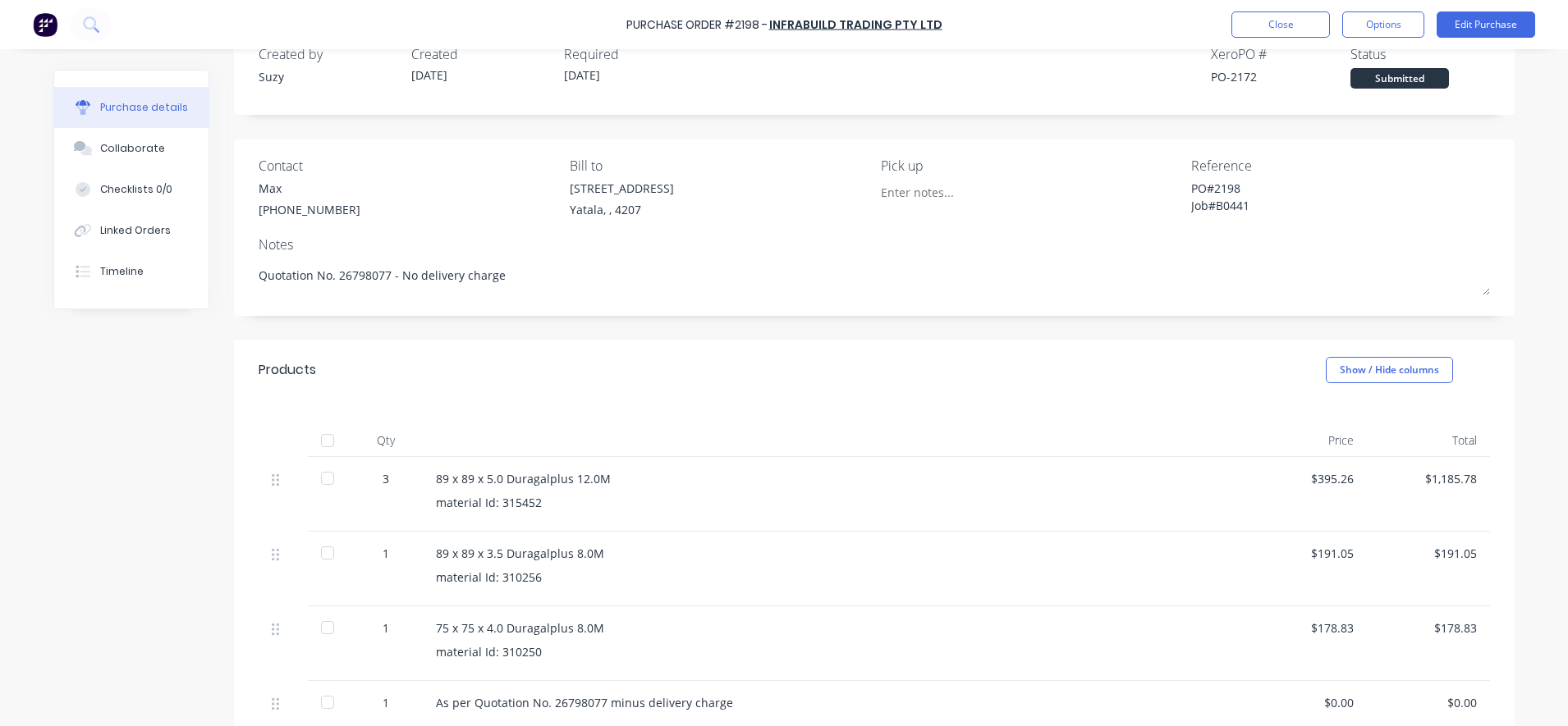
scroll to position [103, 0]
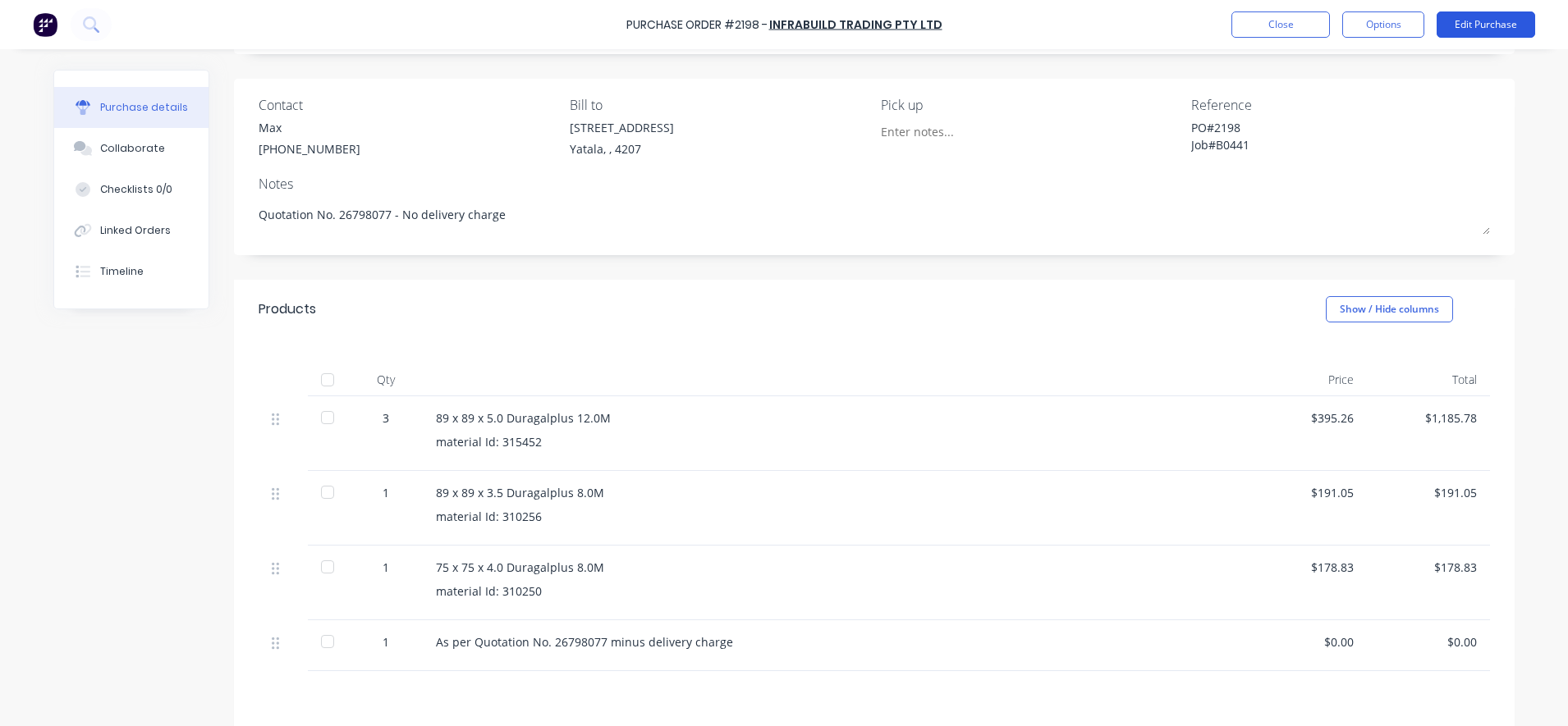
click at [1465, 29] on button "Edit Purchase" at bounding box center [1485, 24] width 99 height 26
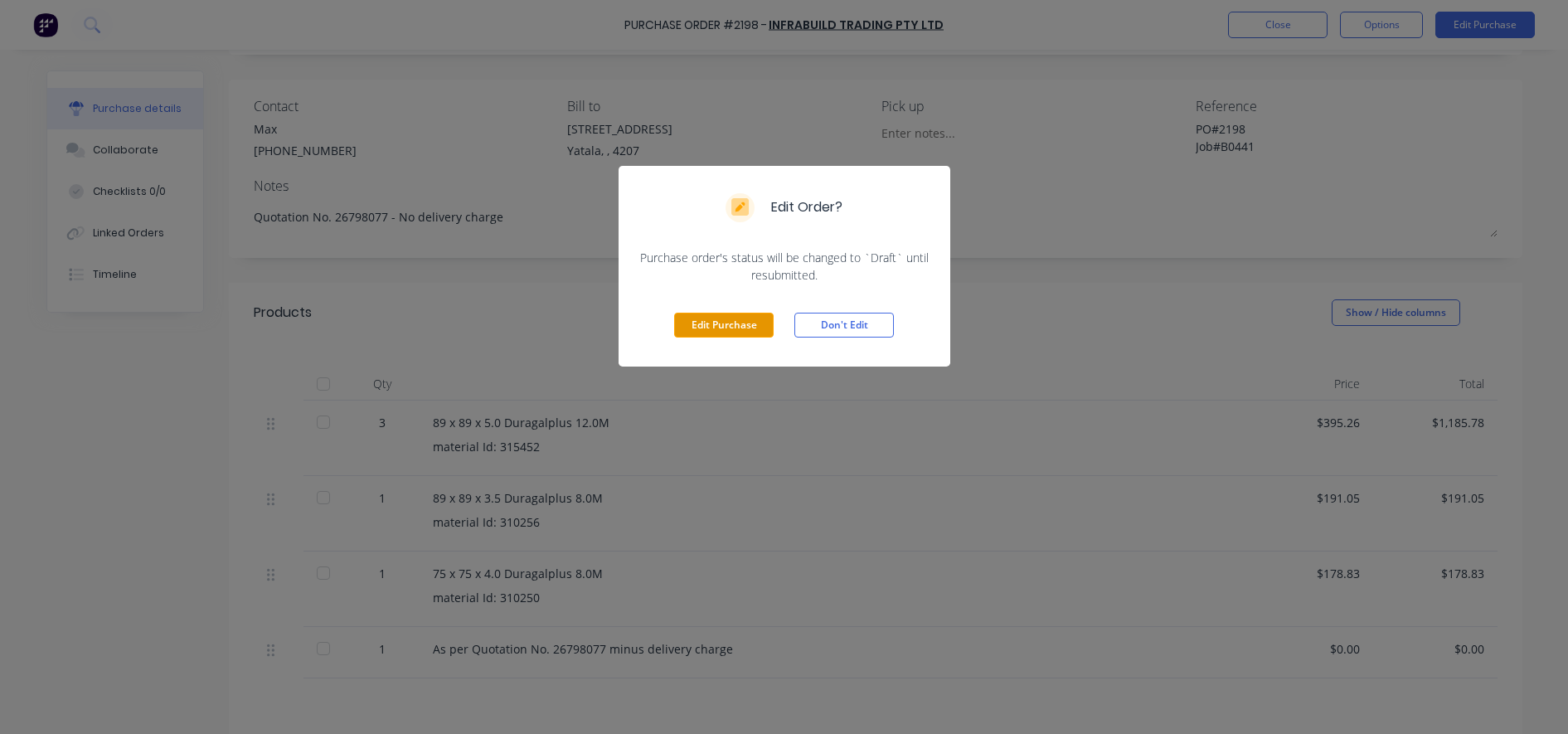
click at [731, 333] on button "Edit Purchase" at bounding box center [723, 325] width 100 height 25
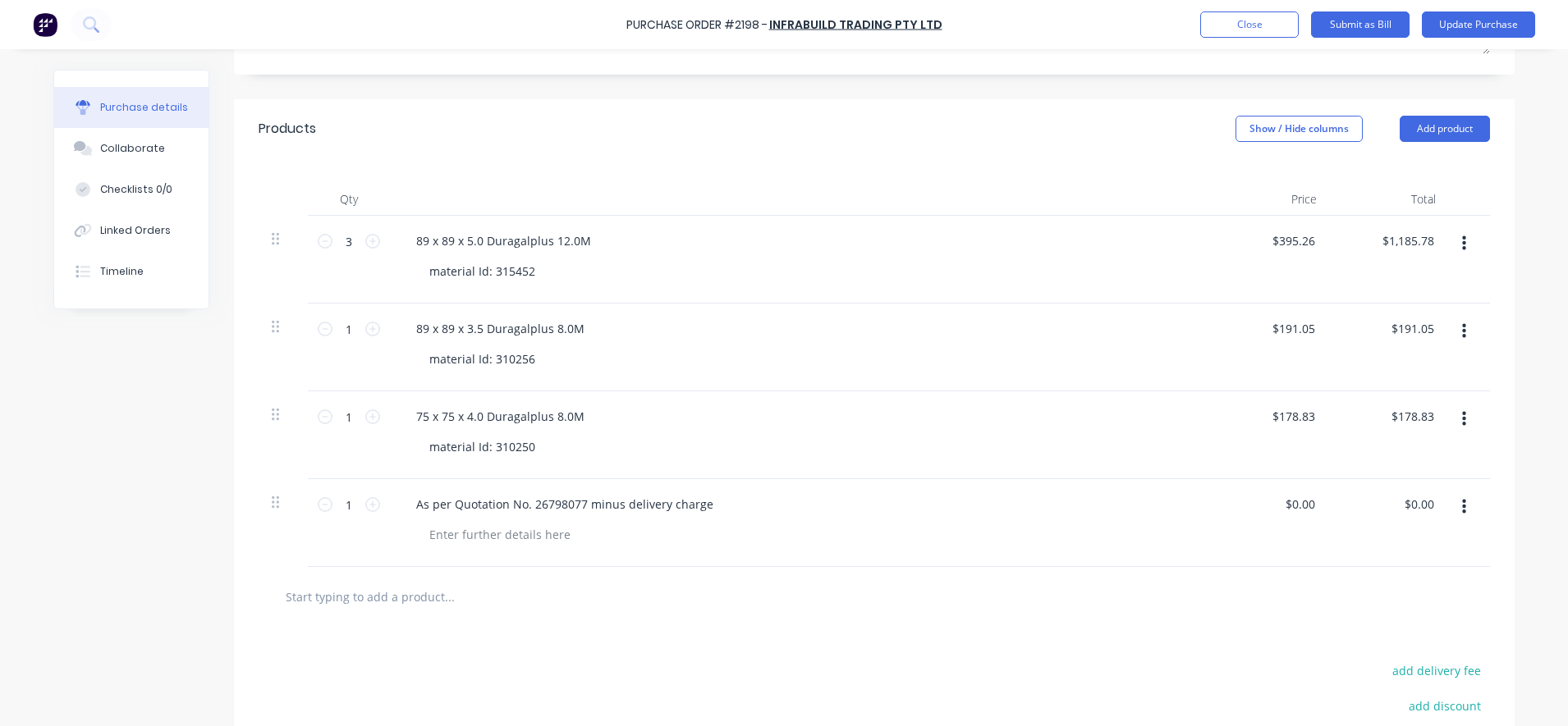
scroll to position [308, 0]
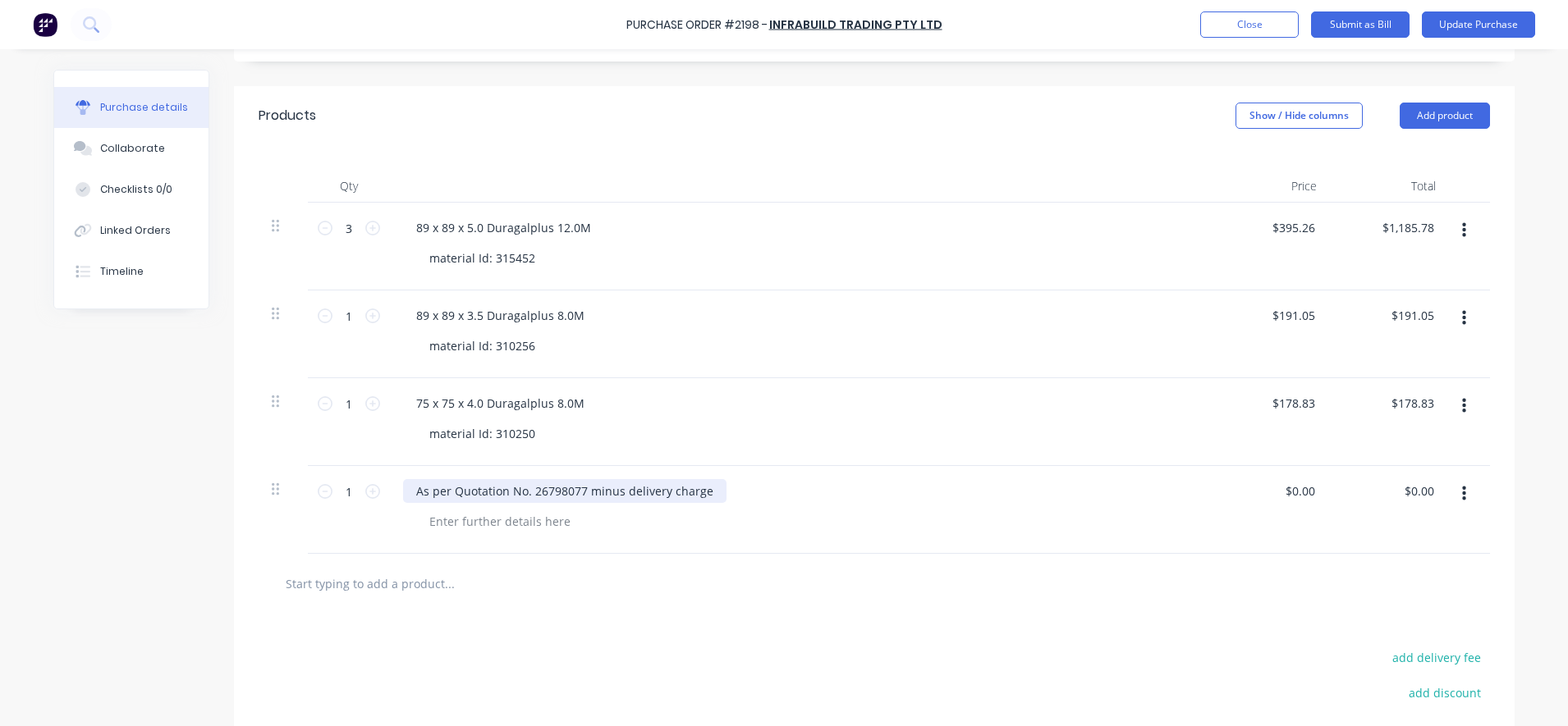
click at [564, 491] on div "As per Quotation No. 26798077 minus delivery charge" at bounding box center [564, 491] width 323 height 24
type textarea "x"
drag, startPoint x: 616, startPoint y: 493, endPoint x: 399, endPoint y: 489, distance: 217.0
click at [403, 489] on div "As per Quotation No. 26798077 minus delivery charge" at bounding box center [564, 491] width 323 height 24
type textarea "x"
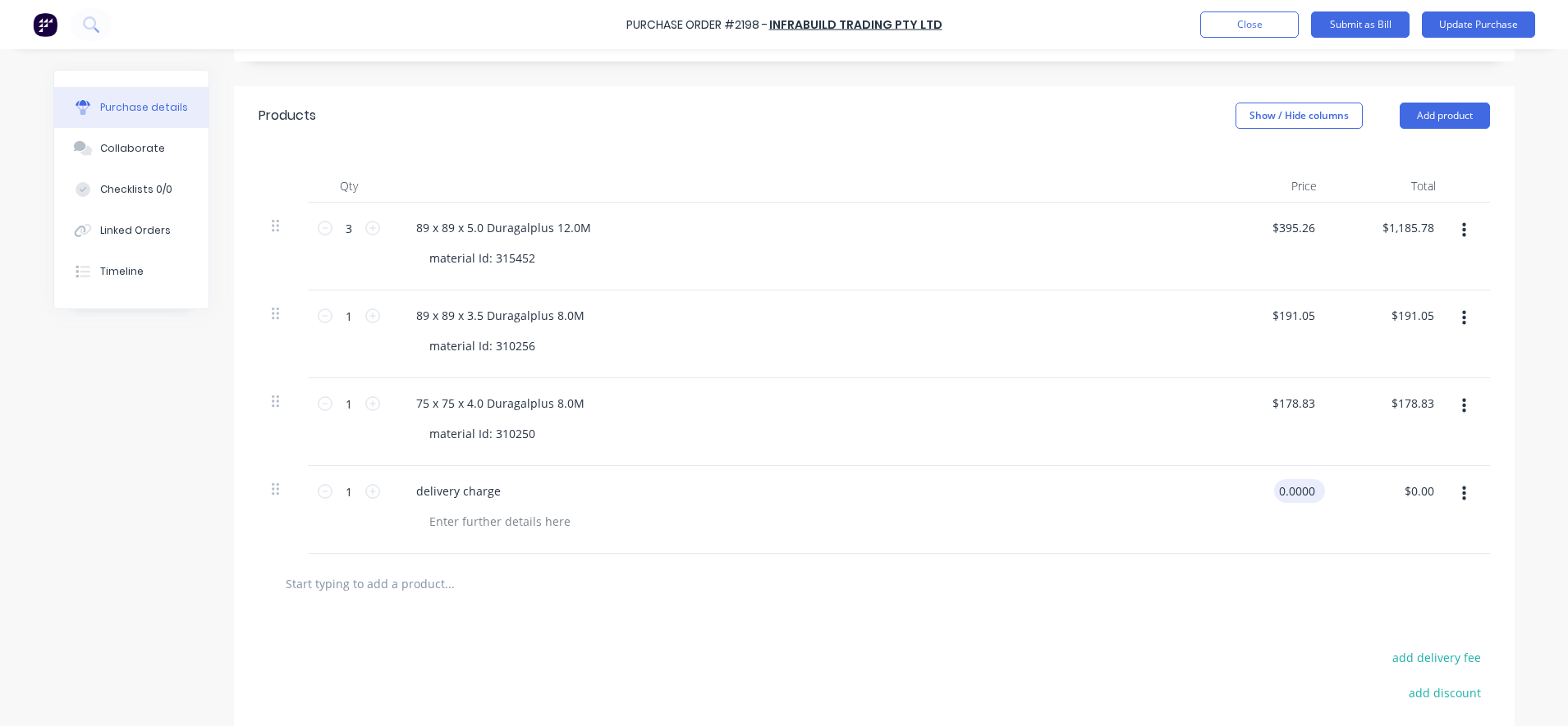
click at [1302, 500] on input "0.0000" at bounding box center [1296, 491] width 44 height 24
type input "0100"
type textarea "x"
type input "$100.00"
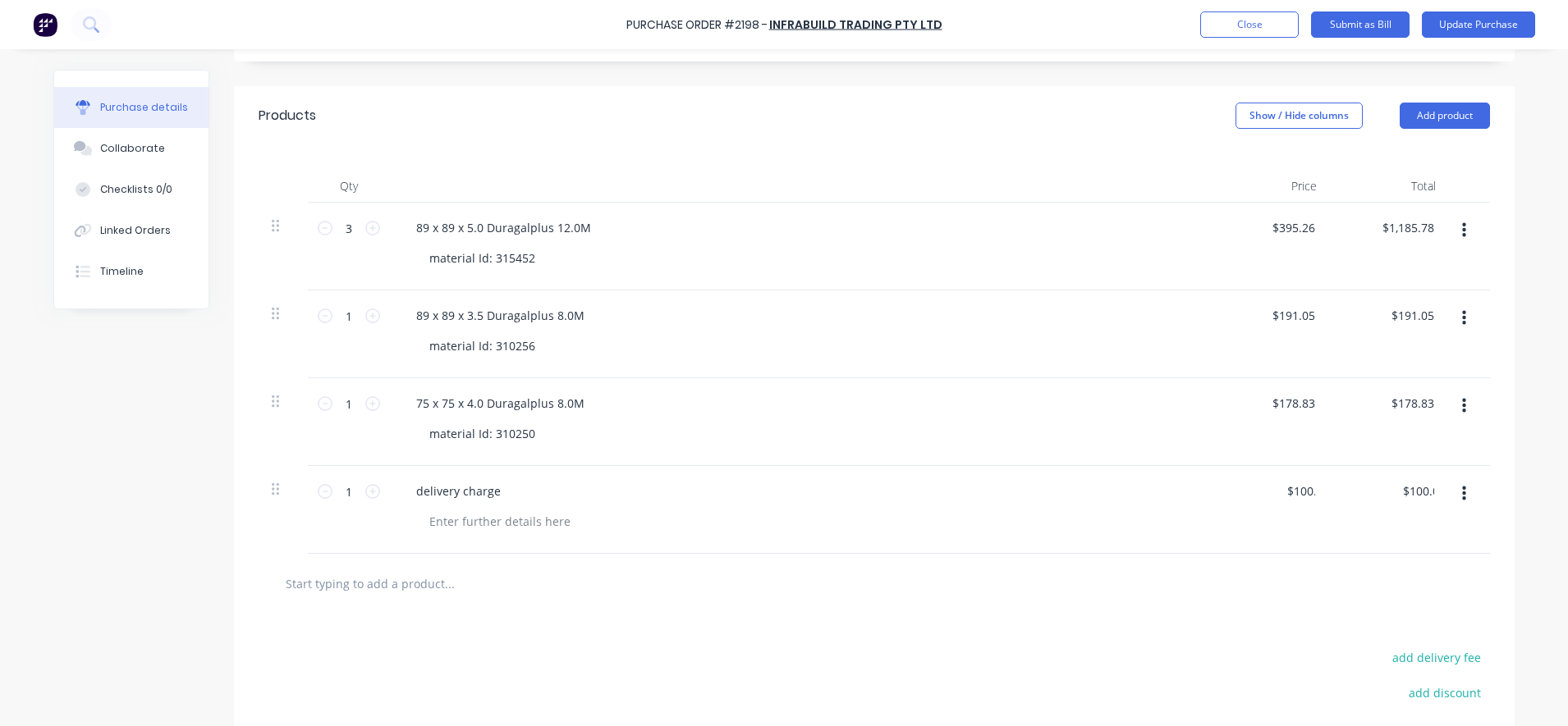
click at [1155, 568] on div at bounding box center [874, 583] width 1205 height 33
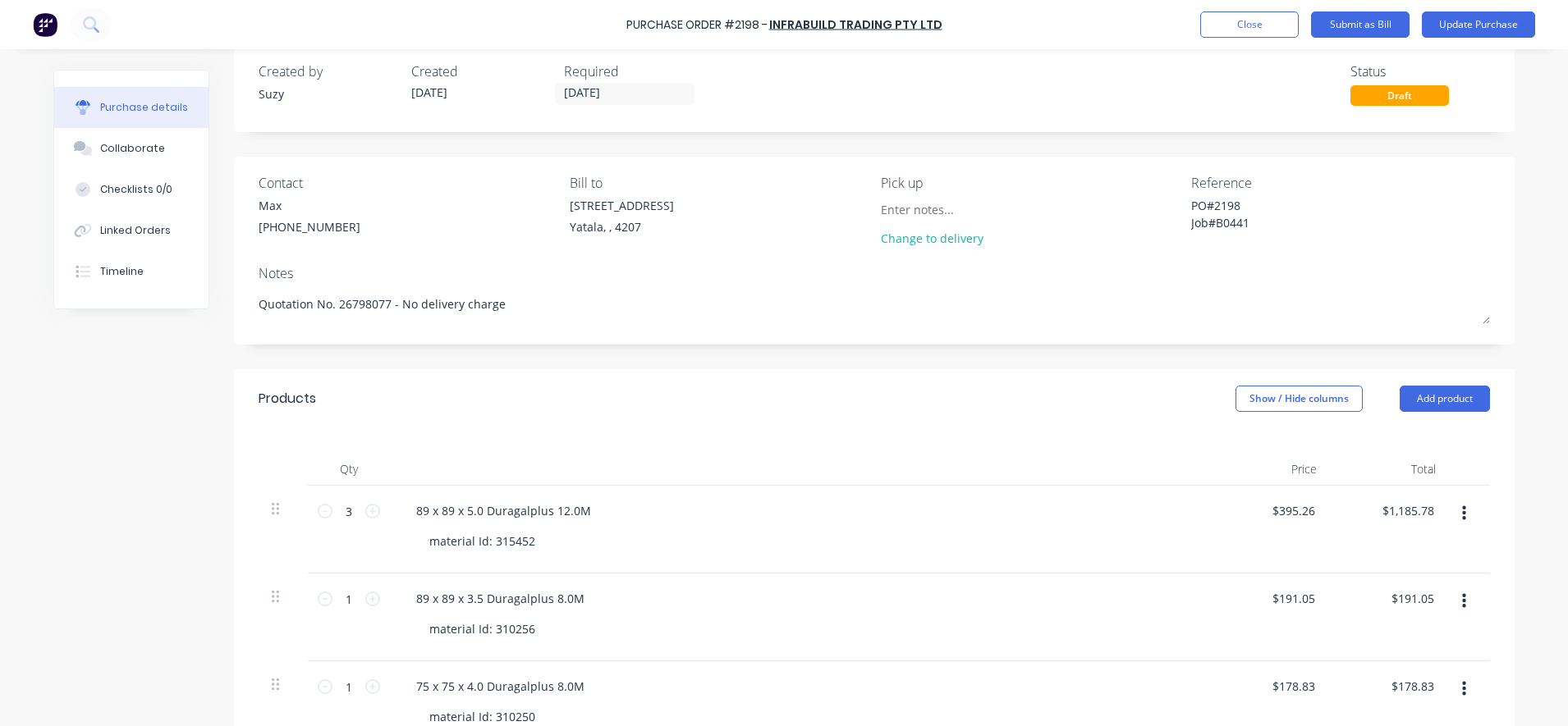
scroll to position [0, 0]
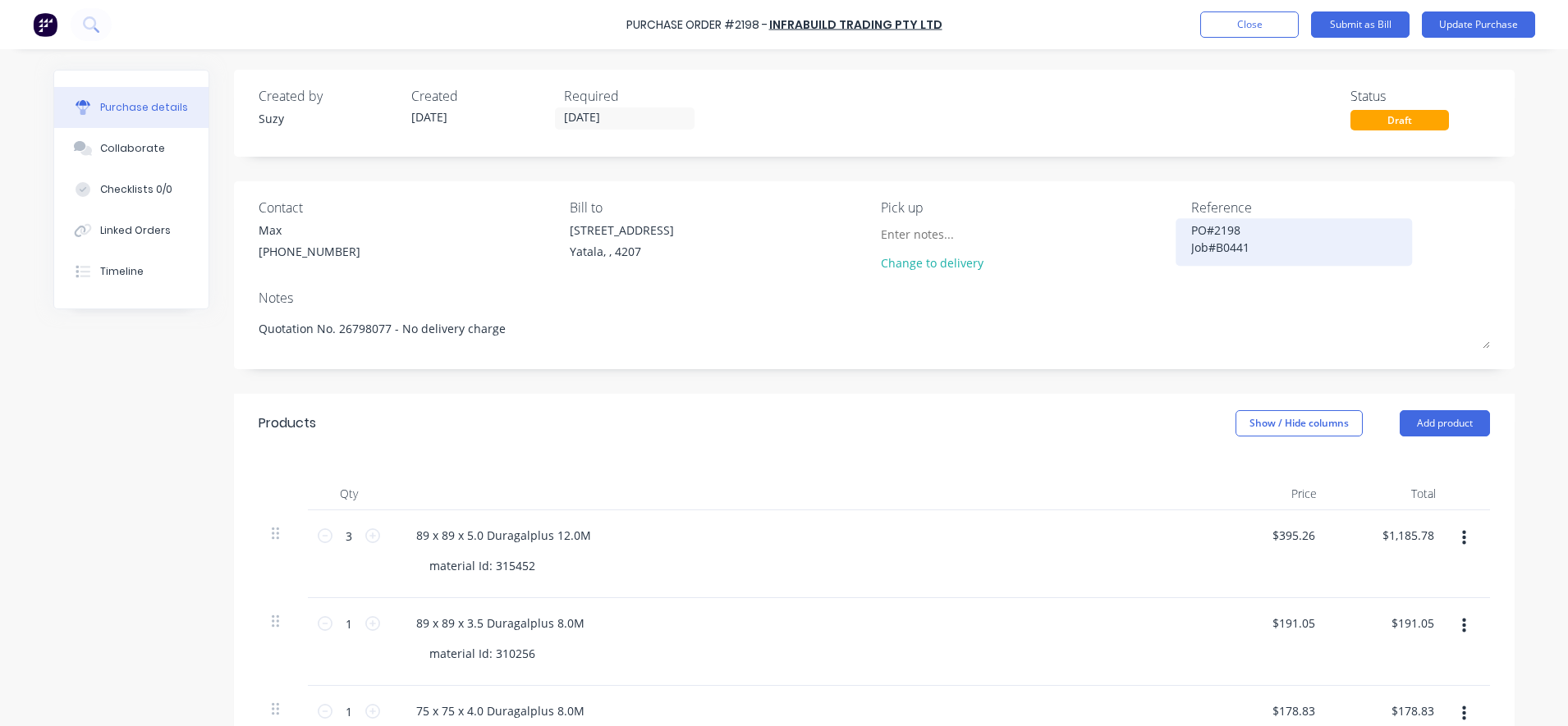
click at [1246, 252] on textarea "PO#2198 Job#B0441" at bounding box center [1294, 240] width 205 height 36
type textarea "PO#2198 Job#B0441 CC#302"
click at [1366, 21] on button "Submit as Bill" at bounding box center [1360, 24] width 99 height 26
type textarea "x"
type textarea "PO#2198 Job#B0441 CC#302"
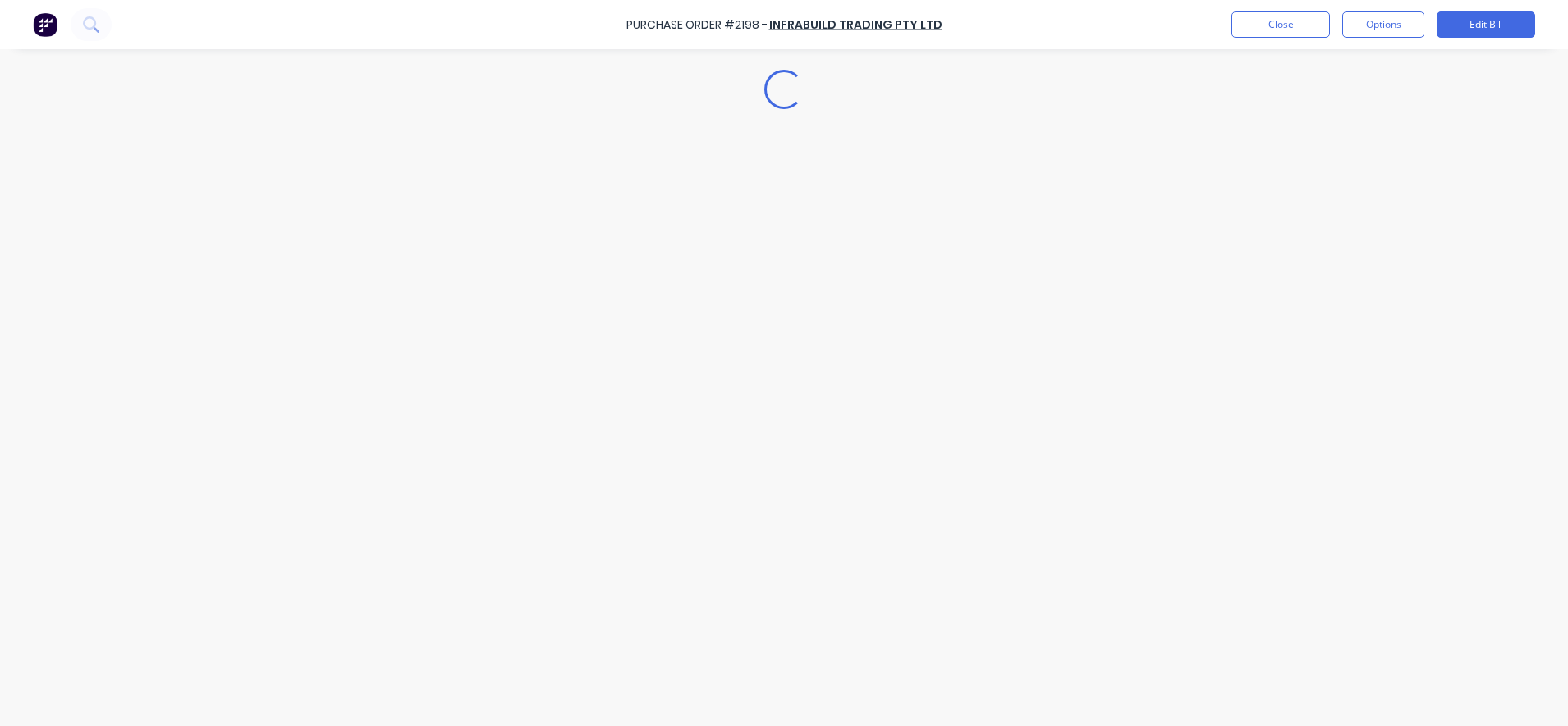
type textarea "x"
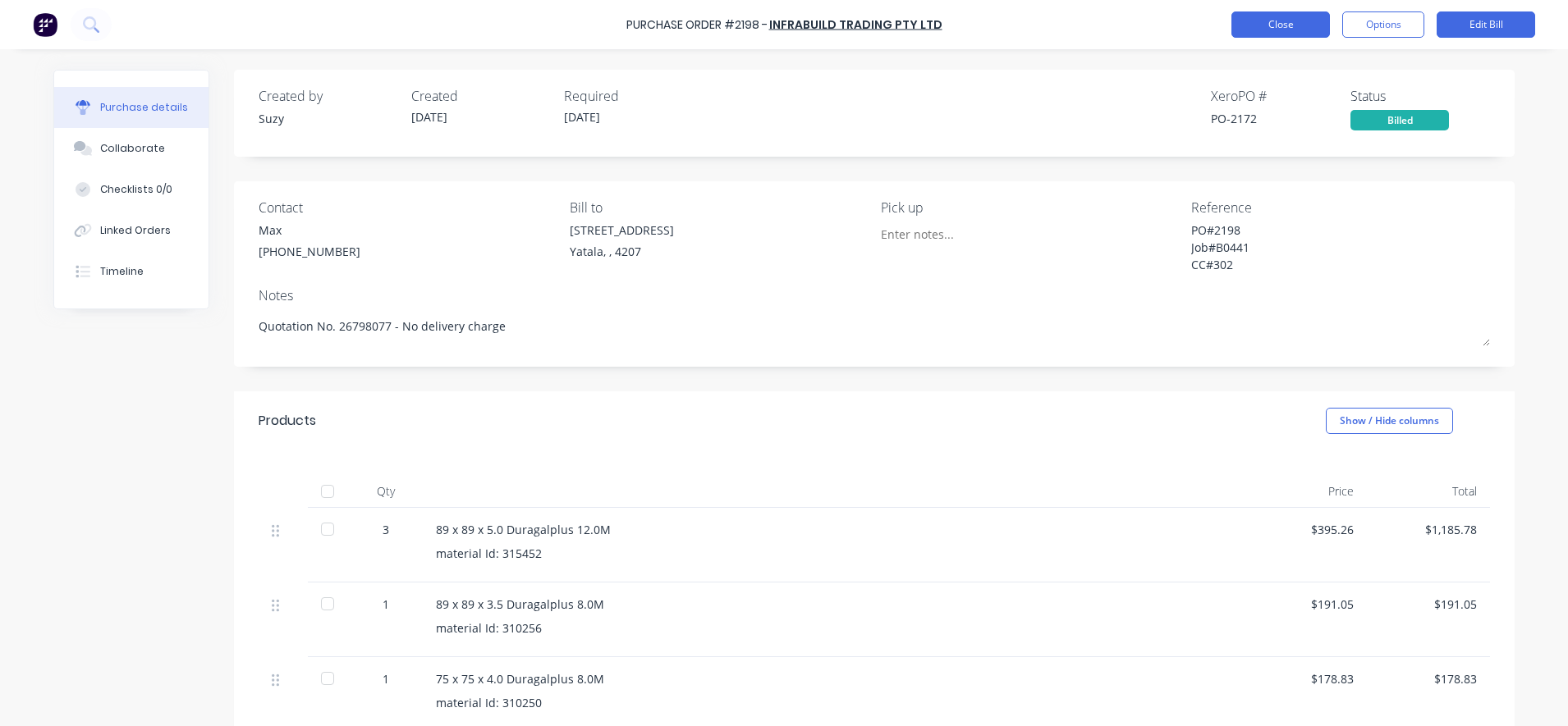
click at [1282, 35] on button "Close" at bounding box center [1280, 24] width 99 height 26
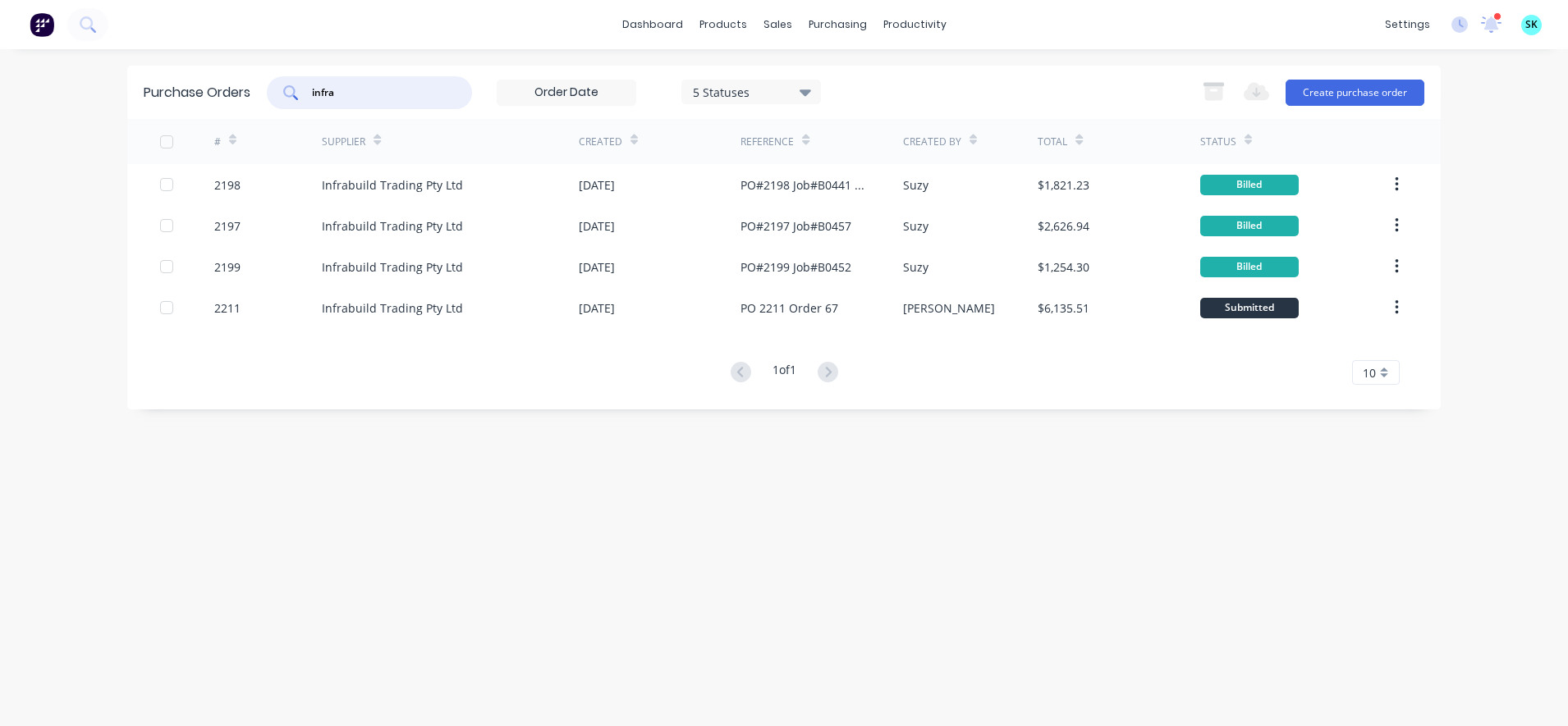
click at [398, 98] on input "infra" at bounding box center [378, 92] width 136 height 16
type input "i"
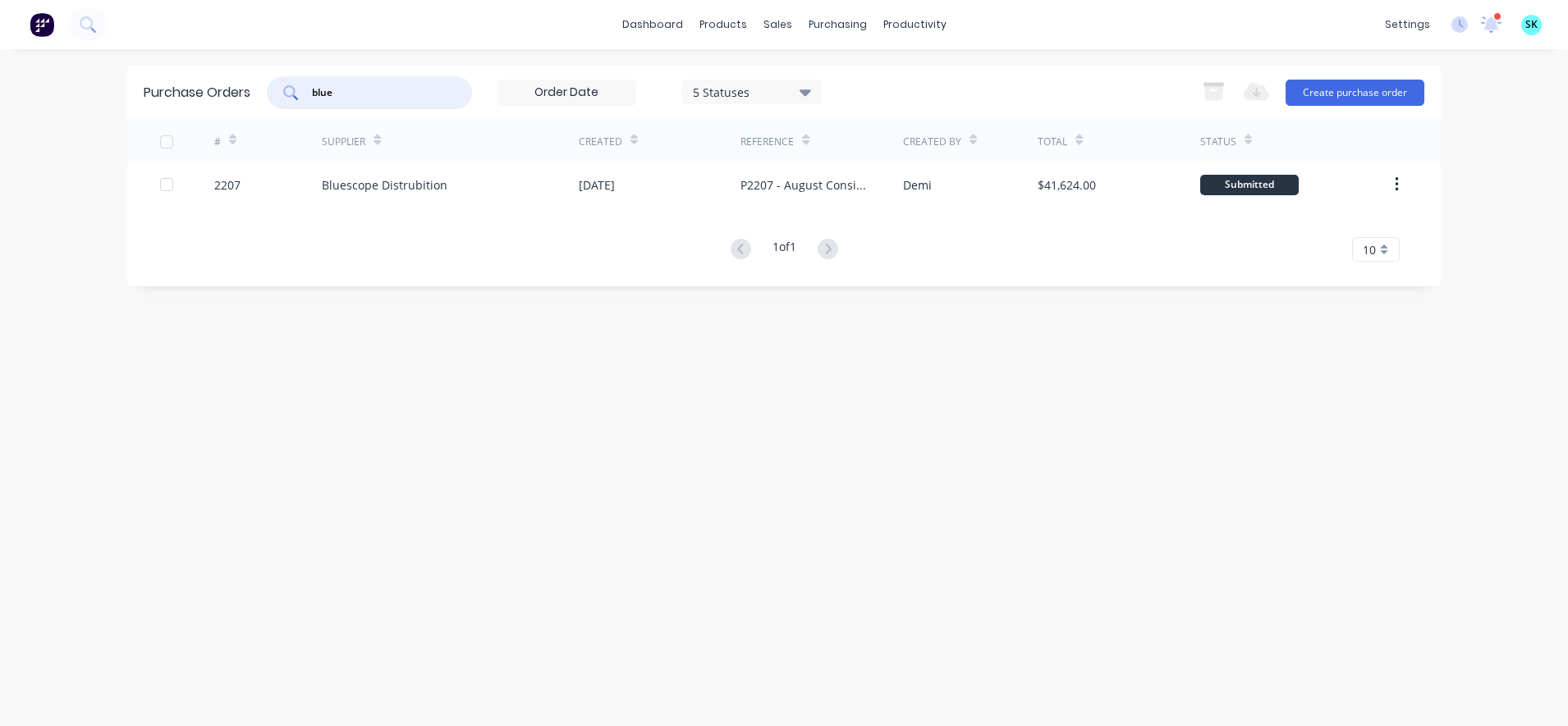
type input "blue"
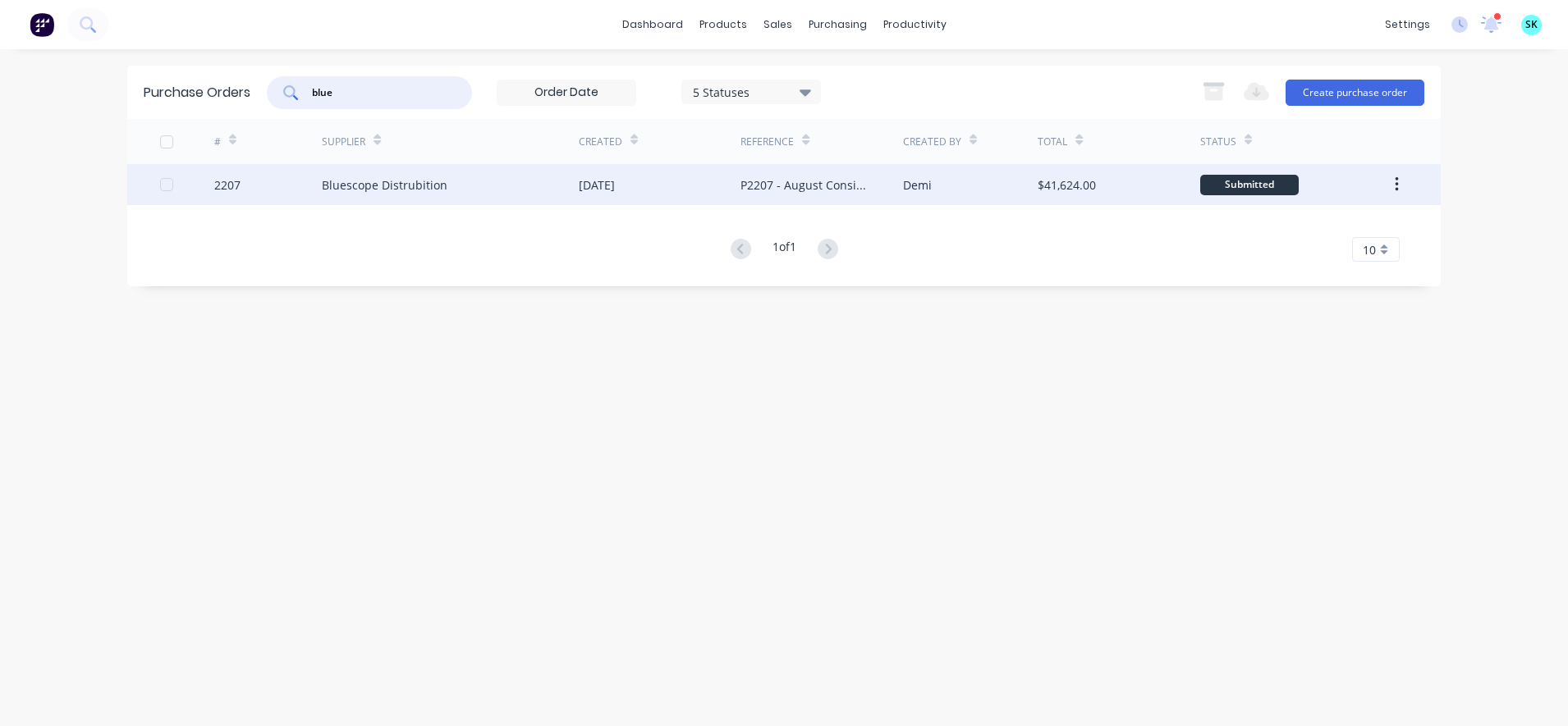
click at [947, 196] on div "Demi" at bounding box center [970, 184] width 135 height 41
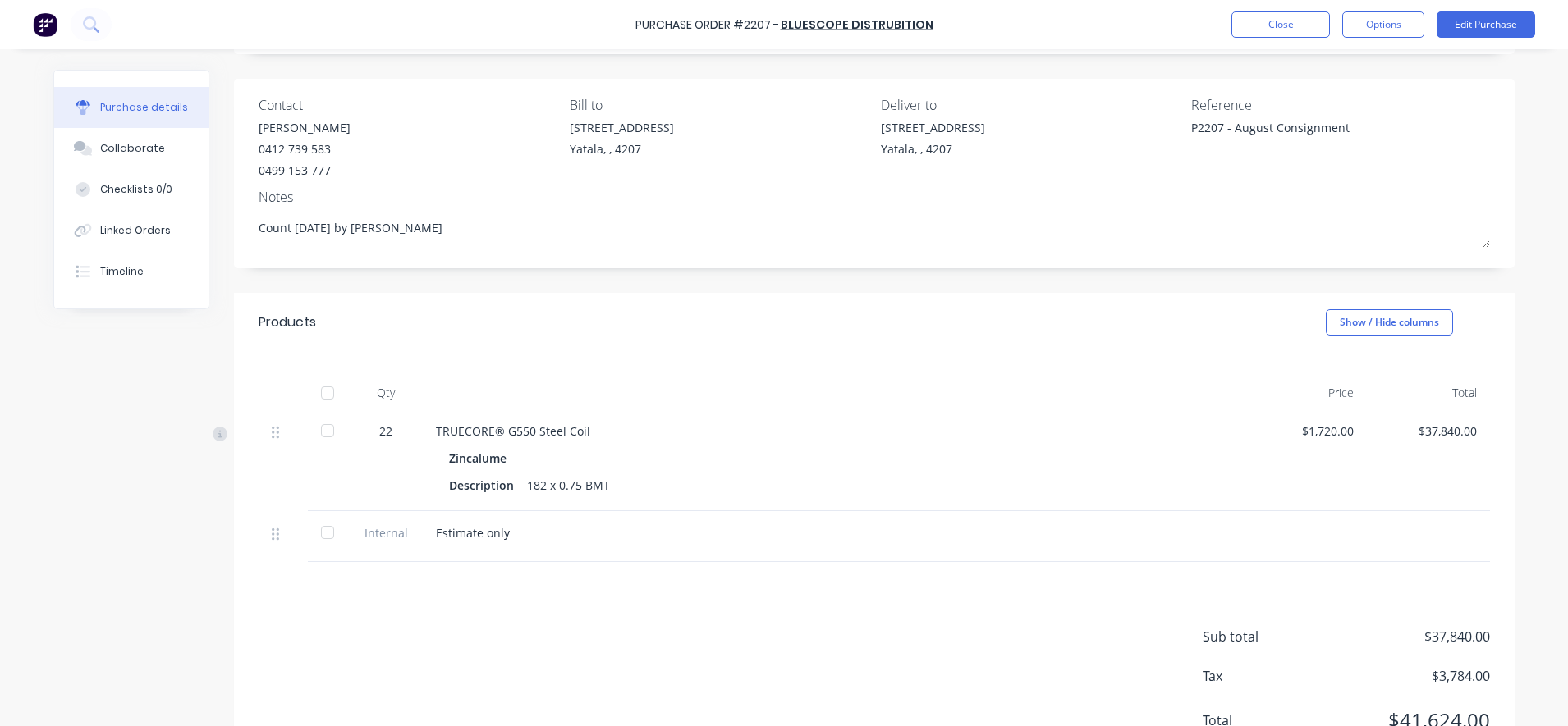
scroll to position [173, 0]
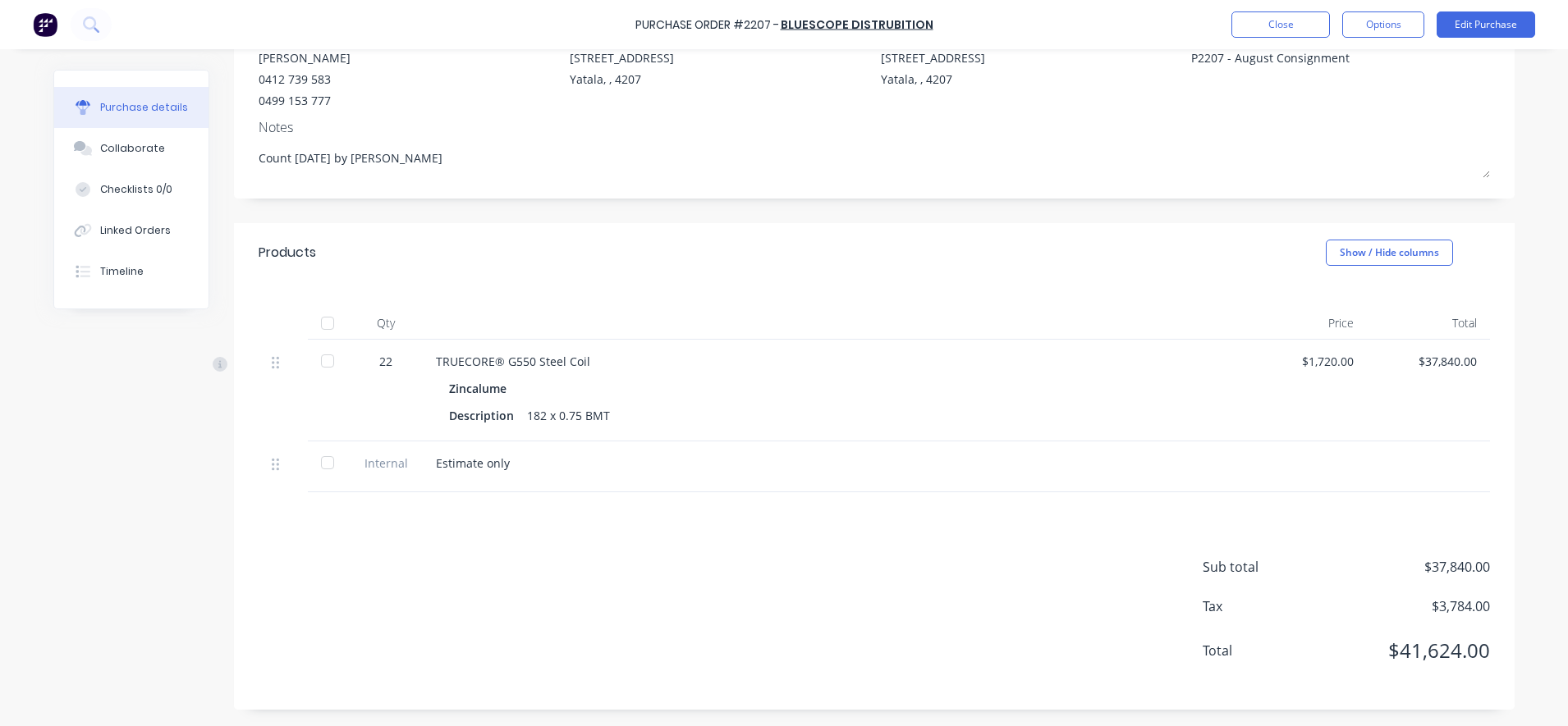
click at [383, 356] on div "22" at bounding box center [386, 362] width 48 height 17
click at [383, 363] on div "22" at bounding box center [386, 362] width 48 height 17
click at [1356, 26] on button "Options" at bounding box center [1384, 24] width 83 height 26
click at [1458, 25] on button "Edit Purchase" at bounding box center [1485, 24] width 99 height 26
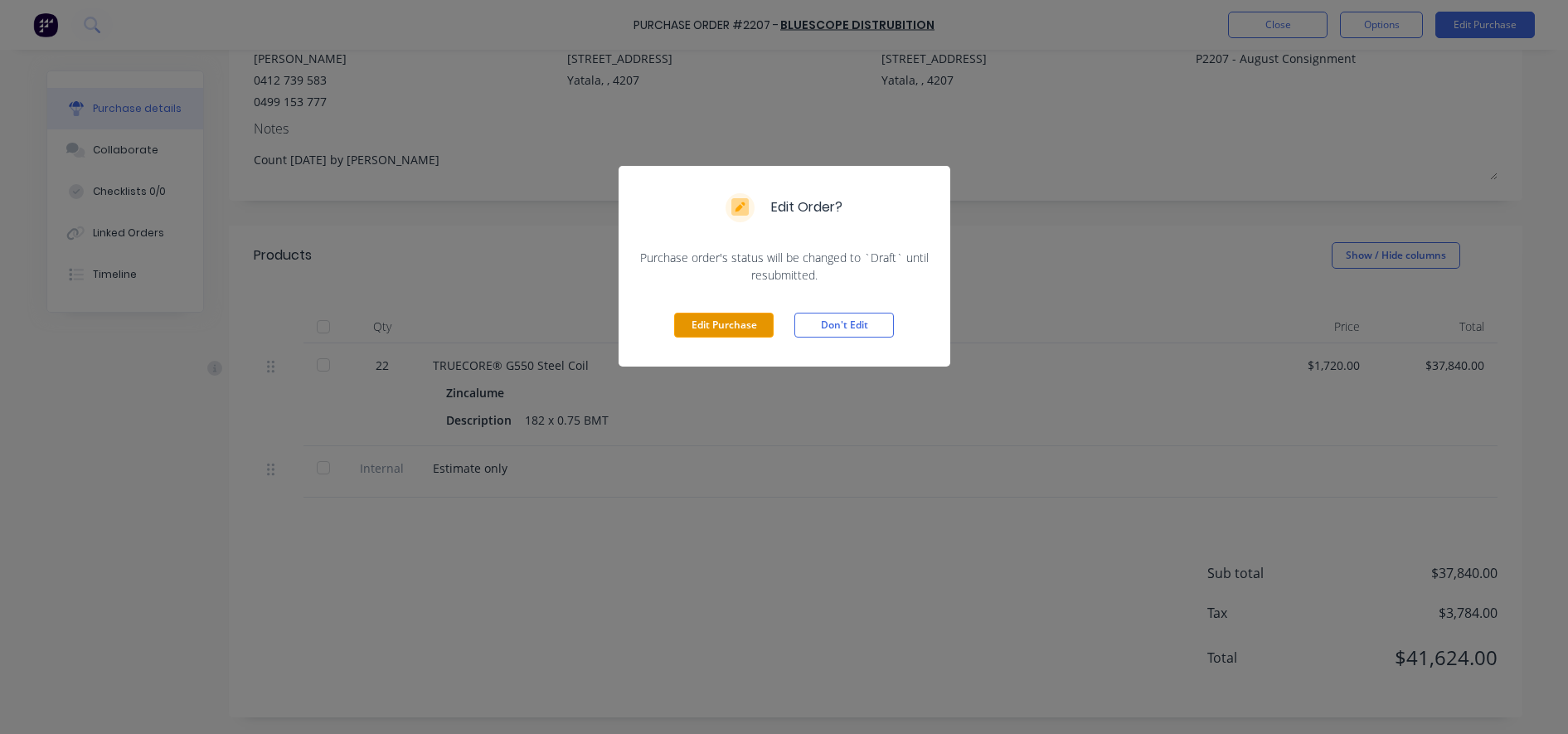
click at [735, 322] on button "Edit Purchase" at bounding box center [723, 325] width 100 height 25
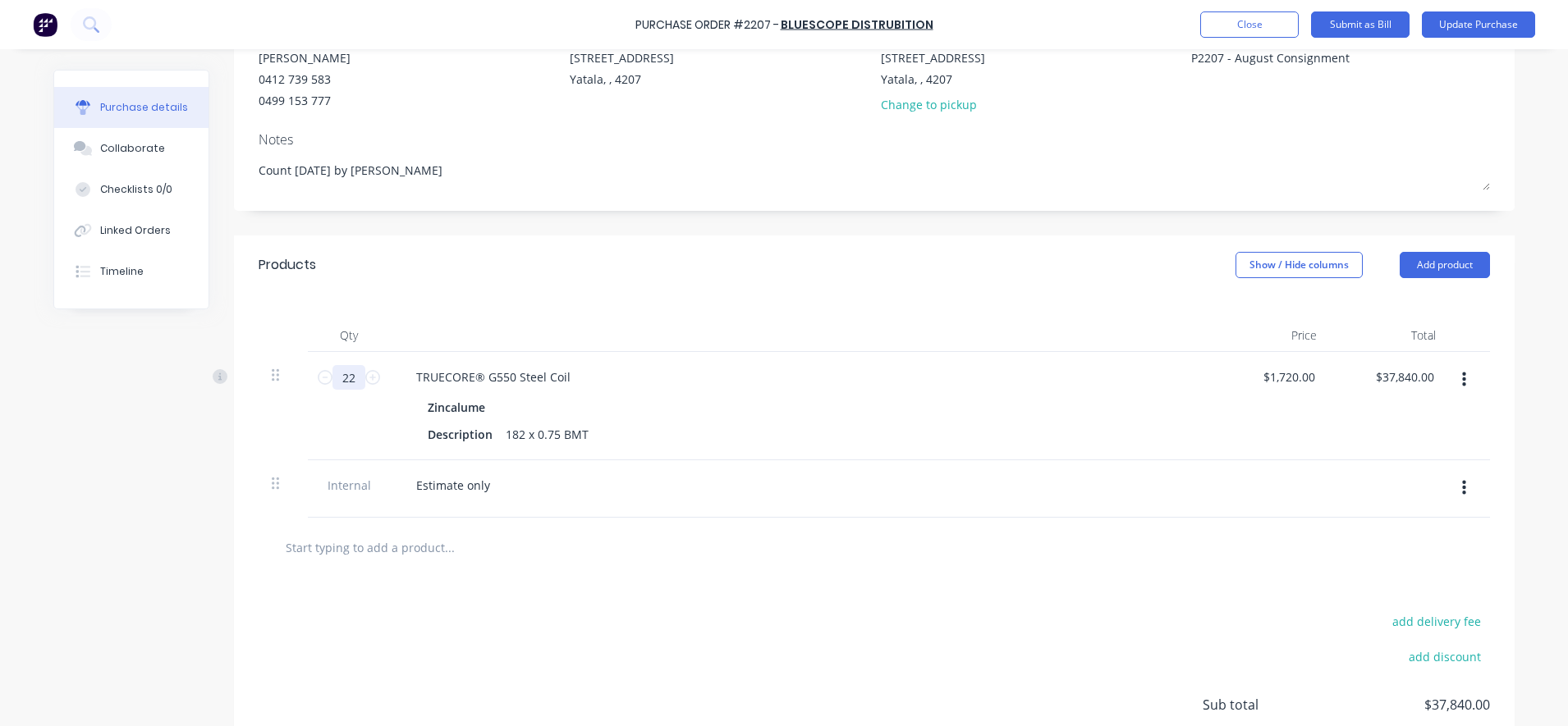
click at [348, 378] on input "22" at bounding box center [348, 378] width 33 height 25
type textarea "x"
type input "2"
type input "$3,440.00"
type textarea "x"
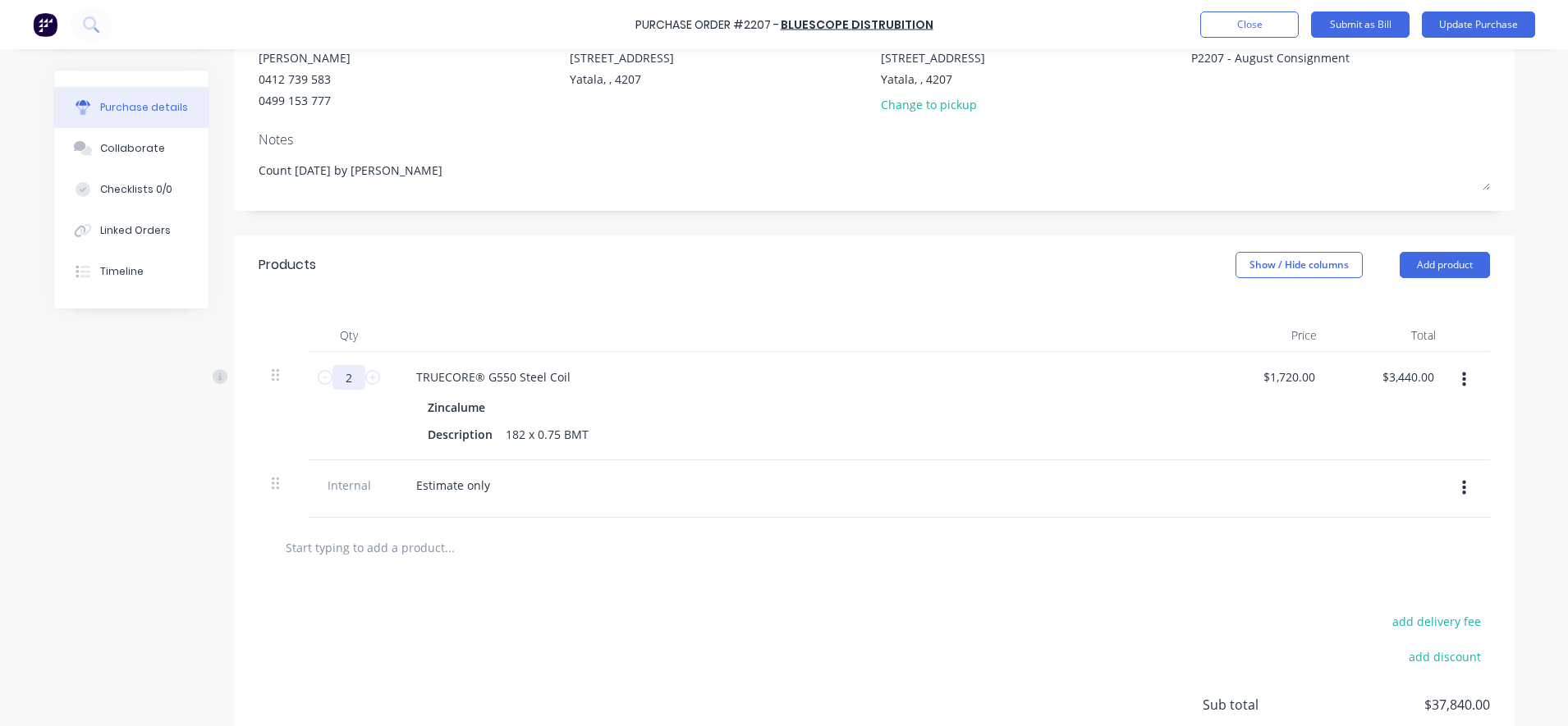
type input "21"
type input "$36,120.00"
type textarea "x"
type input "21."
type textarea "x"
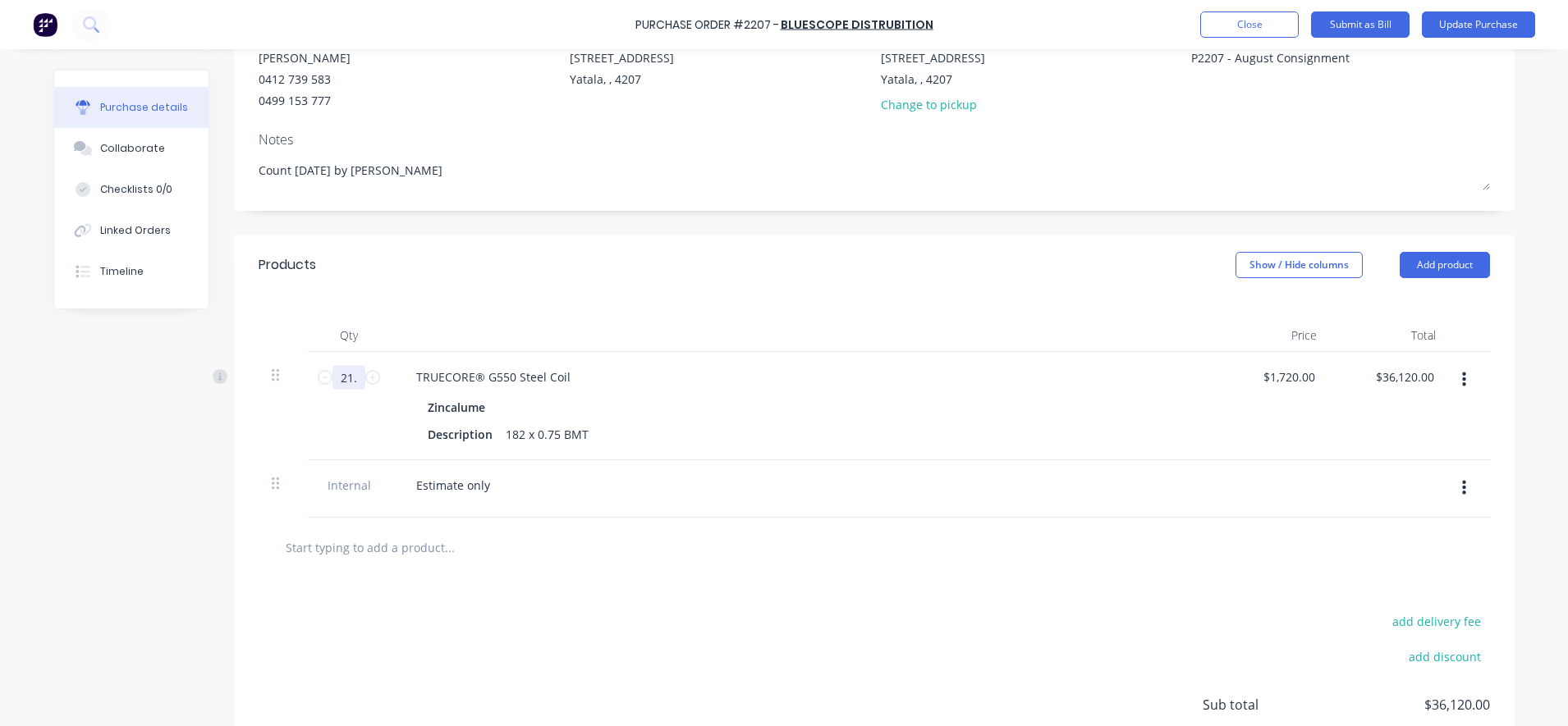
type input "21.5"
type input "$36,980.00"
type textarea "x"
type input "21.5"
click at [365, 538] on input "text" at bounding box center [449, 547] width 328 height 33
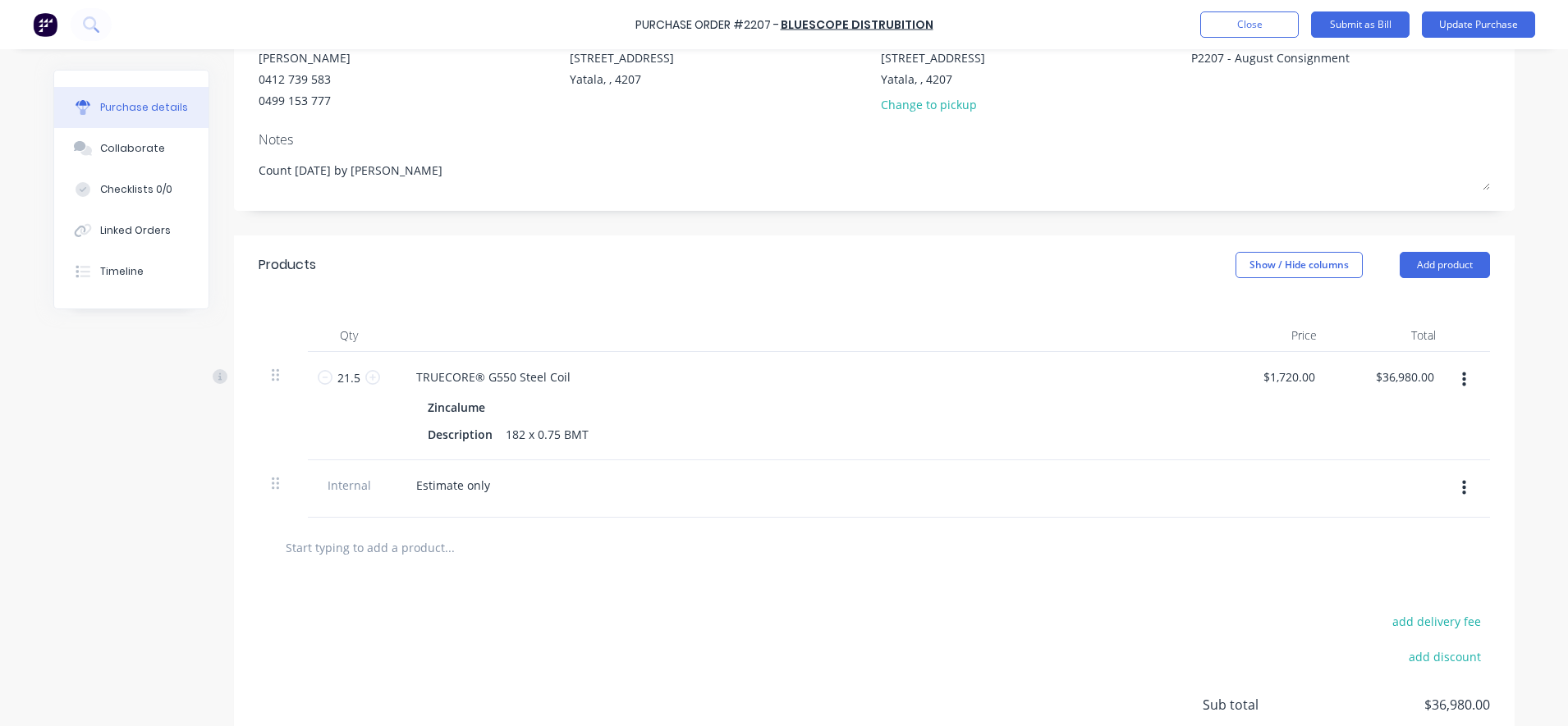
click at [637, 594] on div "add delivery fee add discount Sub total $36,980.00 Tax $3,698.00 Total $40,678.…" at bounding box center [874, 712] width 1280 height 269
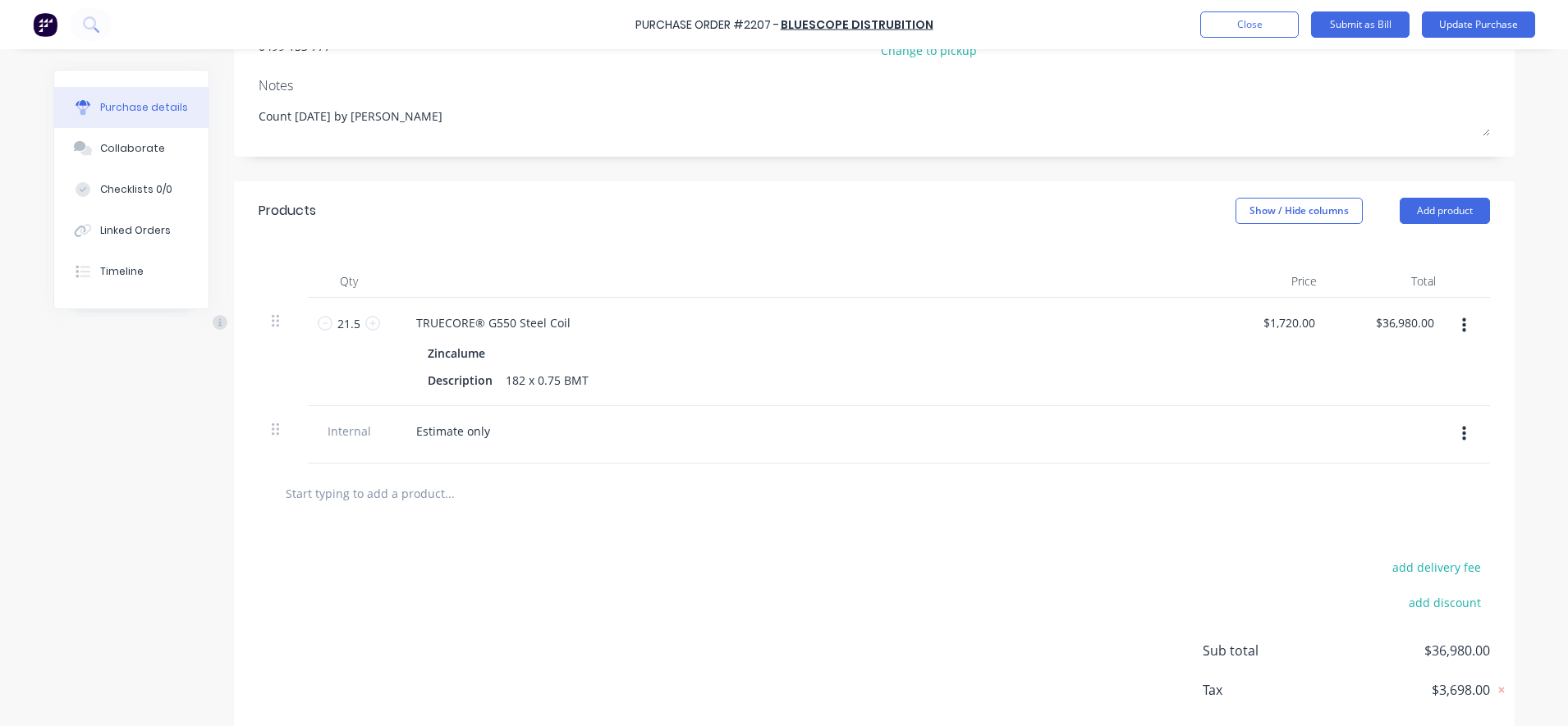
scroll to position [310, 0]
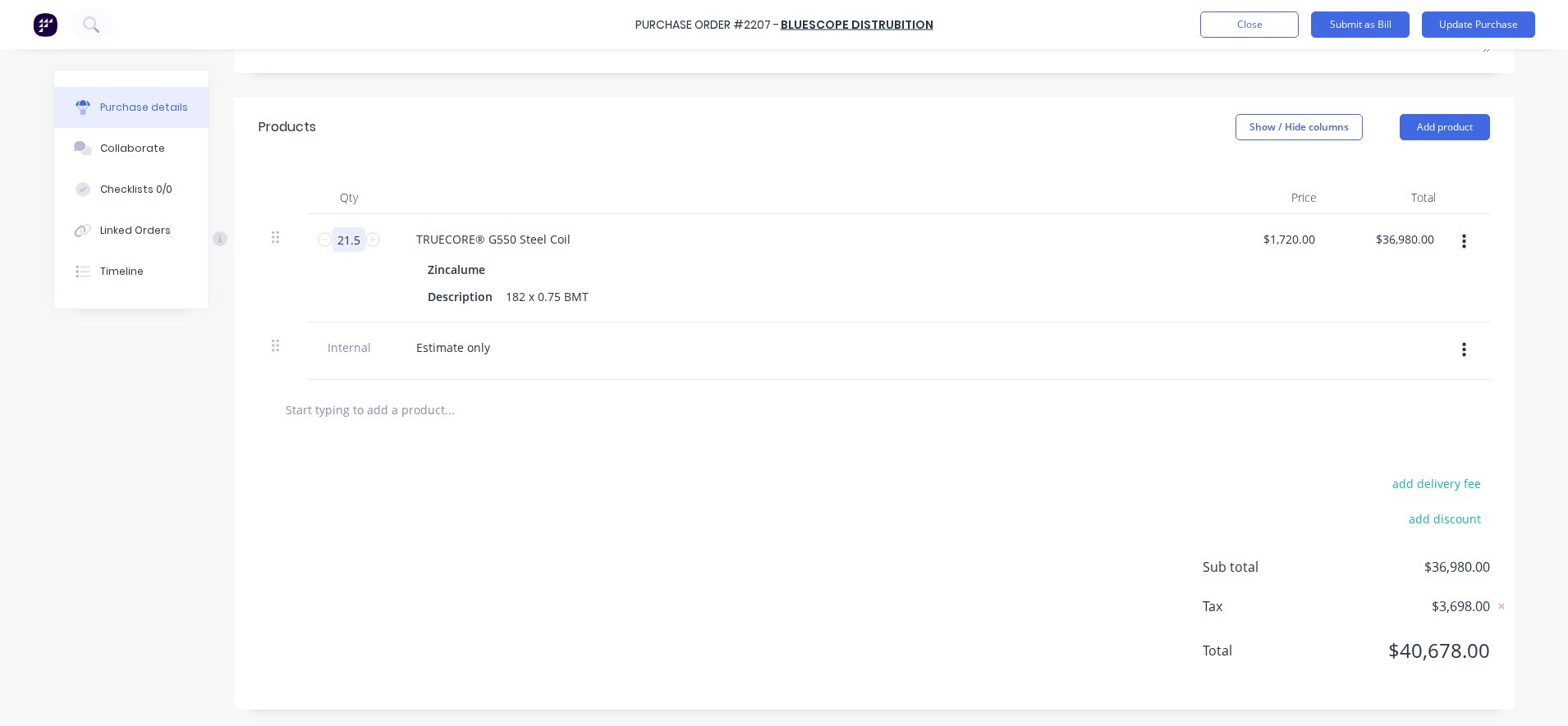
click at [346, 246] on input "21.5" at bounding box center [348, 240] width 33 height 25
type textarea "x"
type input "2"
type input "$3,440.00"
type textarea "x"
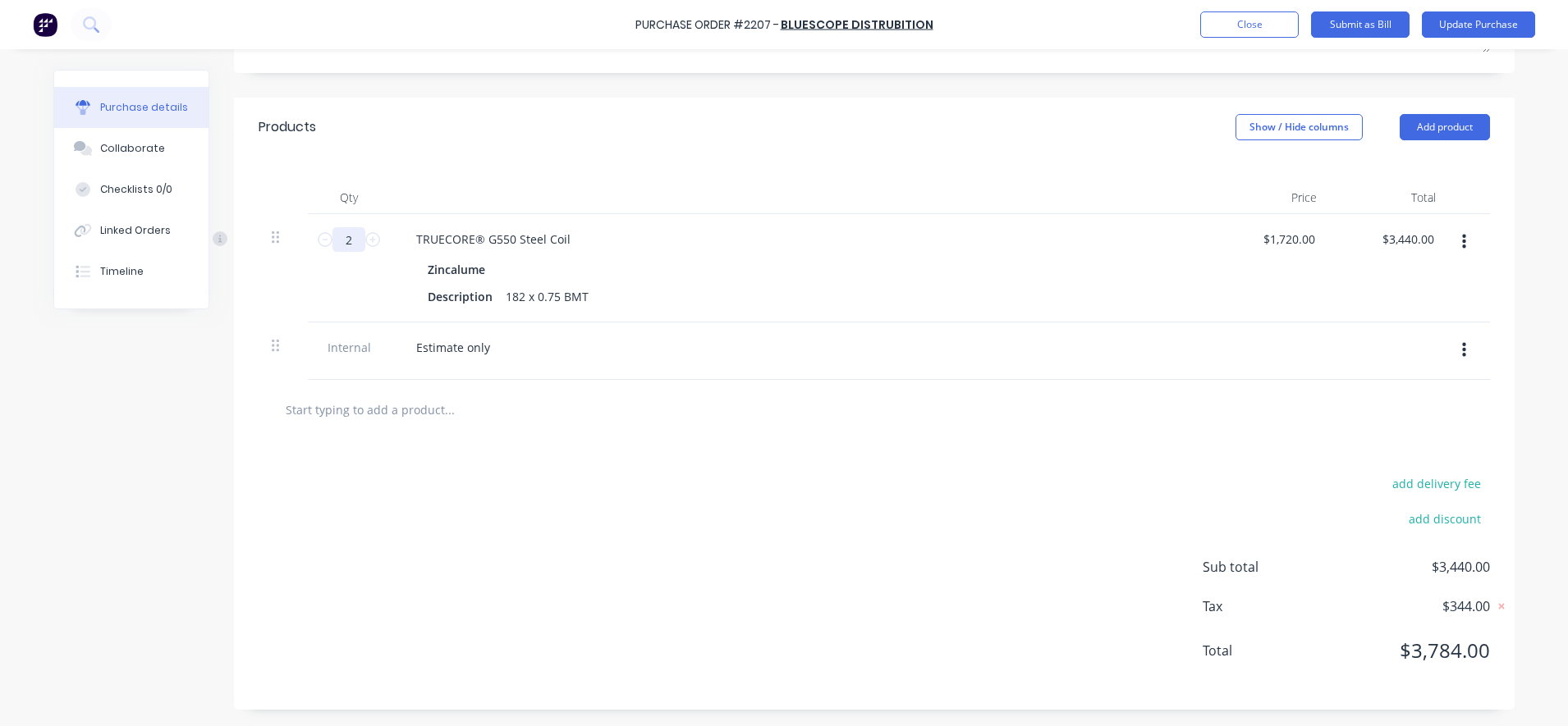
type input "21"
type textarea "x"
type input "$36,120.00"
type textarea "x"
type input "21."
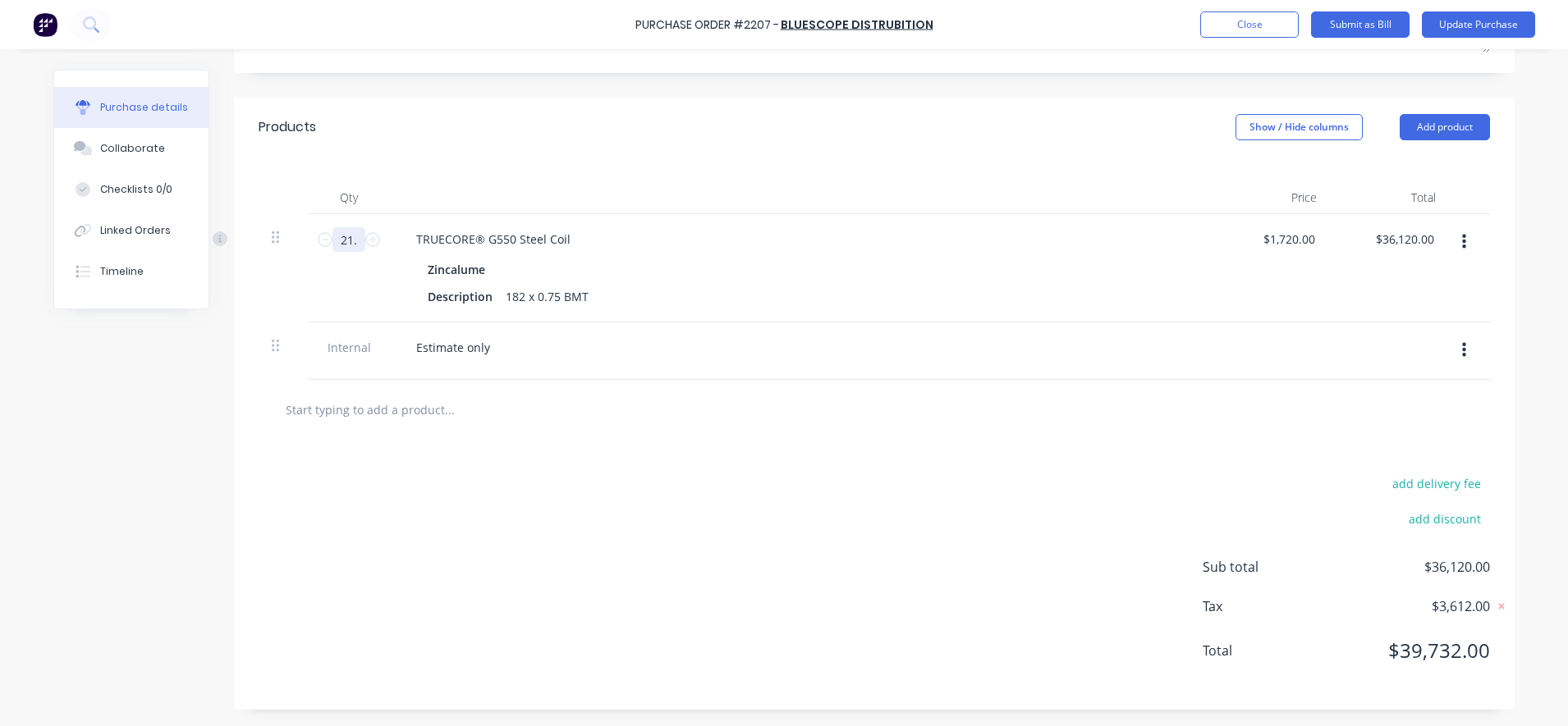
type textarea "x"
type input "21.7"
type input "$37,324.00"
type textarea "x"
type input "21.75"
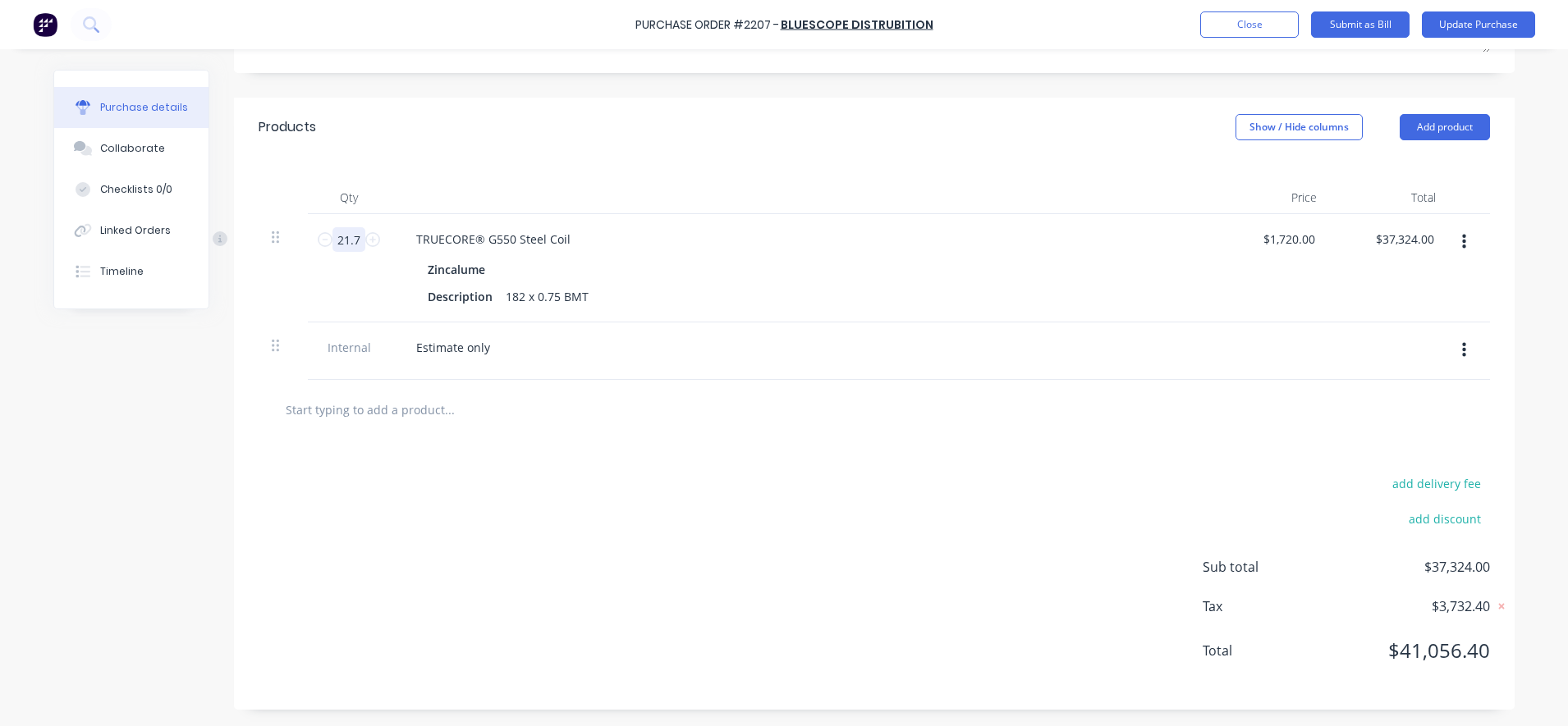
type input "$37,410.00"
type textarea "x"
type input "21.75"
click at [480, 504] on div "add delivery fee add discount Sub total $37,410.00 Tax $3,741.00 Total $41,151.…" at bounding box center [874, 574] width 1280 height 269
click at [338, 246] on input "21.75" at bounding box center [348, 240] width 33 height 25
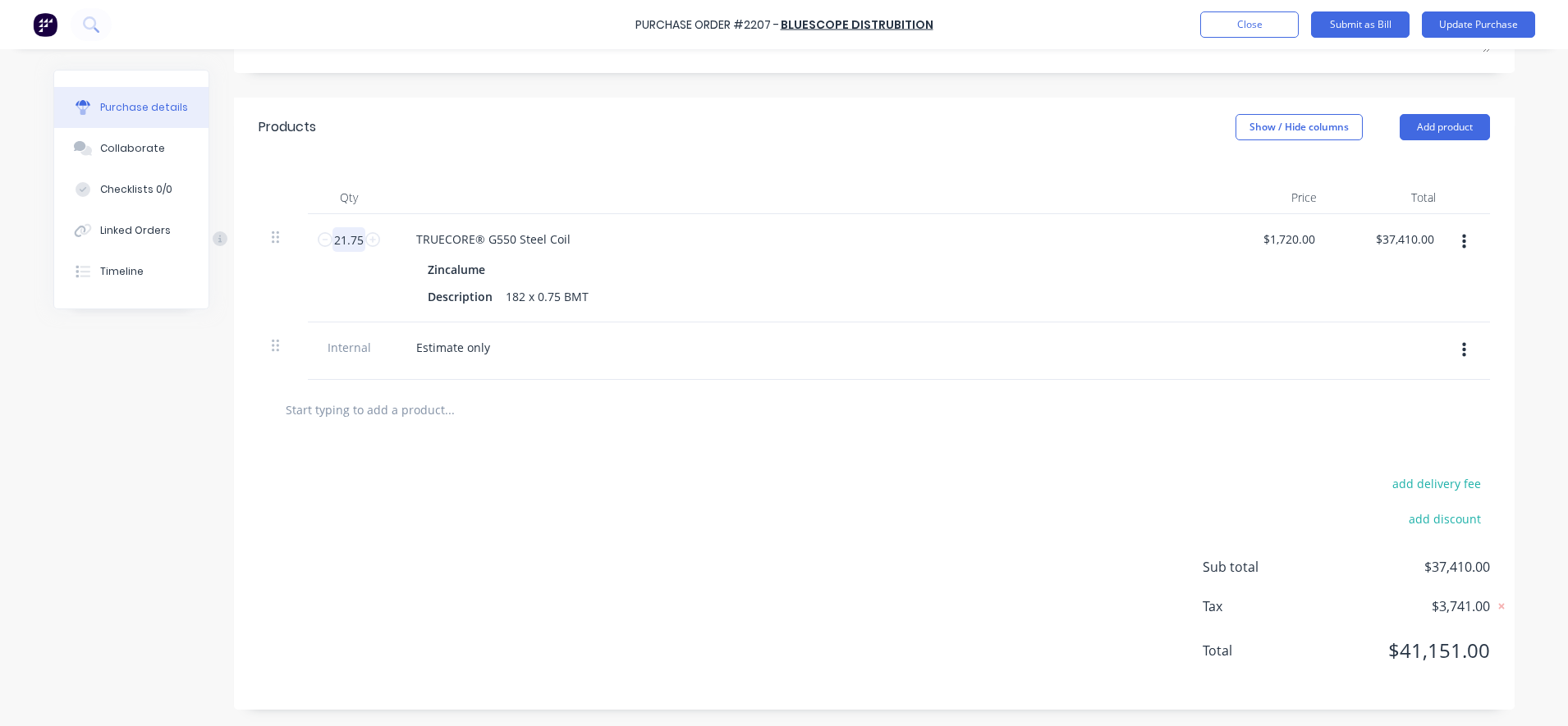
type textarea "x"
type input "2"
type input "$3,440.00"
type textarea "x"
type input "21"
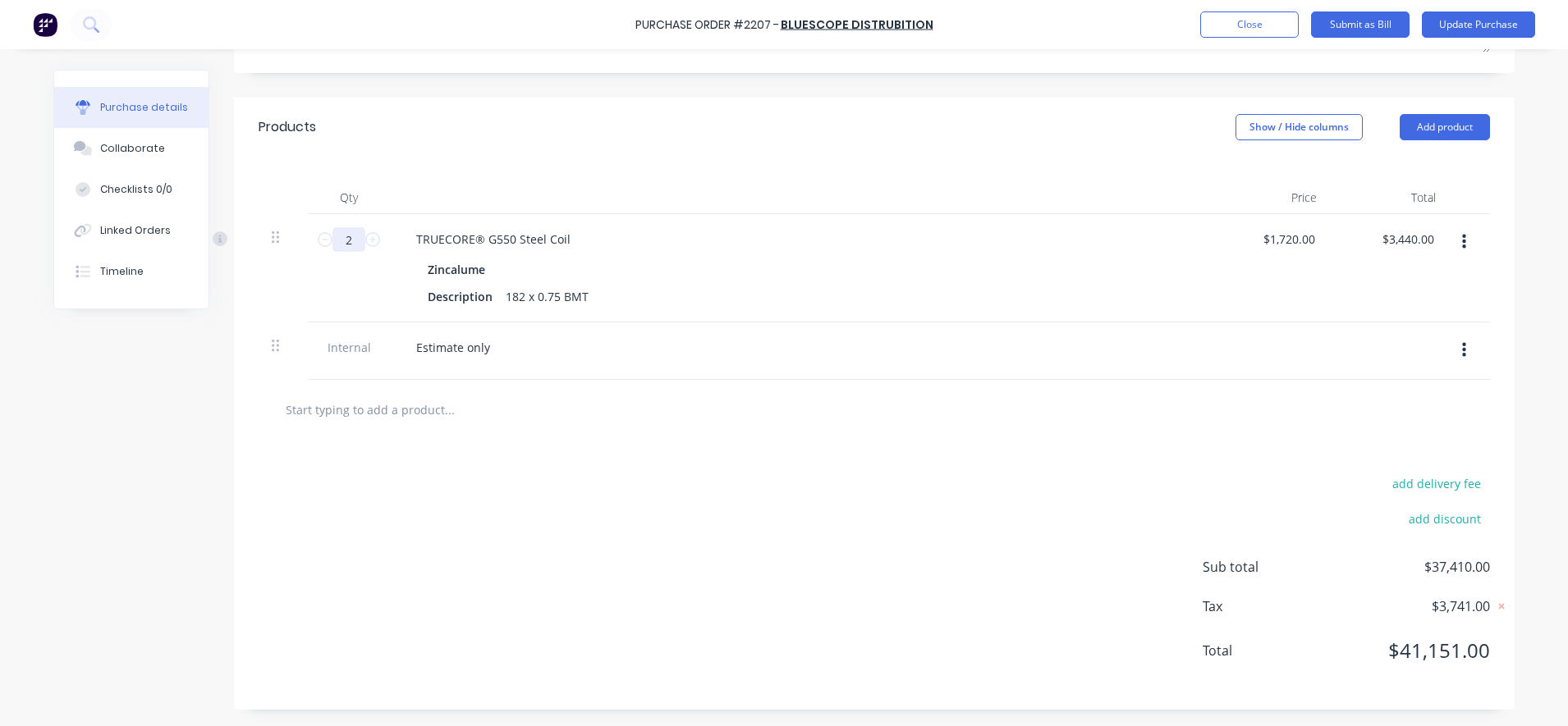
type input "$36,120.00"
type textarea "x"
type input "21."
type textarea "x"
type input "21.6"
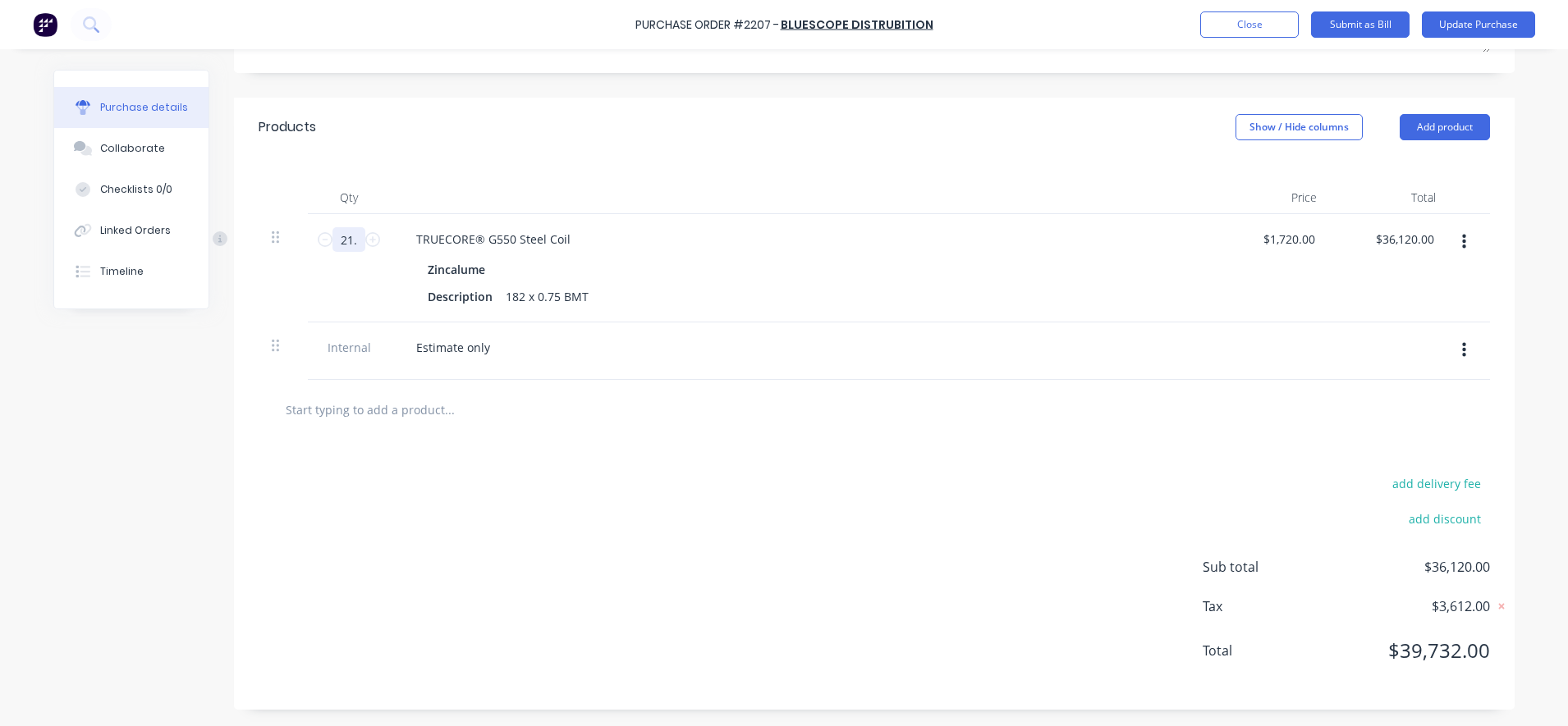
type input "$37,152.00"
type textarea "x"
type input "21.6"
click at [429, 520] on div "add delivery fee add discount Sub total $37,152.00 Tax $3,715.20 Total $40,867.…" at bounding box center [874, 574] width 1280 height 269
click at [344, 246] on input "21.6" at bounding box center [348, 240] width 33 height 25
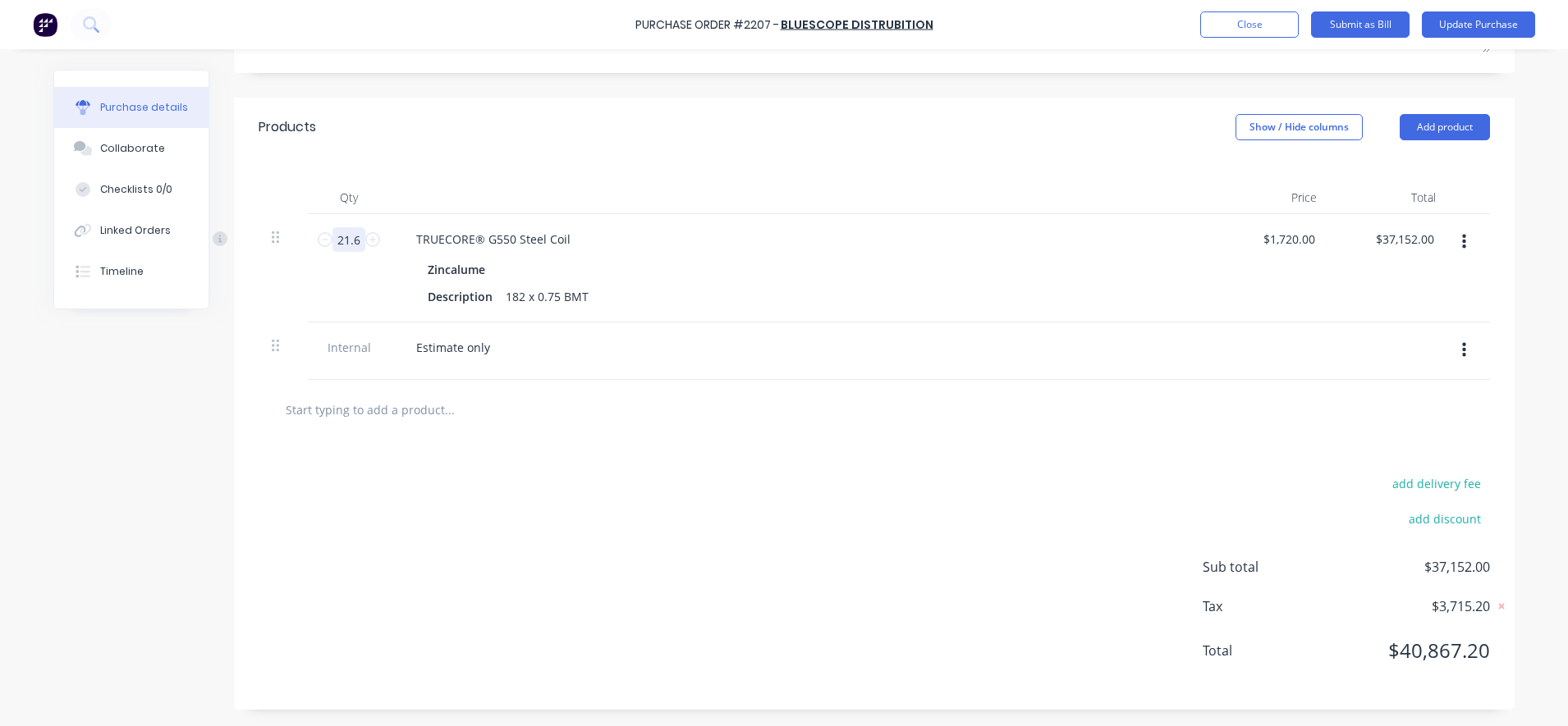
type textarea "x"
type input "2"
type input "$3,440.00"
type textarea "x"
type input "23"
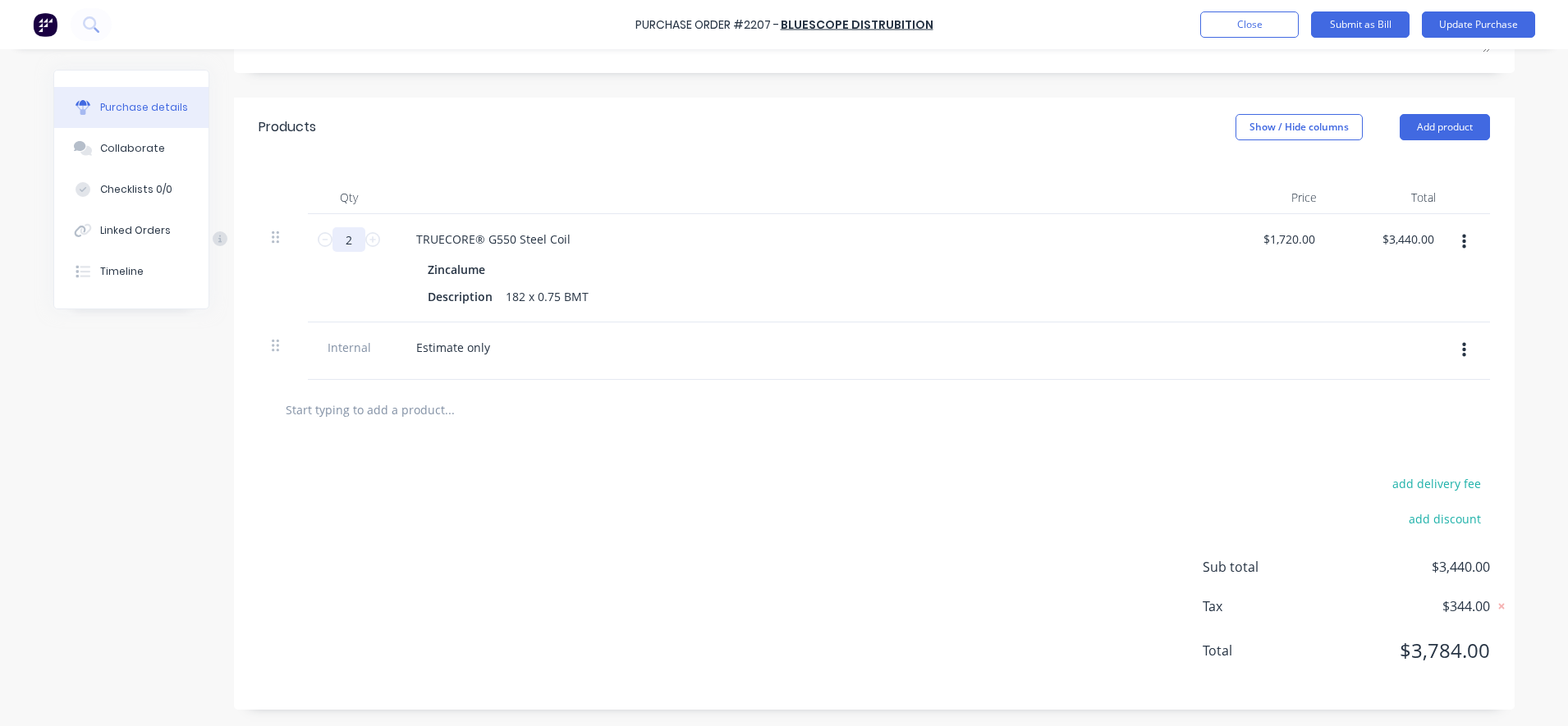
type input "$39,560.00"
type textarea "x"
type input "23."
type textarea "x"
type input "23.8"
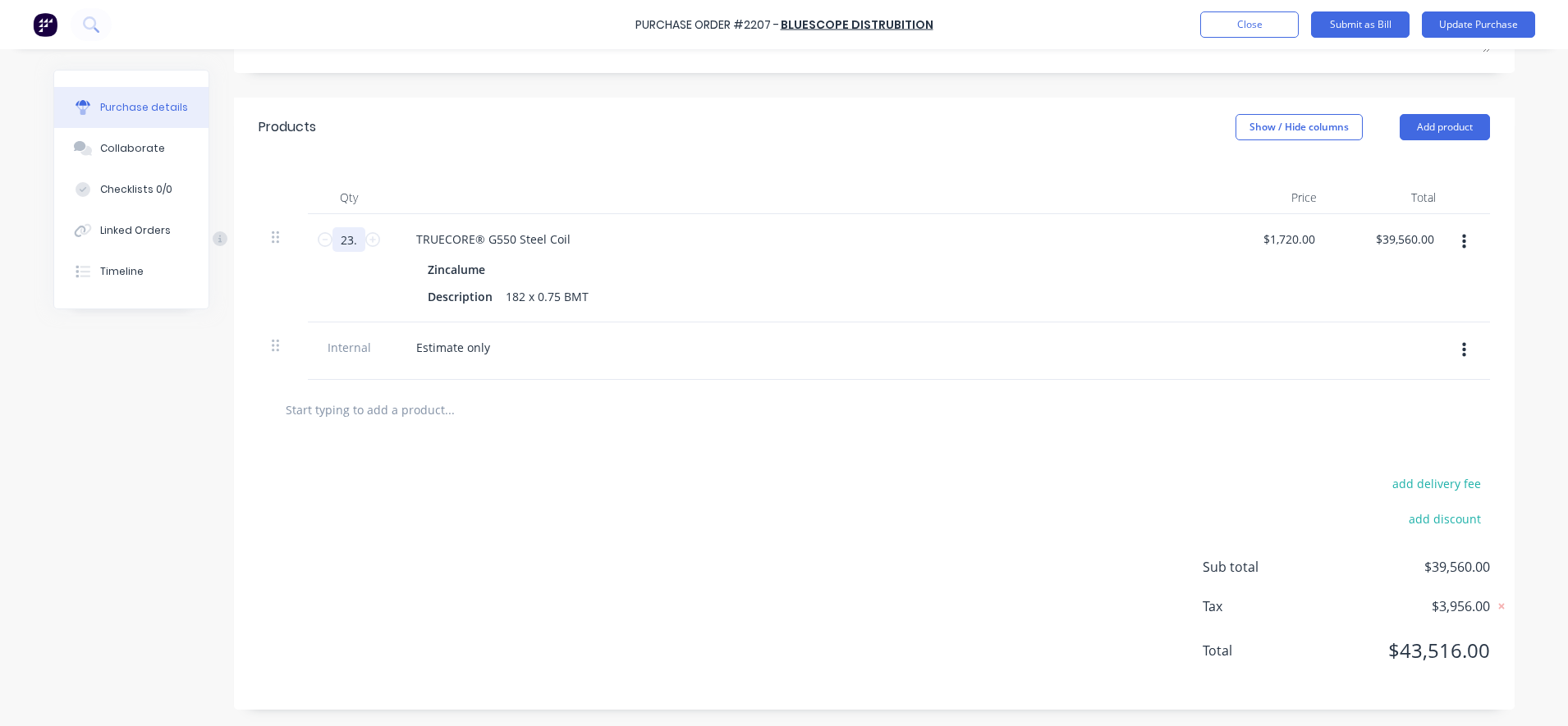
type input "$40,936.00"
type textarea "x"
type input "23.87"
type input "$41,056.40"
type textarea "x"
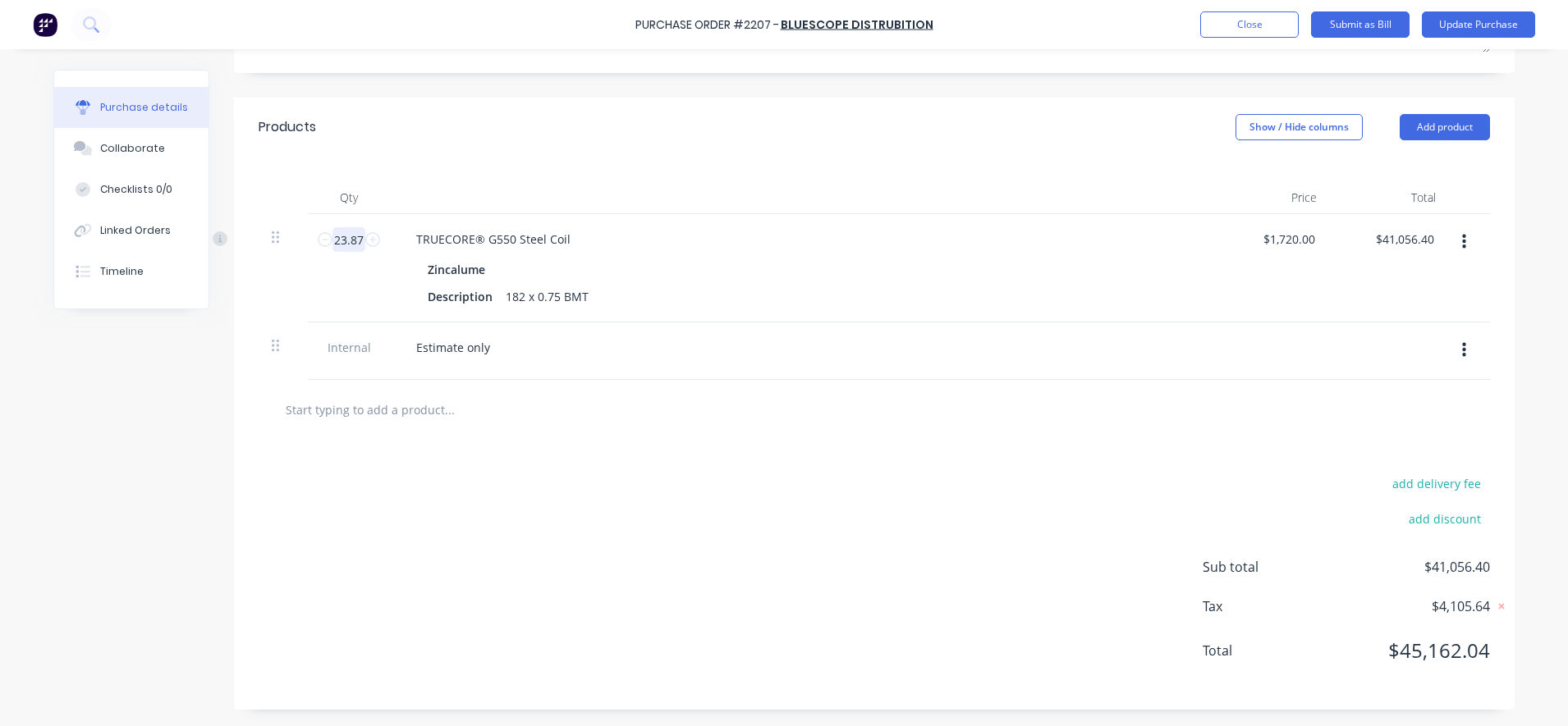
type input "23.87"
click at [475, 459] on div "add delivery fee add discount Sub total $41,056.40 Tax $4,105.64 Total $45,162.…" at bounding box center [874, 574] width 1280 height 269
click at [347, 231] on input "23.87" at bounding box center [348, 240] width 33 height 25
type textarea "x"
type input "2"
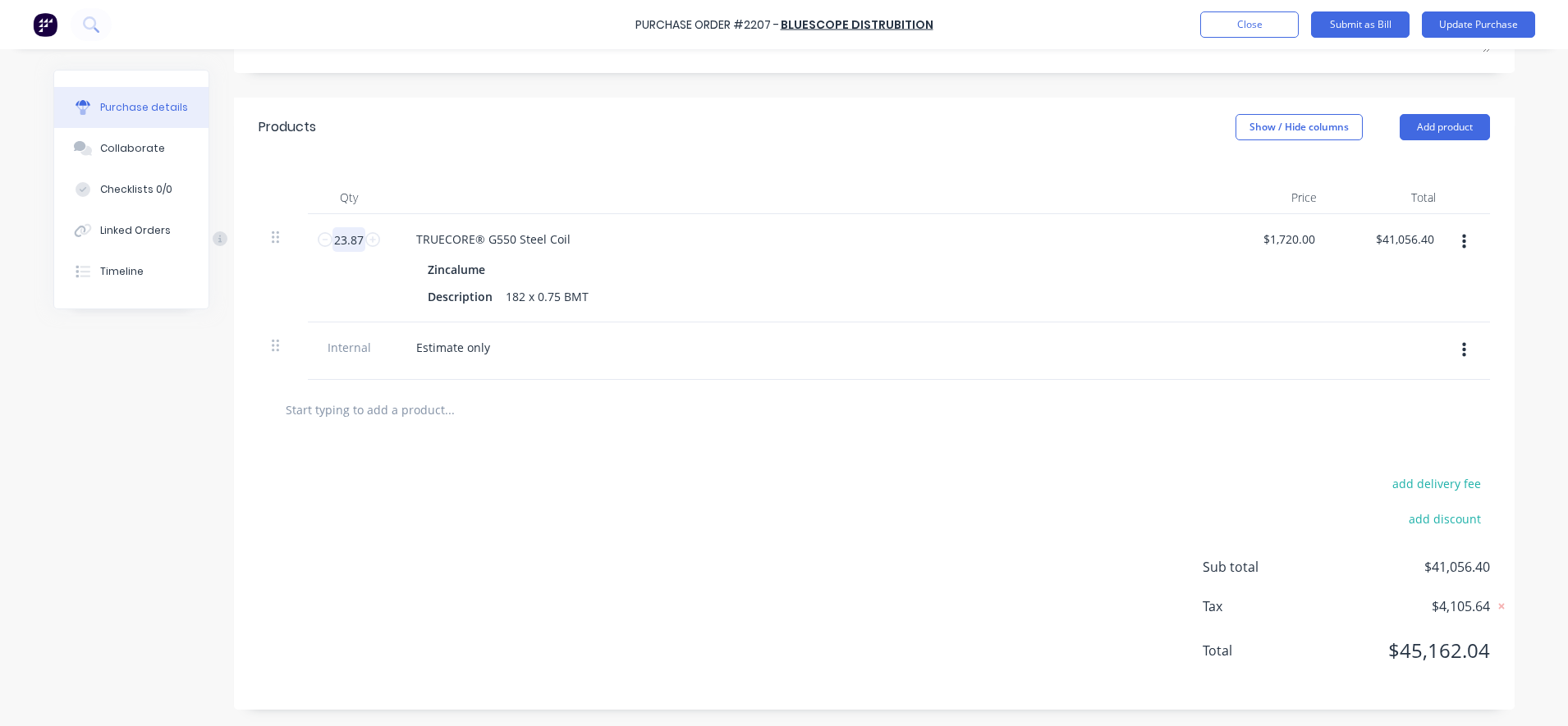
type input "$3,440.00"
type textarea "x"
type input "21"
type input "$36,120.00"
type textarea "x"
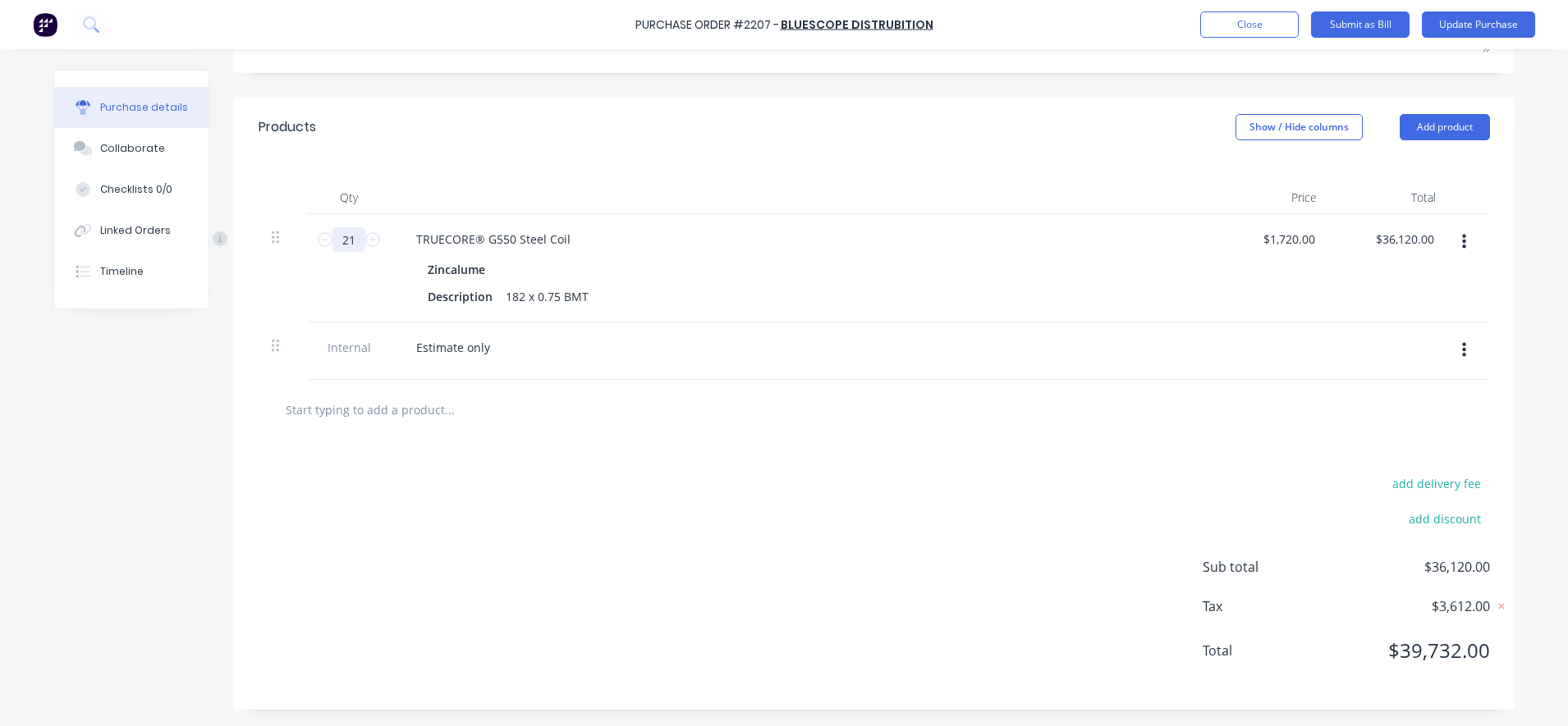
type input "21."
type textarea "x"
type input "21.7"
type input "$37,324.00"
type textarea "x"
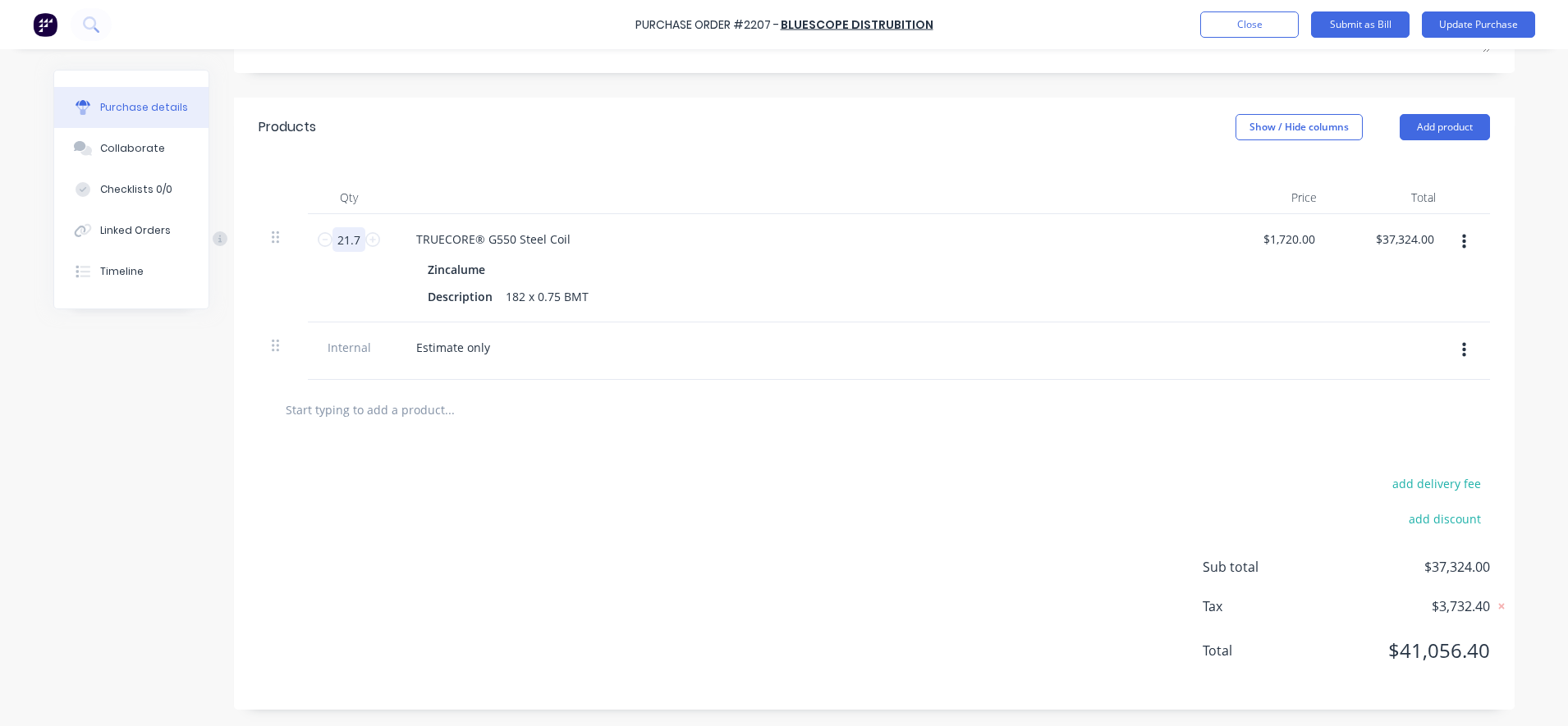
type input "21.7"
click at [474, 556] on div "add delivery fee add discount Sub total $37,324.00 Tax $3,732.40 Total $41,056.…" at bounding box center [874, 574] width 1280 height 269
click at [349, 246] on input "21.7" at bounding box center [348, 240] width 33 height 25
click at [355, 241] on input "21.7" at bounding box center [348, 240] width 33 height 25
type textarea "x"
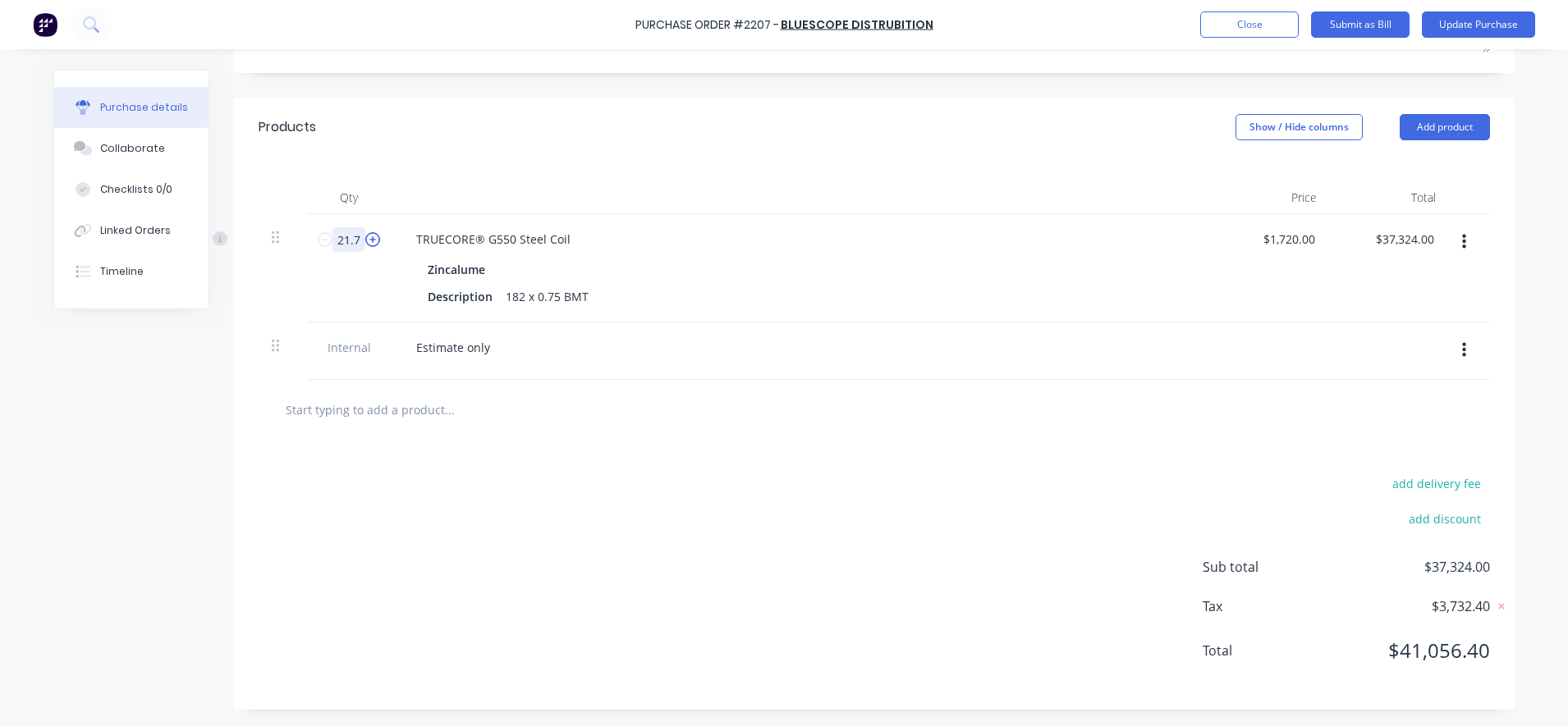
type input "21.70"
type textarea "x"
type input "21.702"
type input "$37,327.44"
type textarea "x"
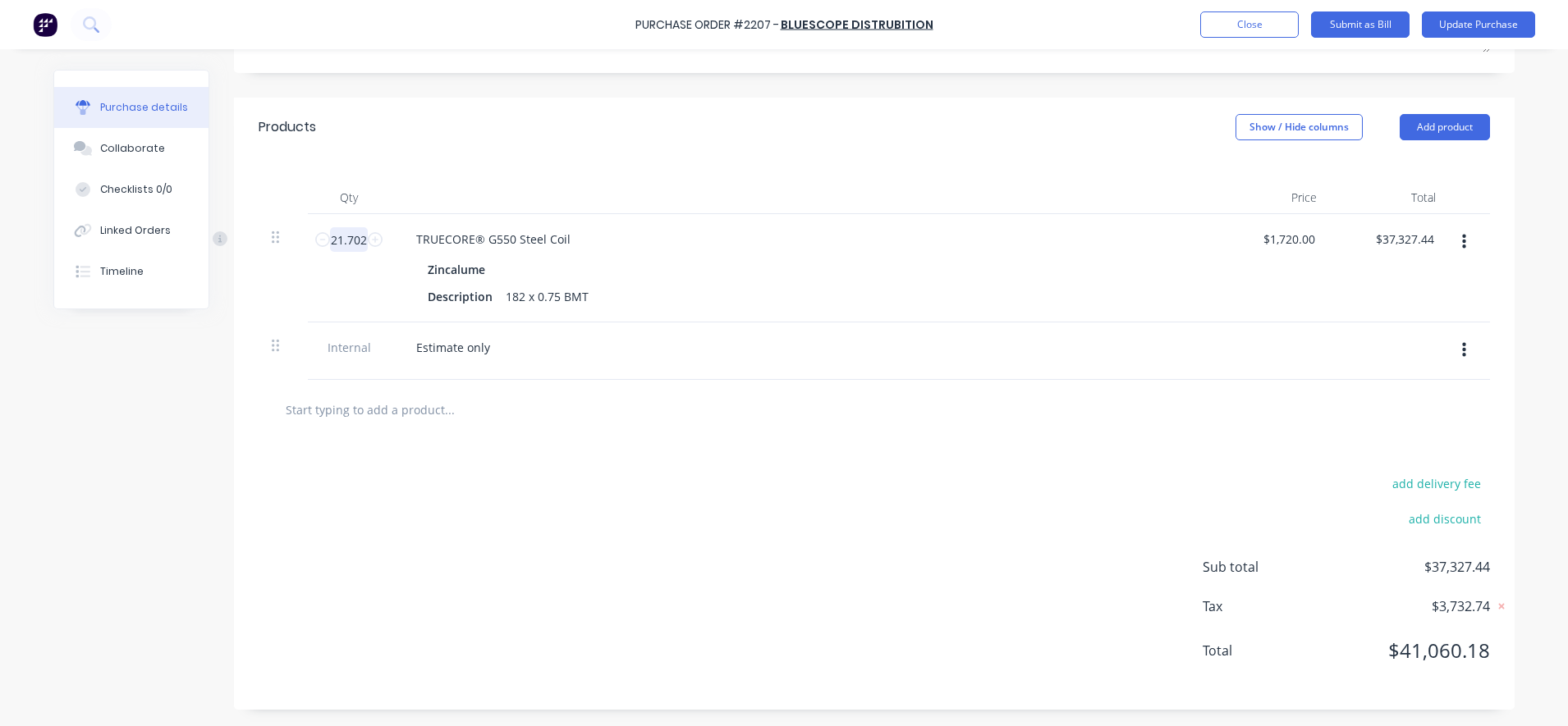
type input "21.702"
click at [412, 399] on input "text" at bounding box center [449, 410] width 328 height 33
click at [355, 235] on input "21.702" at bounding box center [348, 240] width 37 height 25
click at [357, 244] on input "21.702" at bounding box center [348, 240] width 37 height 25
type textarea "x"
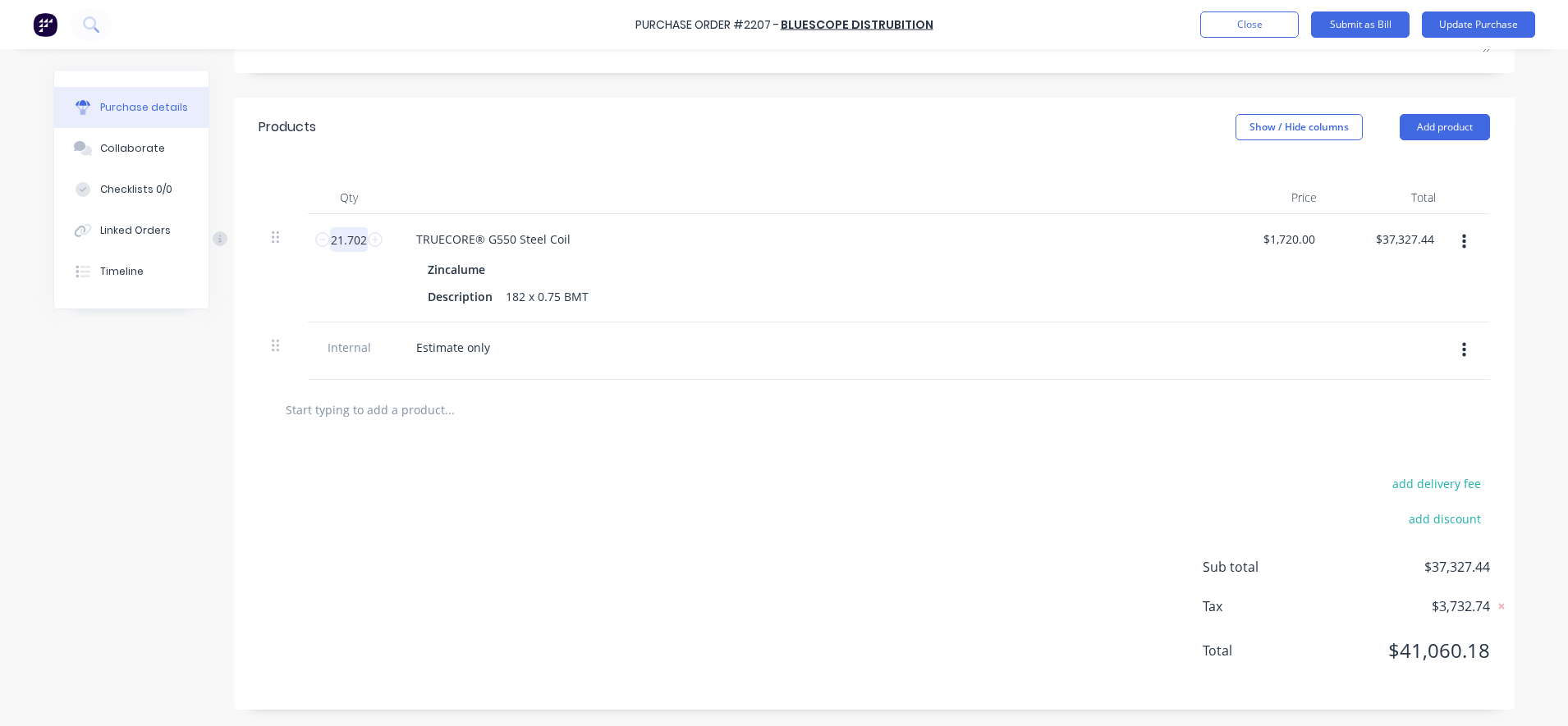
type input "21.7021"
type input "$37,327.61"
type textarea "x"
type input "21.7021"
click at [463, 438] on div at bounding box center [873, 410] width 1231 height 59
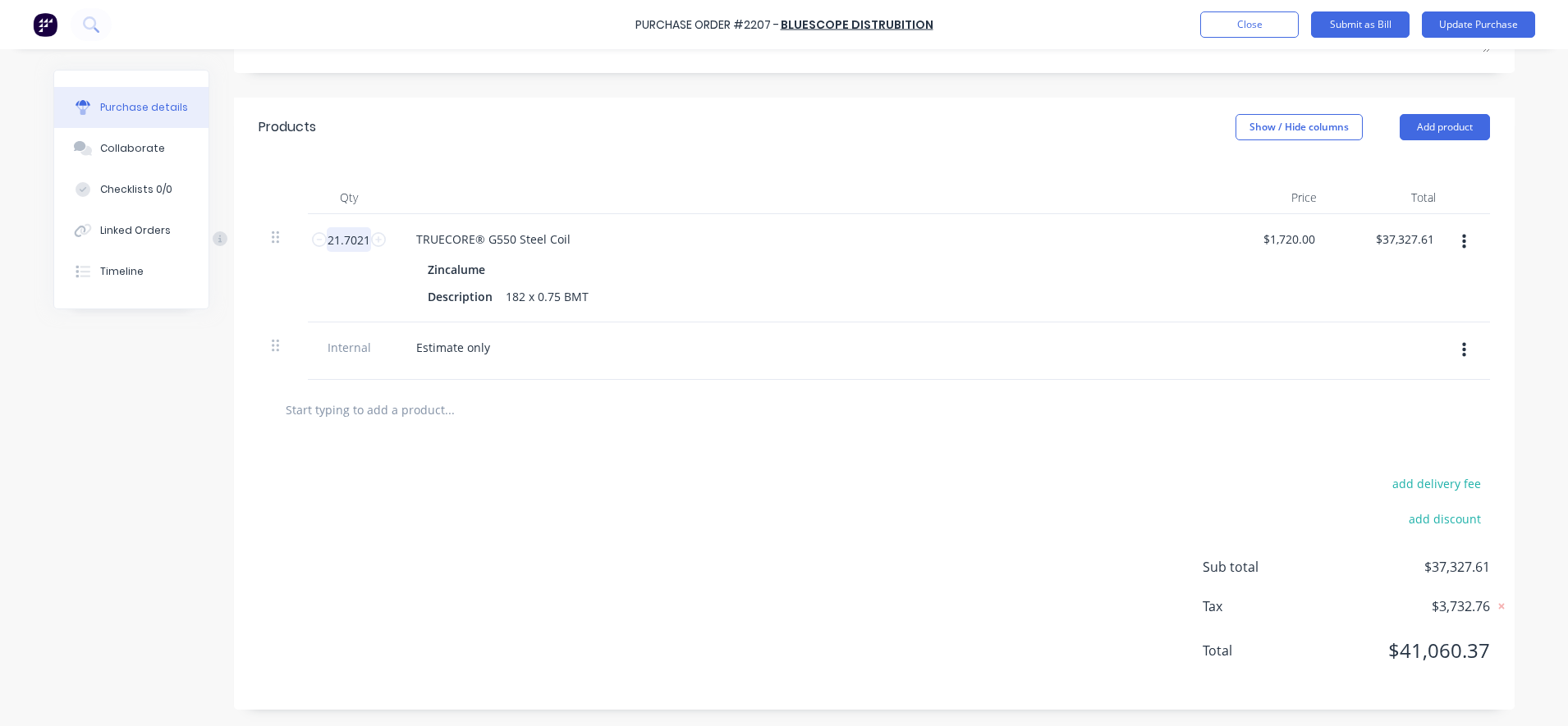
click at [356, 242] on input "21.7021" at bounding box center [348, 240] width 44 height 25
click at [357, 241] on input "21.7021" at bounding box center [348, 240] width 44 height 25
type textarea "x"
type input "21.70217"
type input "$37,327.78"
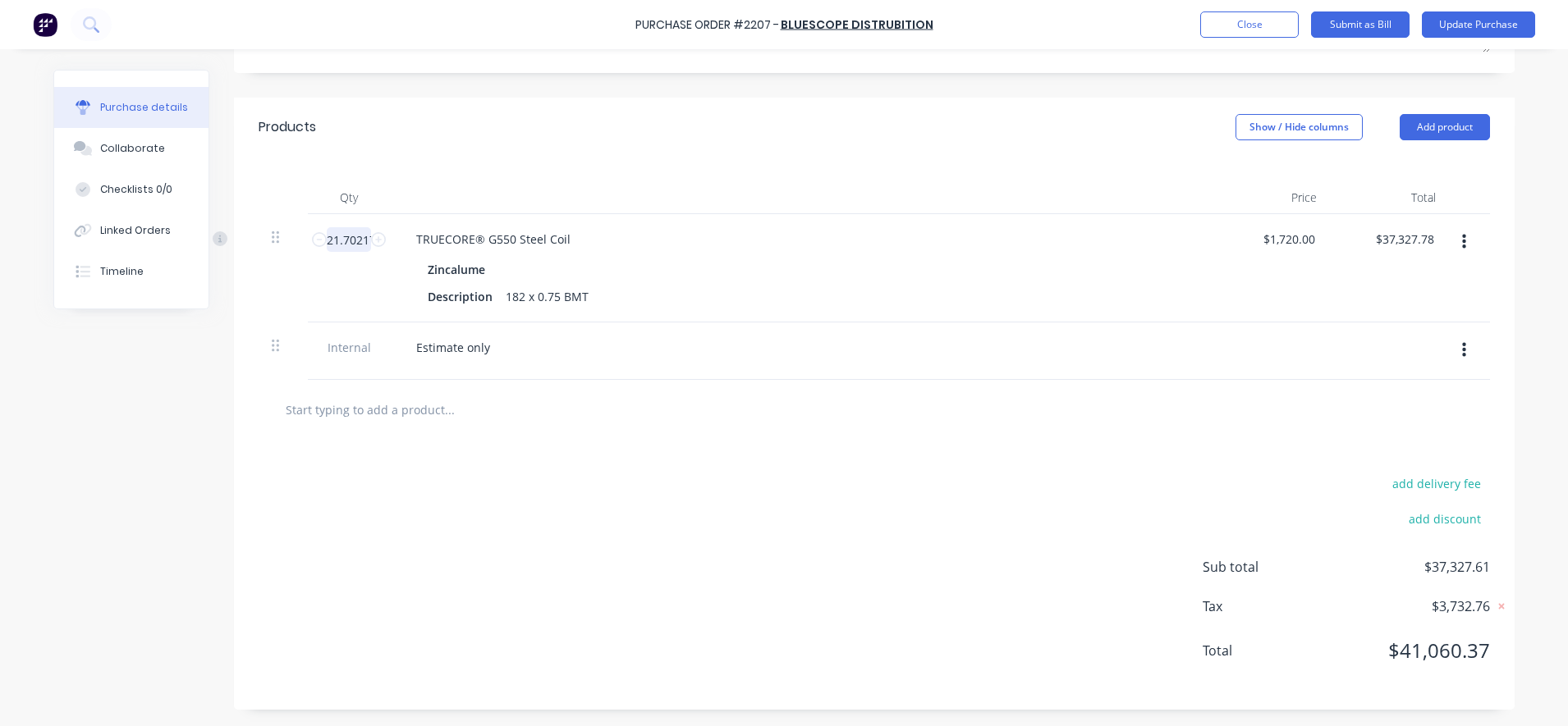
type textarea "x"
type input "21.7022"
click at [454, 462] on div "add delivery fee add discount Sub total $37,327.78 Tax $3,732.78 Total $41,060.…" at bounding box center [874, 574] width 1280 height 269
click at [1370, 35] on button "Submit as Bill" at bounding box center [1360, 24] width 99 height 26
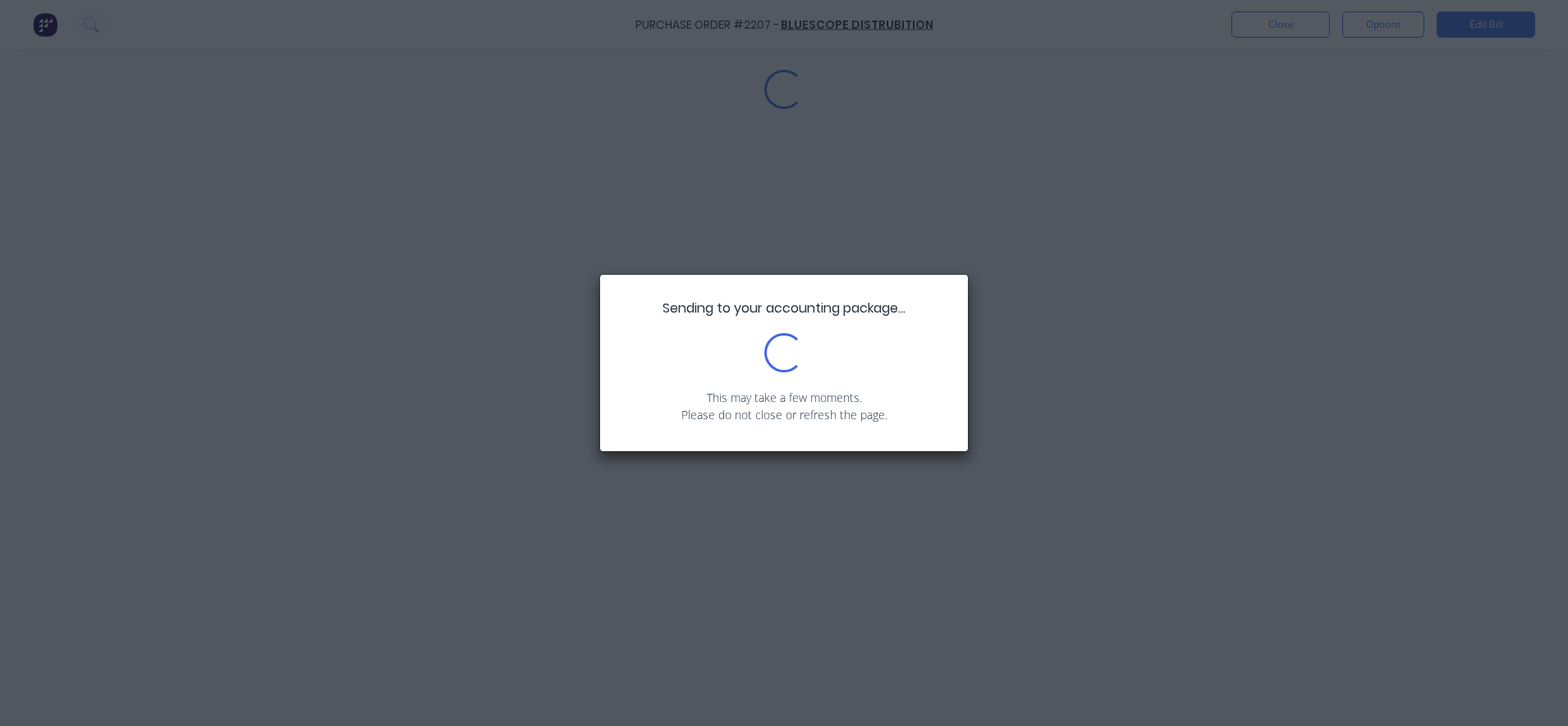
scroll to position [0, 0]
type textarea "x"
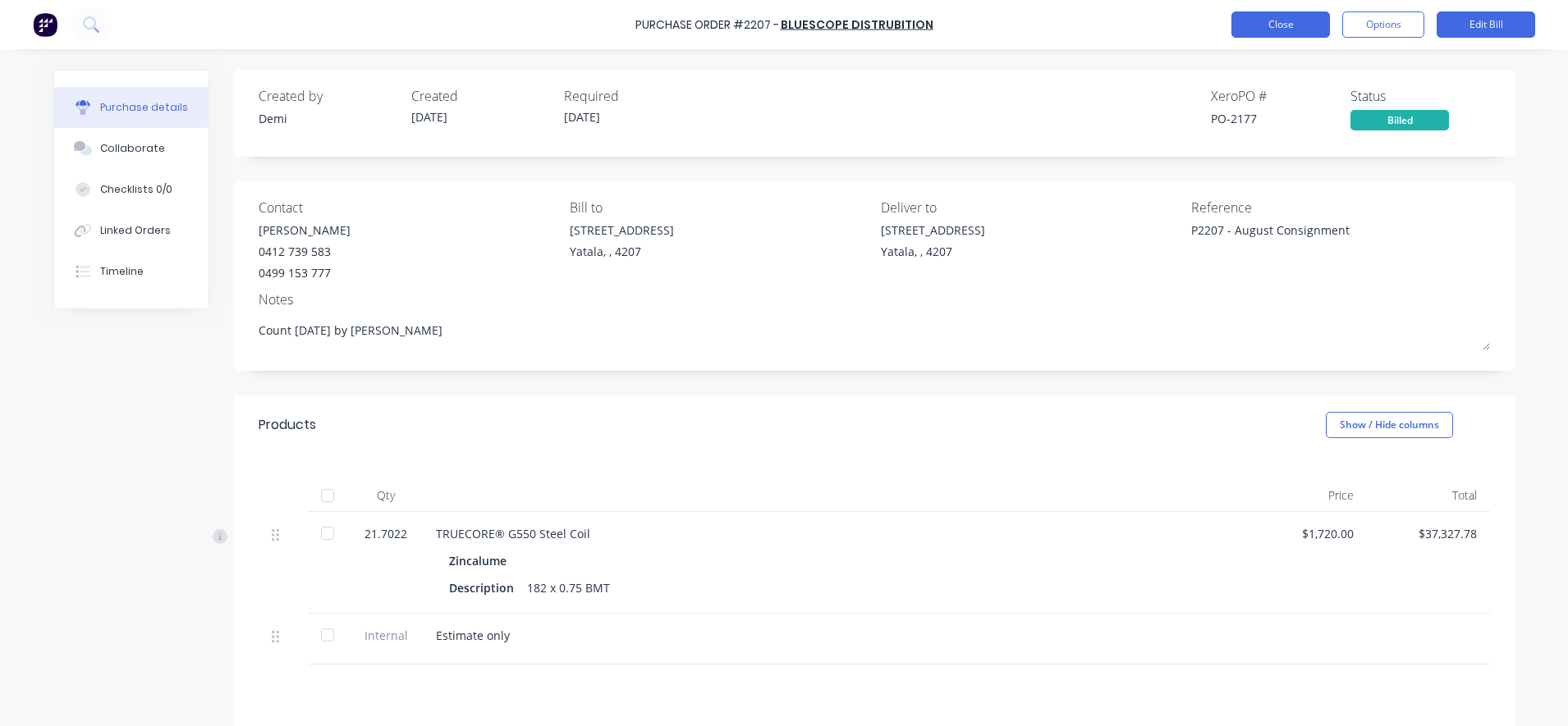
click at [1252, 21] on button "Close" at bounding box center [1280, 24] width 99 height 26
